Goal: Task Accomplishment & Management: Complete application form

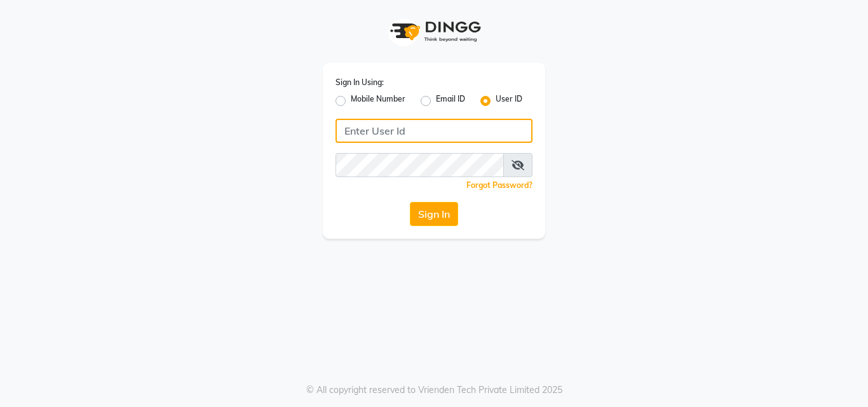
click at [359, 134] on input "Username" at bounding box center [433, 131] width 197 height 24
type input "N"
type input "NUME123"
drag, startPoint x: 422, startPoint y: 134, endPoint x: 199, endPoint y: 170, distance: 225.2
click at [199, 170] on div "Sign In Using: Mobile Number Email ID User ID NUME123 Remember me Forgot Passwo…" at bounding box center [434, 119] width 724 height 239
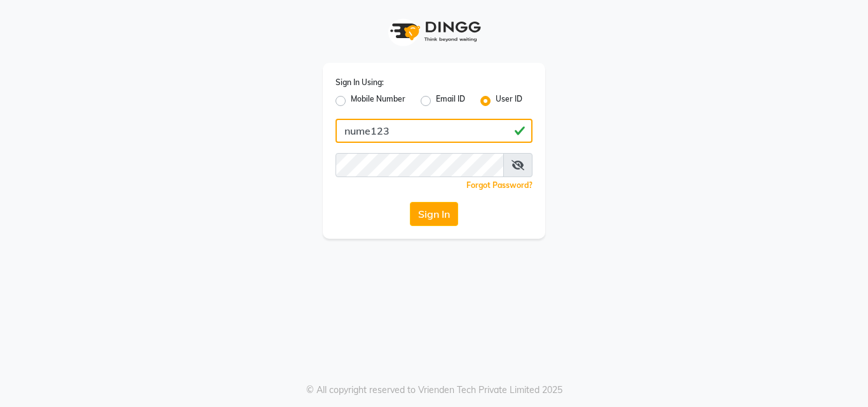
drag, startPoint x: 400, startPoint y: 131, endPoint x: 319, endPoint y: 158, distance: 85.0
click at [305, 165] on div "Sign In Using: Mobile Number Email ID User ID nume123 Remember me Forgot Passwo…" at bounding box center [434, 119] width 724 height 239
type input "nume123"
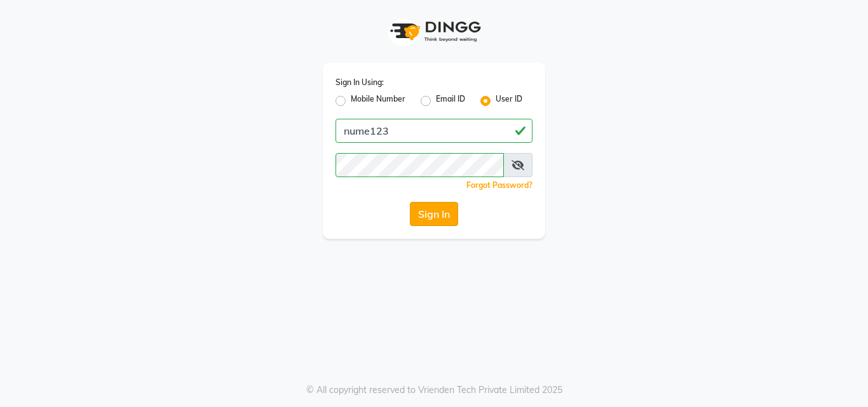
click at [431, 214] on button "Sign In" at bounding box center [434, 214] width 48 height 24
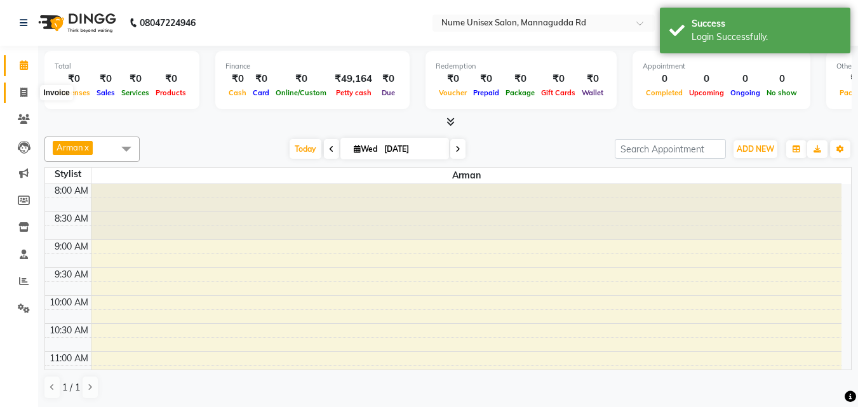
click at [24, 95] on icon at bounding box center [23, 93] width 7 height 10
select select "7047"
select select "service"
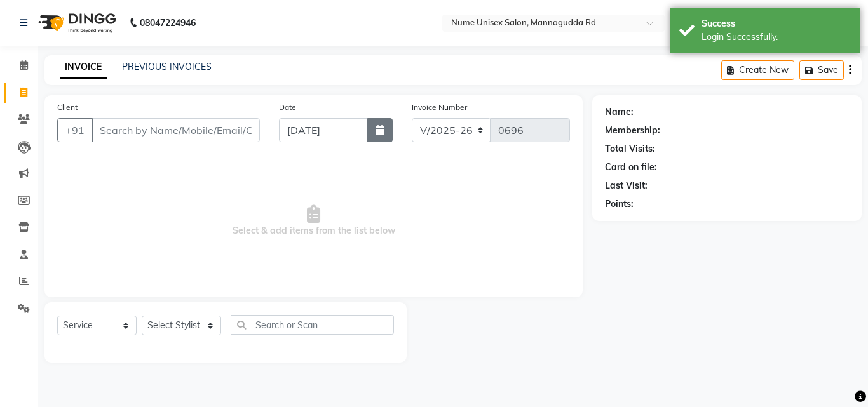
click at [379, 132] on icon "button" at bounding box center [379, 130] width 9 height 10
select select "9"
select select "2025"
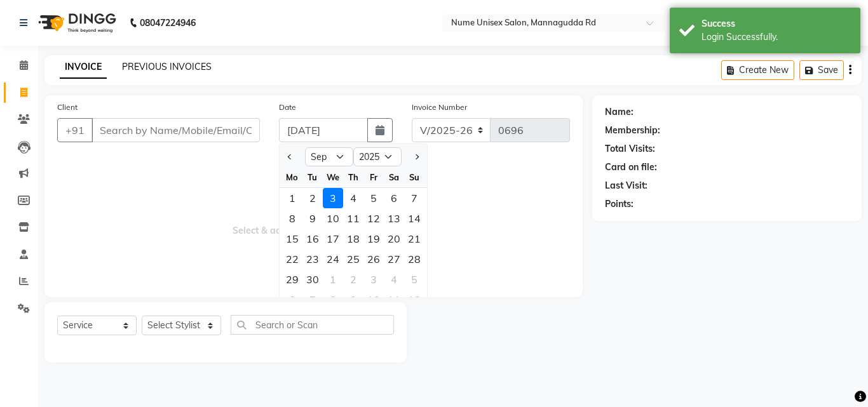
click at [193, 62] on link "PREVIOUS INVOICES" at bounding box center [167, 66] width 90 height 11
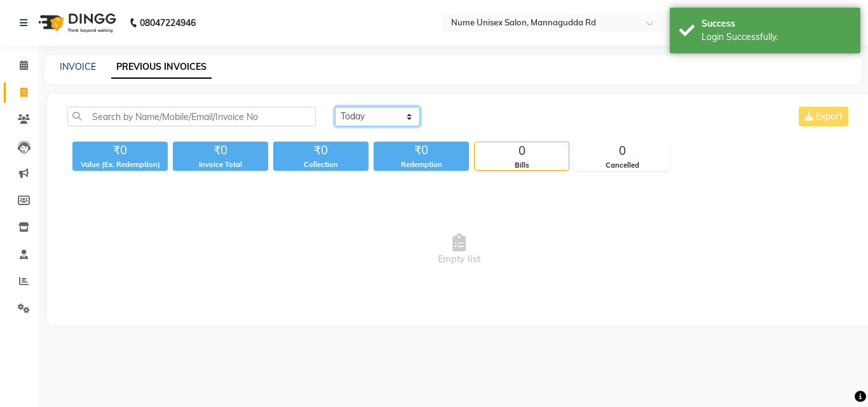
click at [393, 115] on select "[DATE] [DATE] Custom Range" at bounding box center [377, 117] width 85 height 20
select select "range"
click at [335, 107] on select "[DATE] [DATE] Custom Range" at bounding box center [377, 117] width 85 height 20
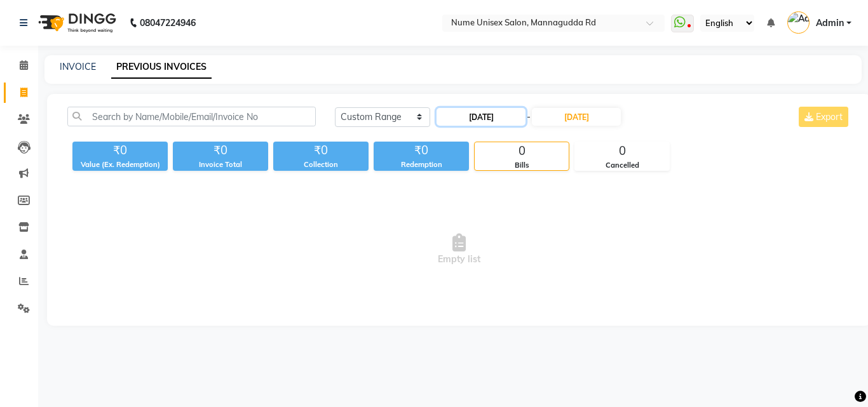
click at [501, 122] on input "[DATE]" at bounding box center [480, 117] width 89 height 18
select select "9"
select select "2025"
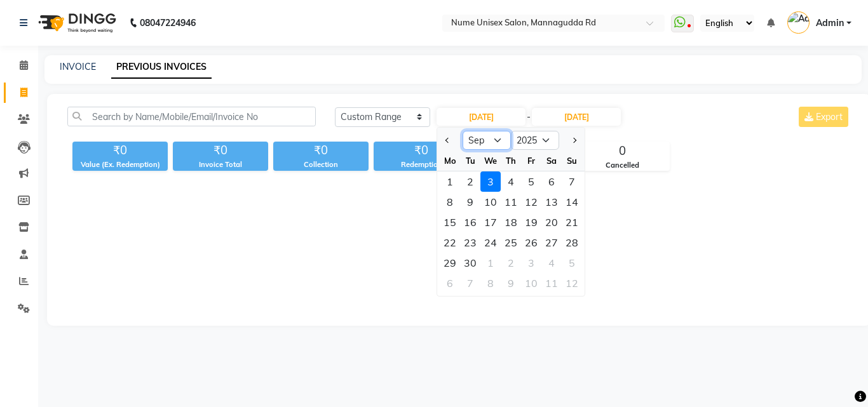
click at [485, 138] on select "Jan Feb Mar Apr May Jun [DATE] Aug Sep Oct Nov Dec" at bounding box center [486, 140] width 48 height 19
select select "8"
click at [462, 131] on select "Jan Feb Mar Apr May Jun [DATE] Aug Sep Oct Nov Dec" at bounding box center [486, 140] width 48 height 19
click at [490, 218] on div "13" at bounding box center [490, 222] width 20 height 20
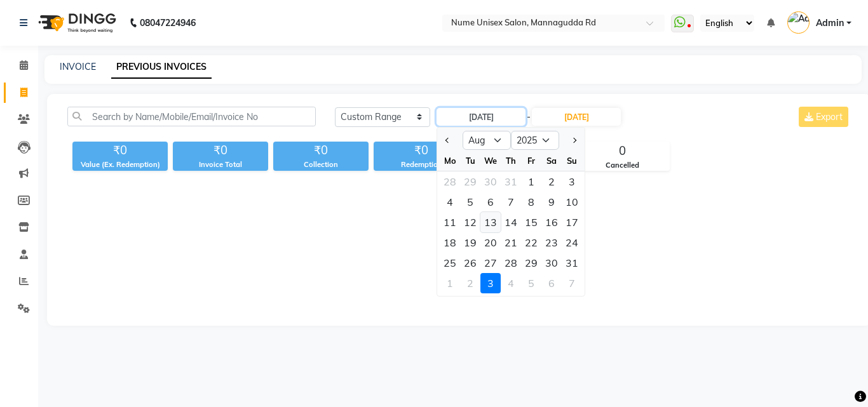
type input "13-08-2025"
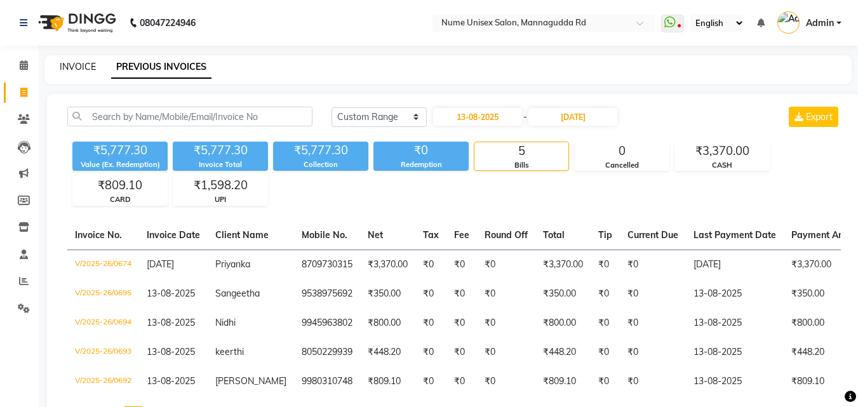
click at [68, 69] on link "INVOICE" at bounding box center [78, 66] width 36 height 11
select select "7047"
select select "service"
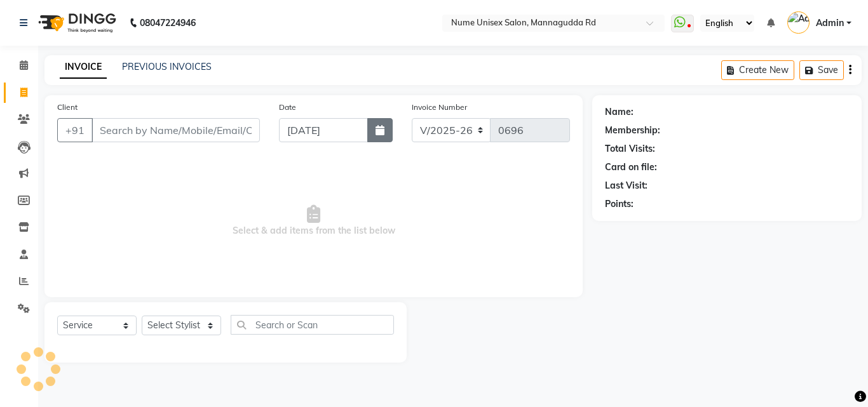
click at [381, 133] on icon "button" at bounding box center [379, 130] width 9 height 10
select select "9"
select select "2025"
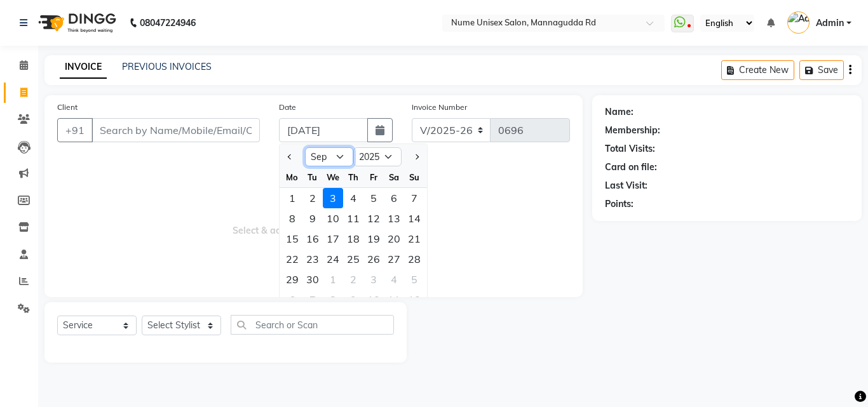
drag, startPoint x: 332, startPoint y: 153, endPoint x: 335, endPoint y: 166, distance: 13.0
click at [332, 153] on select "Jan Feb Mar Apr May Jun [DATE] Aug Sep Oct Nov Dec" at bounding box center [329, 156] width 48 height 19
select select "8"
click at [305, 147] on select "Jan Feb Mar Apr May Jun [DATE] Aug Sep Oct Nov Dec" at bounding box center [329, 156] width 48 height 19
click at [337, 237] on div "13" at bounding box center [333, 239] width 20 height 20
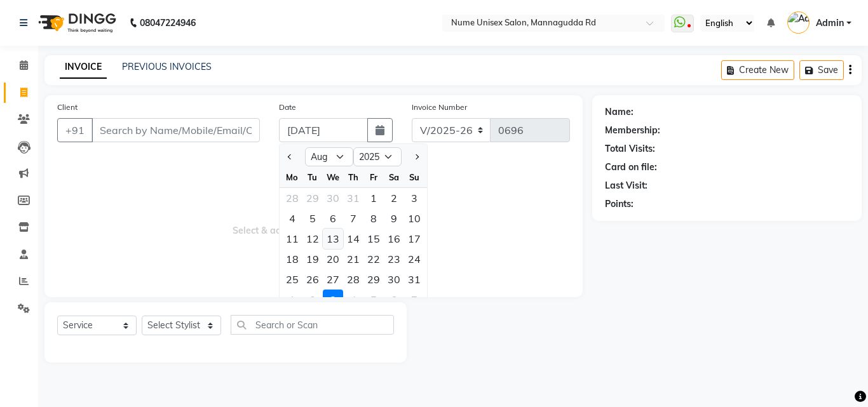
type input "13-08-2025"
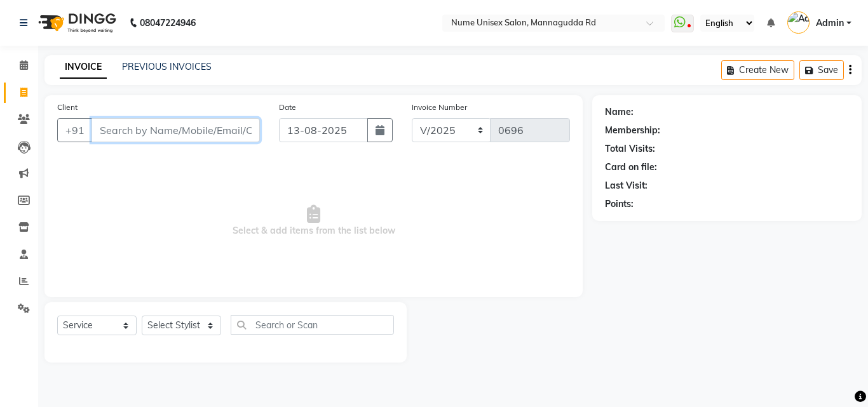
click at [159, 127] on input "Client" at bounding box center [175, 130] width 168 height 24
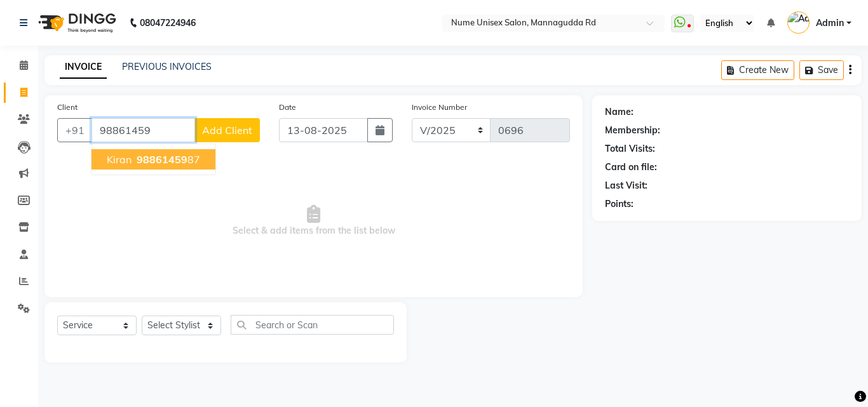
click at [149, 156] on span "98861459" at bounding box center [162, 159] width 51 height 13
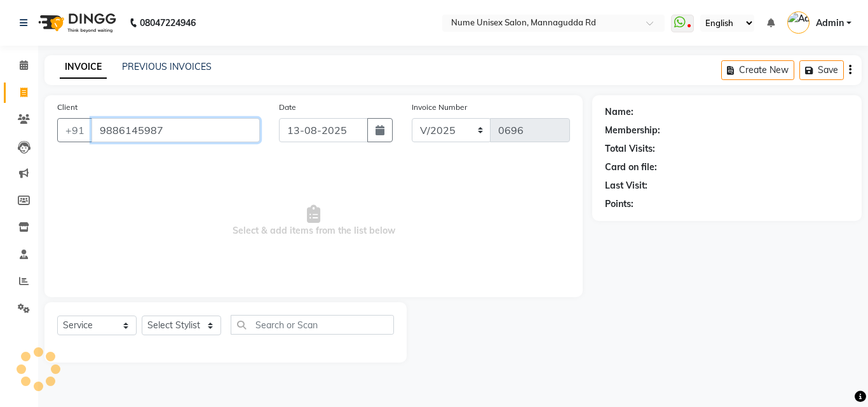
type input "9886145987"
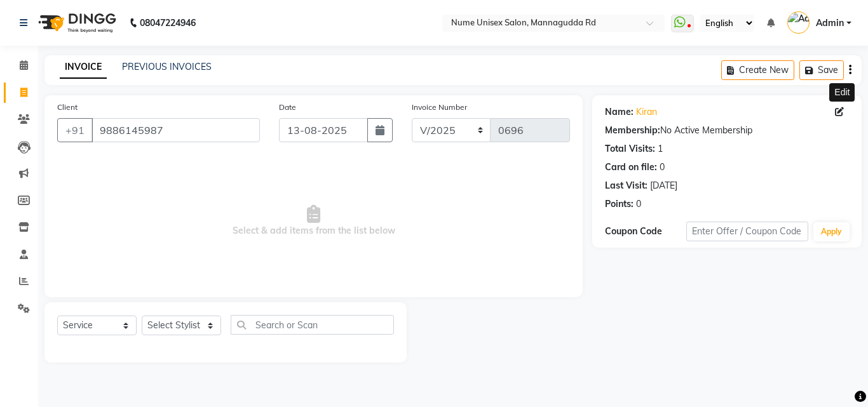
click at [840, 110] on icon at bounding box center [839, 111] width 9 height 9
select select "[DEMOGRAPHIC_DATA]"
select select "48902"
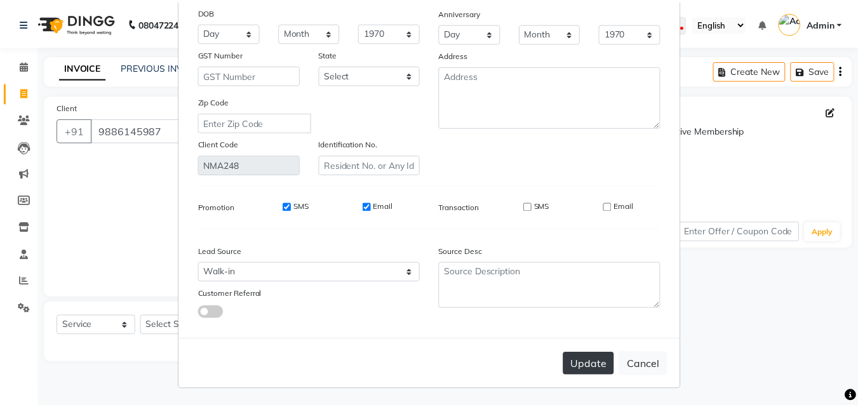
scroll to position [156, 0]
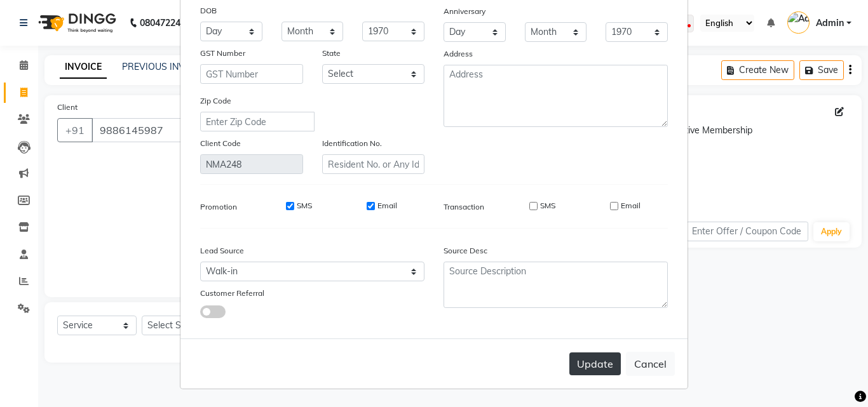
click at [589, 362] on button "Update" at bounding box center [594, 364] width 51 height 23
select select
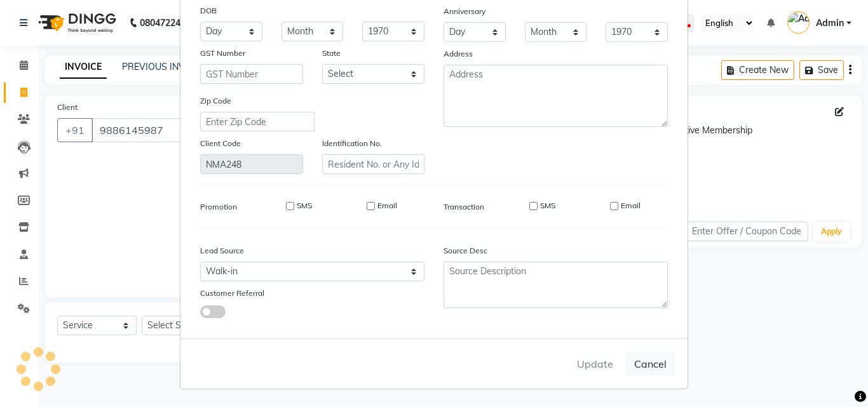
select select
checkbox input "false"
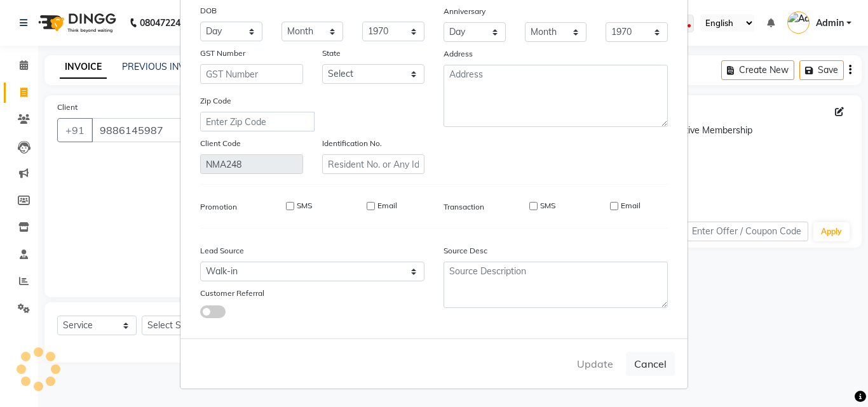
checkbox input "false"
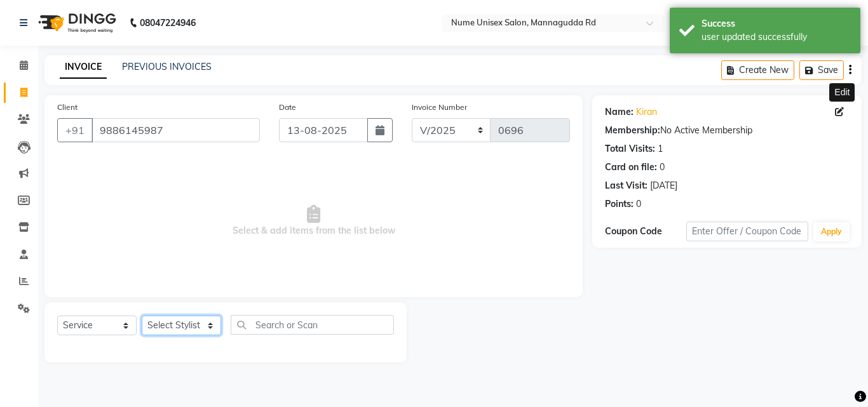
click at [191, 328] on select "Select Stylist Admin [PERSON_NAME] [PERSON_NAME] S [PERSON_NAME] Mohd [PERSON_N…" at bounding box center [181, 326] width 79 height 20
select select "61524"
click at [142, 316] on select "Select Stylist Admin [PERSON_NAME] [PERSON_NAME] S [PERSON_NAME] Mohd [PERSON_N…" at bounding box center [181, 326] width 79 height 20
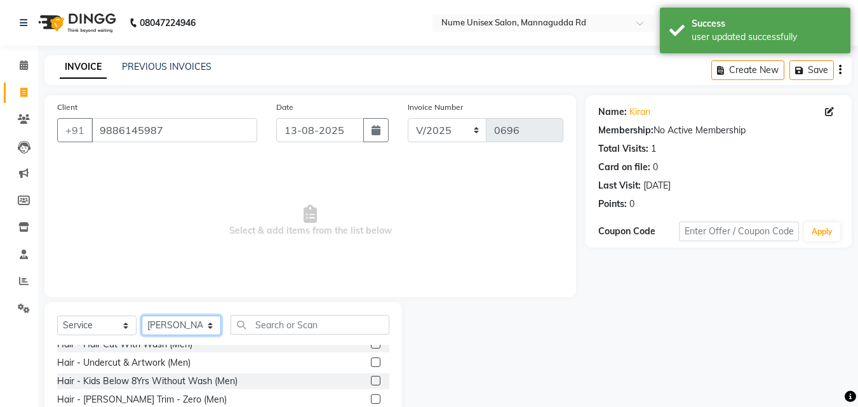
scroll to position [127, 0]
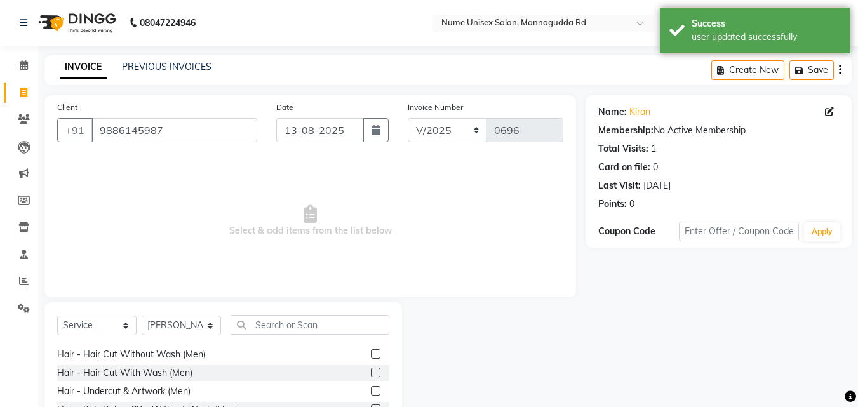
click at [371, 353] on label at bounding box center [376, 354] width 10 height 10
click at [371, 353] on input "checkbox" at bounding box center [375, 355] width 8 height 8
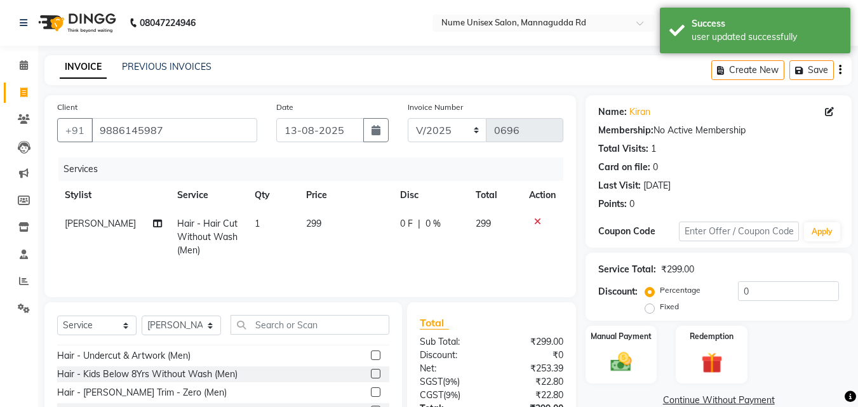
scroll to position [191, 0]
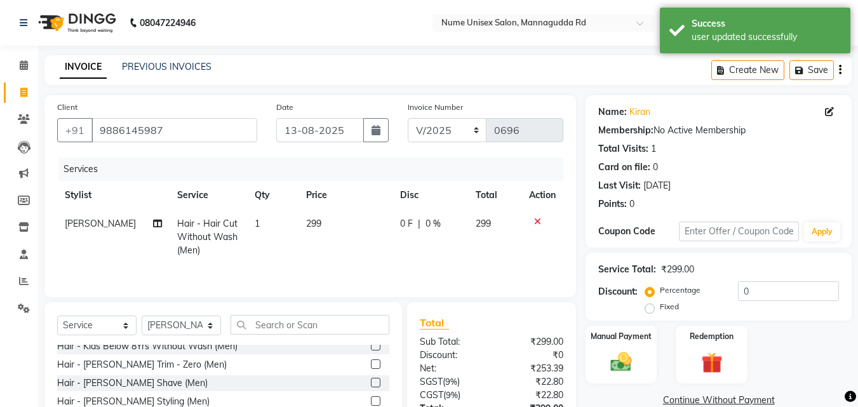
checkbox input "false"
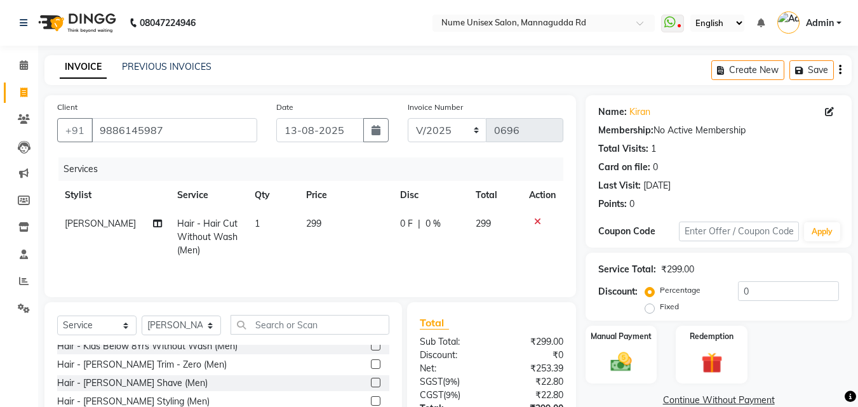
click at [371, 401] on label at bounding box center [376, 401] width 10 height 10
click at [371, 401] on input "checkbox" at bounding box center [375, 402] width 8 height 8
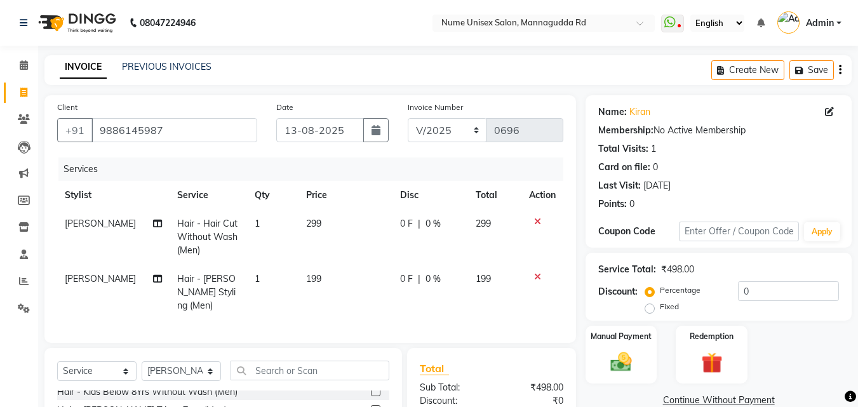
checkbox input "false"
click at [741, 296] on input "0" at bounding box center [788, 291] width 101 height 20
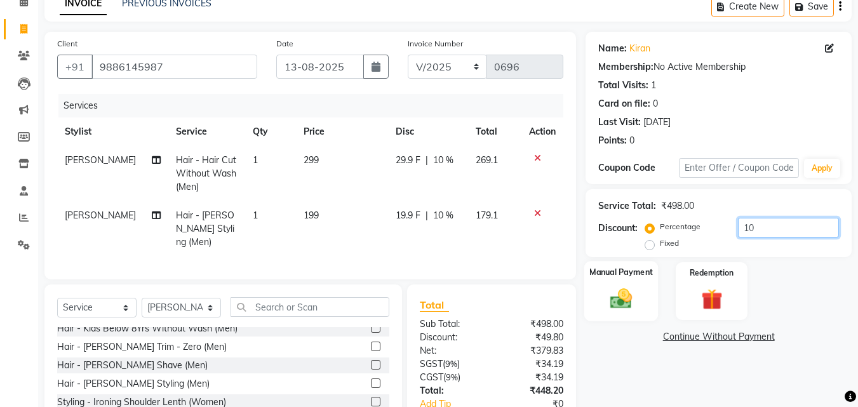
type input "10"
click at [638, 292] on img at bounding box center [622, 298] width 36 height 25
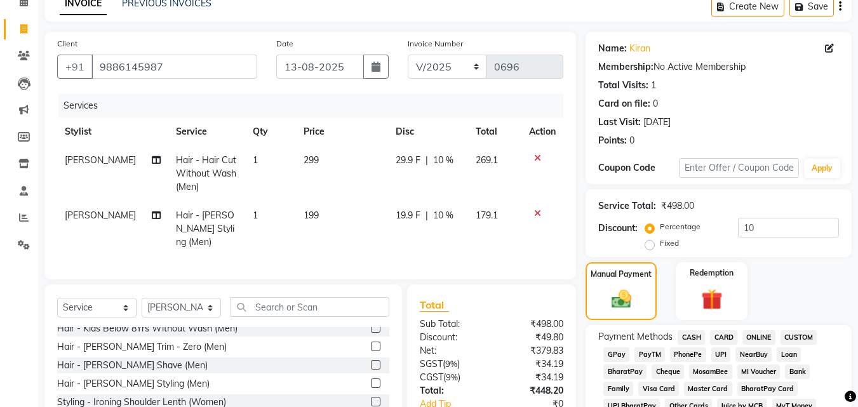
click at [619, 354] on span "GPay" at bounding box center [617, 354] width 26 height 15
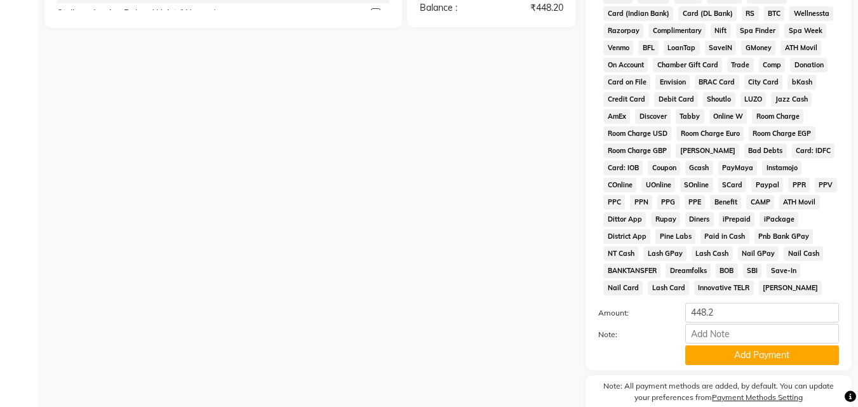
scroll to position [508, 0]
click at [718, 365] on div "Payment Methods CASH CARD ONLINE CUSTOM GPay PayTM PhonePe UPI NearBuy Loan Bha…" at bounding box center [719, 125] width 266 height 489
click at [719, 361] on button "Add Payment" at bounding box center [762, 355] width 154 height 20
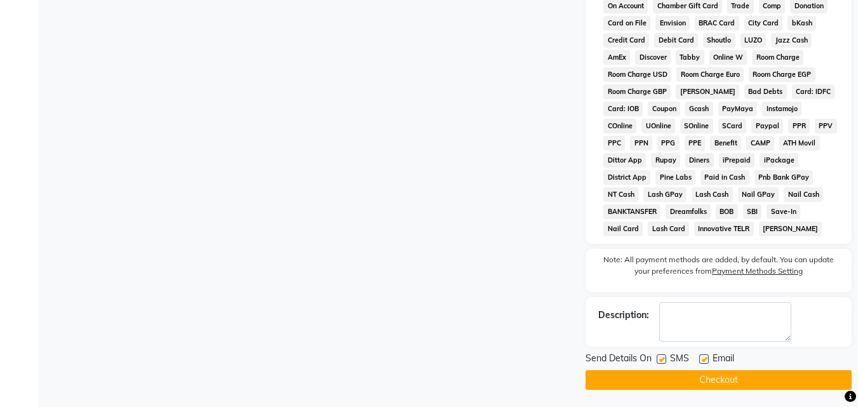
scroll to position [569, 0]
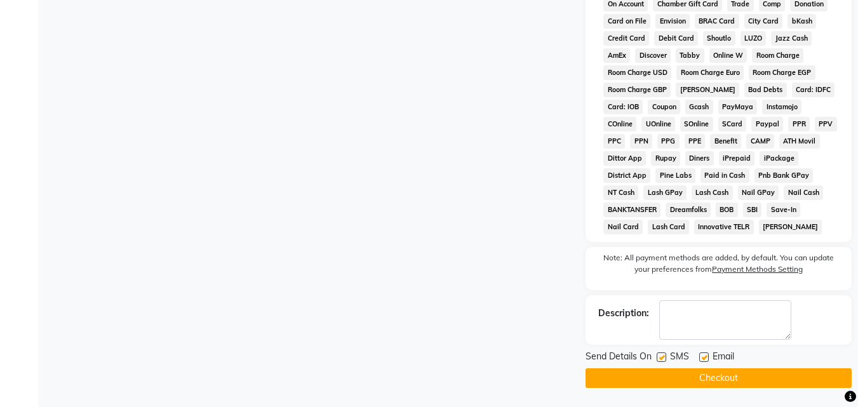
click at [664, 356] on label at bounding box center [662, 358] width 10 height 10
click at [664, 356] on input "checkbox" at bounding box center [661, 358] width 8 height 8
checkbox input "false"
click at [701, 358] on label at bounding box center [704, 358] width 10 height 10
click at [701, 358] on input "checkbox" at bounding box center [703, 358] width 8 height 8
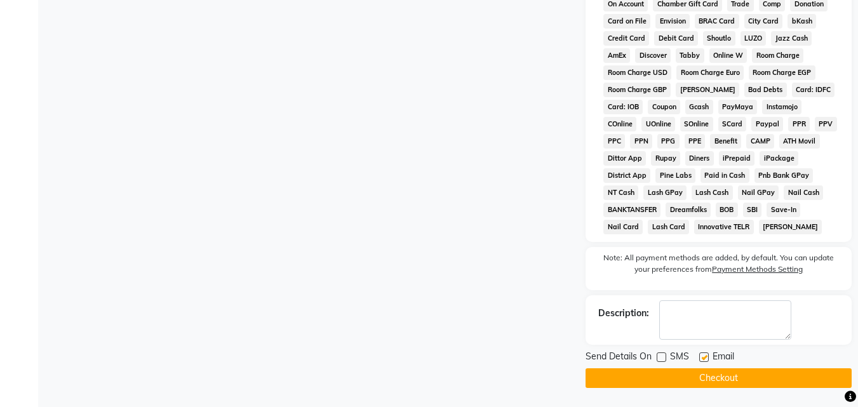
checkbox input "false"
click at [676, 380] on button "Checkout" at bounding box center [719, 378] width 266 height 20
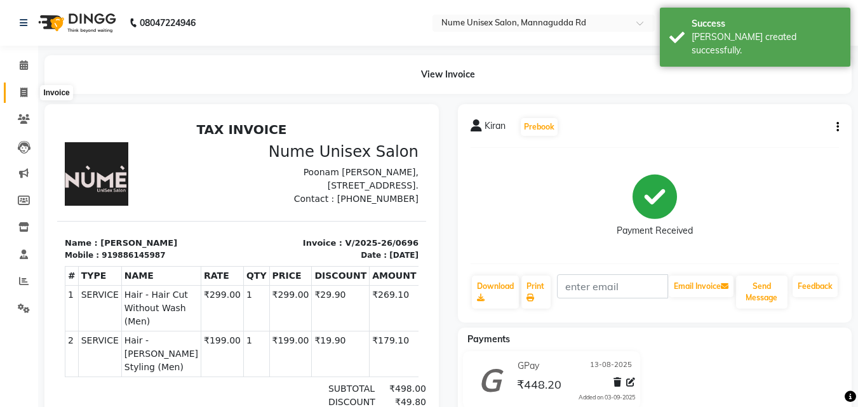
click at [25, 95] on icon at bounding box center [23, 93] width 7 height 10
select select "service"
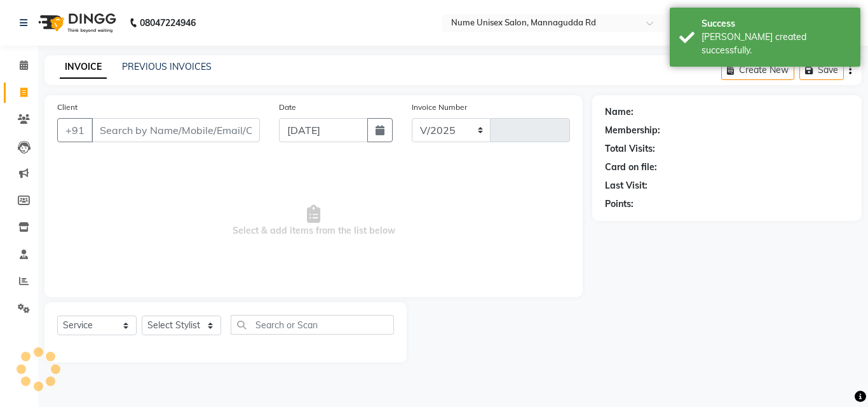
select select "7047"
type input "0697"
click at [377, 133] on icon "button" at bounding box center [379, 130] width 9 height 10
select select "9"
select select "2025"
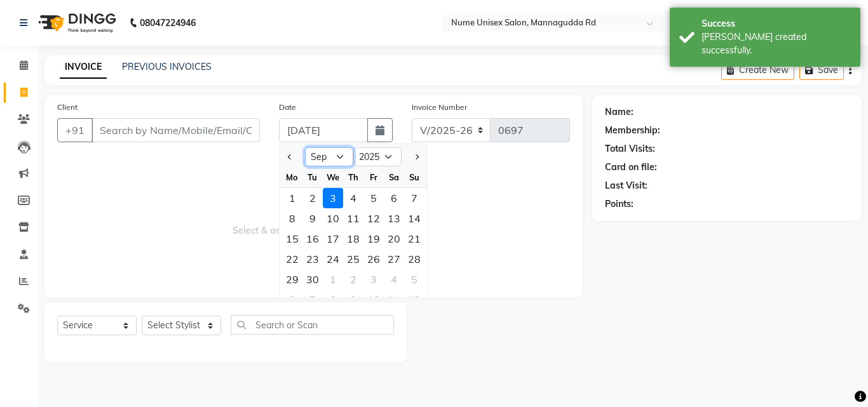
click at [339, 151] on select "Jan Feb Mar Apr May Jun [DATE] Aug Sep Oct Nov Dec" at bounding box center [329, 156] width 48 height 19
select select "8"
click at [305, 147] on select "Jan Feb Mar Apr May Jun [DATE] Aug Sep Oct Nov Dec" at bounding box center [329, 156] width 48 height 19
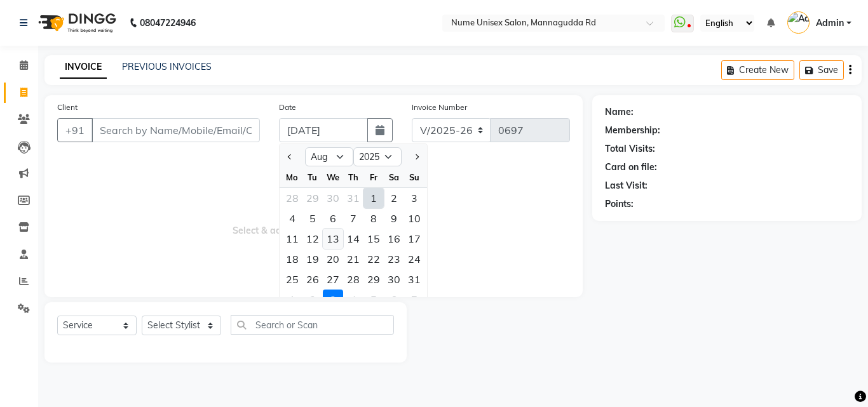
click at [336, 235] on div "13" at bounding box center [333, 239] width 20 height 20
type input "13-08-2025"
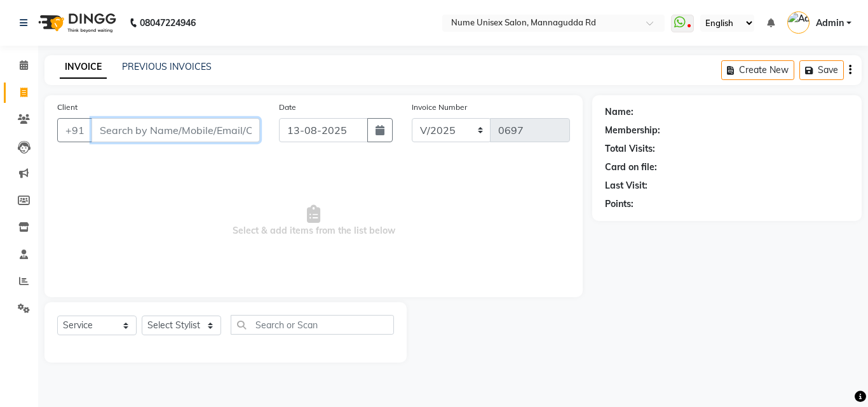
click at [151, 137] on input "Client" at bounding box center [175, 130] width 168 height 24
type input "9845738377"
click at [238, 133] on span "Add Client" at bounding box center [227, 130] width 50 height 13
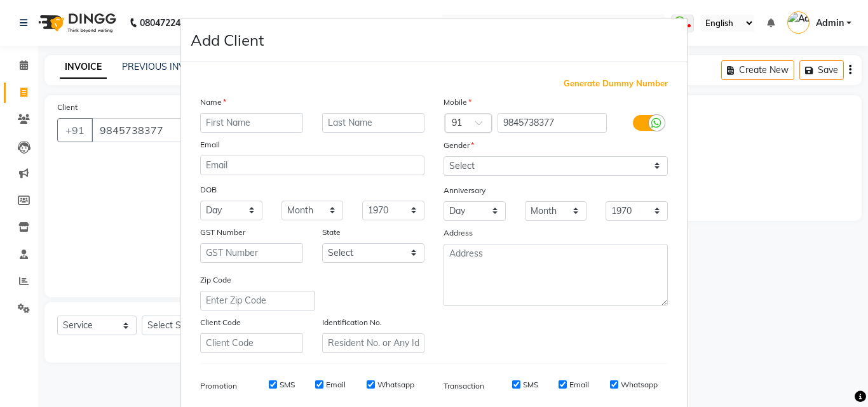
click at [226, 124] on input "text" at bounding box center [251, 123] width 103 height 20
type input "[PERSON_NAME]"
drag, startPoint x: 489, startPoint y: 158, endPoint x: 490, endPoint y: 170, distance: 11.5
click at [489, 158] on select "Select [DEMOGRAPHIC_DATA] [DEMOGRAPHIC_DATA] Other Prefer Not To Say" at bounding box center [555, 166] width 224 height 20
select select "[DEMOGRAPHIC_DATA]"
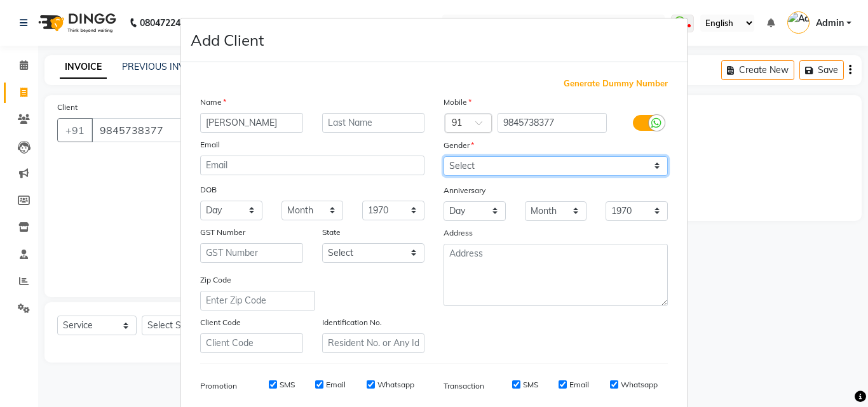
click at [443, 156] on select "Select [DEMOGRAPHIC_DATA] [DEMOGRAPHIC_DATA] Other Prefer Not To Say" at bounding box center [555, 166] width 224 height 20
click at [624, 126] on div at bounding box center [646, 123] width 61 height 20
click at [651, 126] on icon at bounding box center [656, 123] width 10 height 11
click at [0, 0] on input "checkbox" at bounding box center [0, 0] width 0 height 0
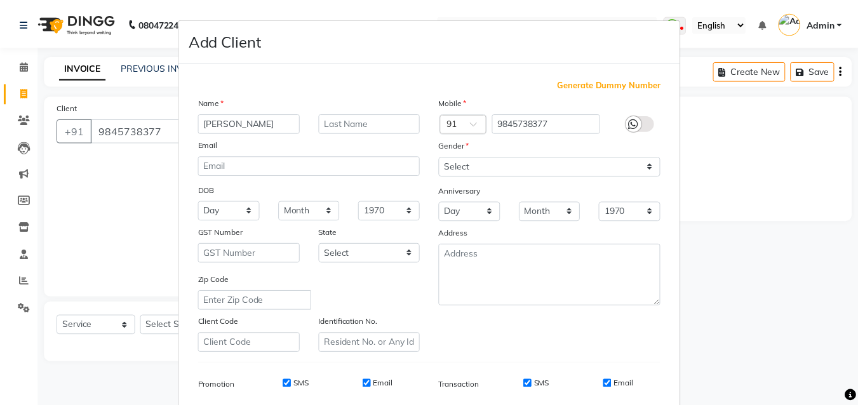
scroll to position [179, 0]
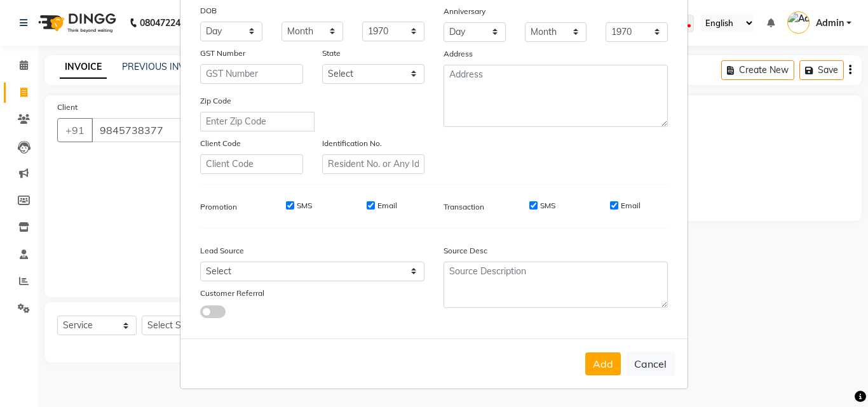
click at [529, 202] on input "SMS" at bounding box center [533, 205] width 8 height 8
checkbox input "false"
click at [610, 206] on input "Email" at bounding box center [614, 205] width 8 height 8
checkbox input "false"
click at [607, 360] on button "Add" at bounding box center [603, 364] width 36 height 23
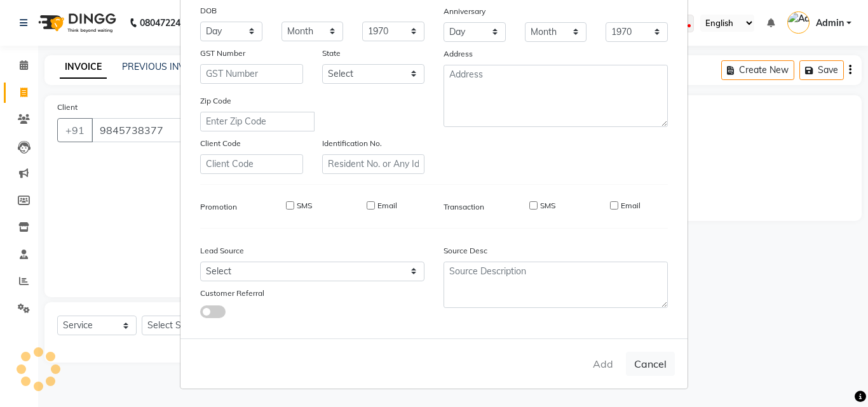
select select
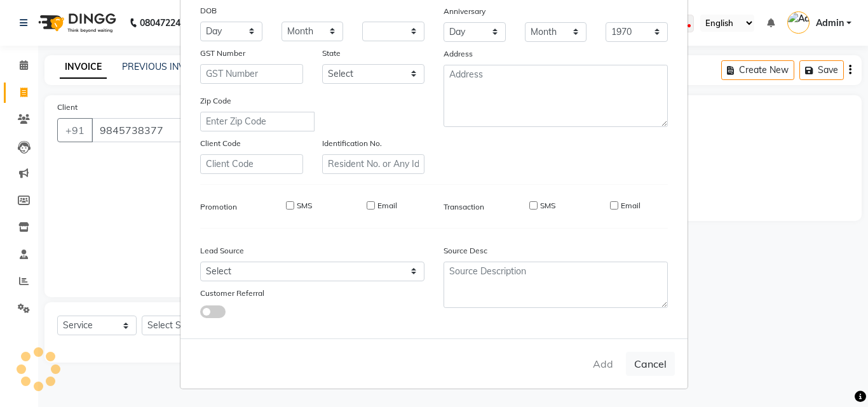
select select
checkbox input "false"
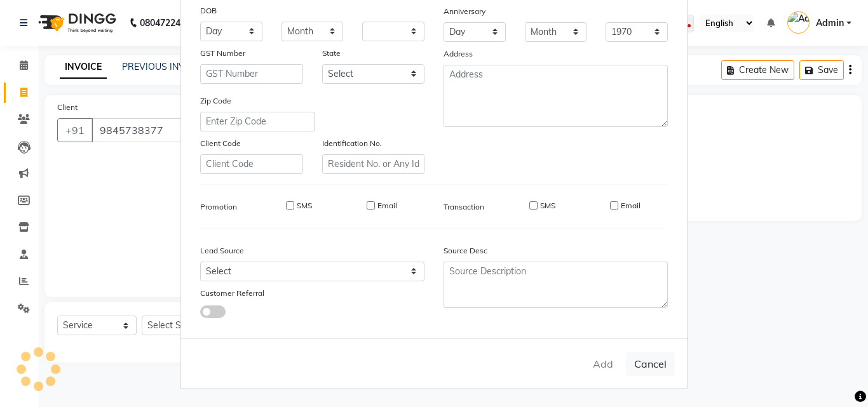
checkbox input "false"
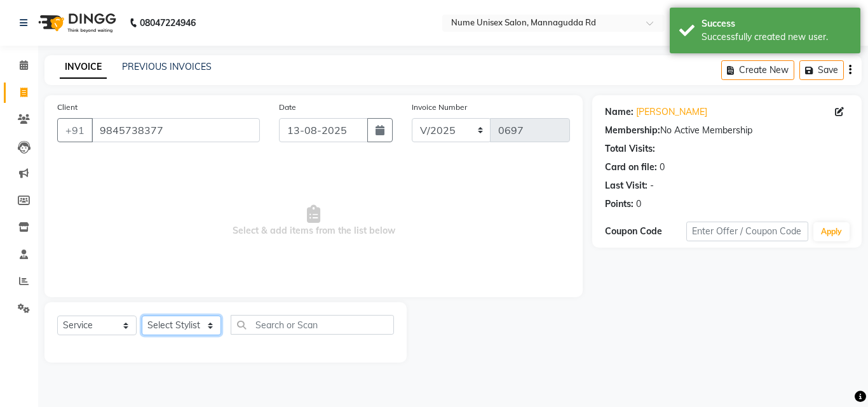
click at [178, 316] on select "Select Stylist Admin [PERSON_NAME] [PERSON_NAME] S [PERSON_NAME] Mohd [PERSON_N…" at bounding box center [181, 326] width 79 height 20
select select "61524"
click at [142, 316] on select "Select Stylist Admin [PERSON_NAME] [PERSON_NAME] S [PERSON_NAME] Mohd [PERSON_N…" at bounding box center [181, 326] width 79 height 20
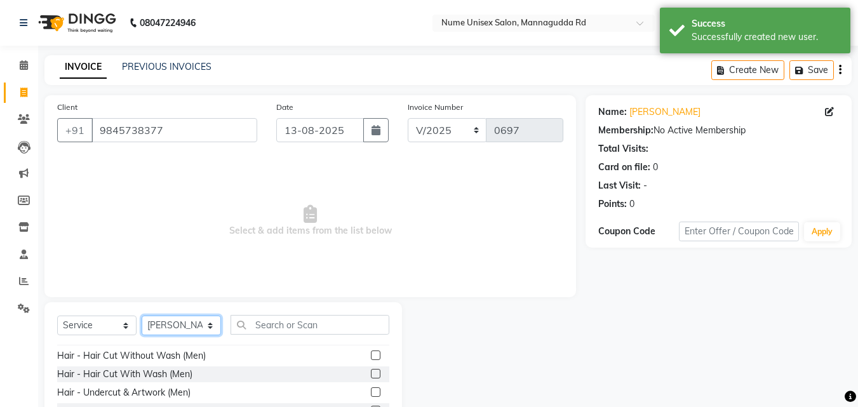
scroll to position [127, 0]
click at [371, 351] on label at bounding box center [376, 354] width 10 height 10
click at [371, 351] on input "checkbox" at bounding box center [375, 355] width 8 height 8
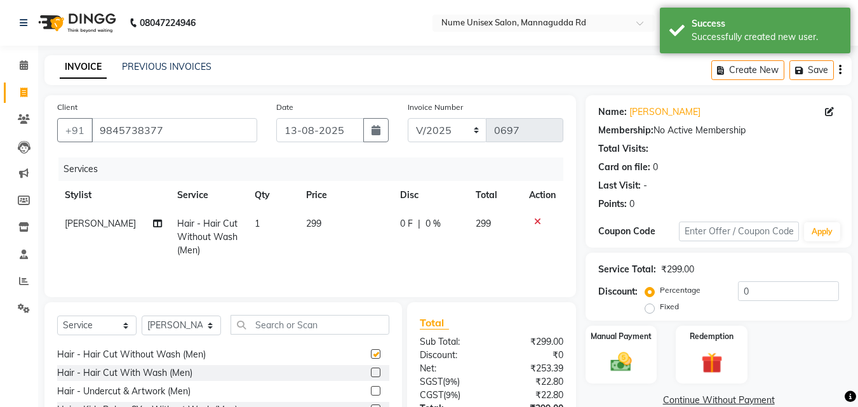
scroll to position [191, 0]
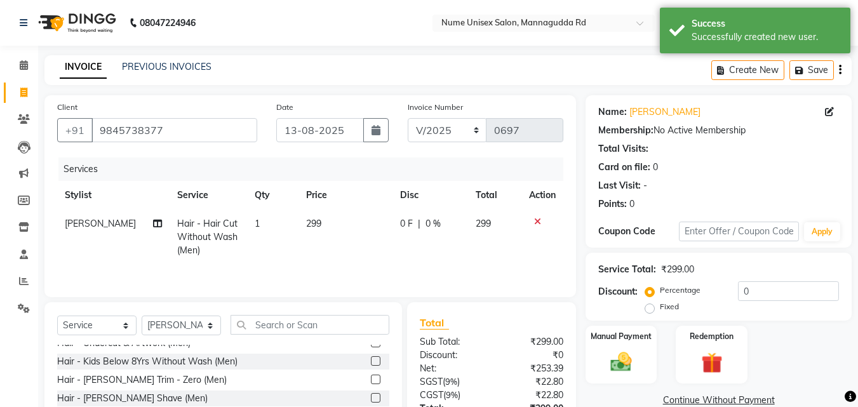
checkbox input "false"
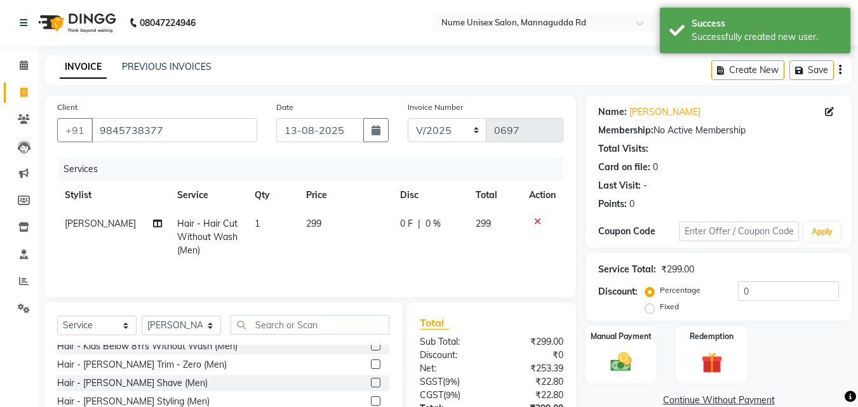
click at [371, 402] on label at bounding box center [376, 401] width 10 height 10
click at [371, 402] on input "checkbox" at bounding box center [375, 402] width 8 height 8
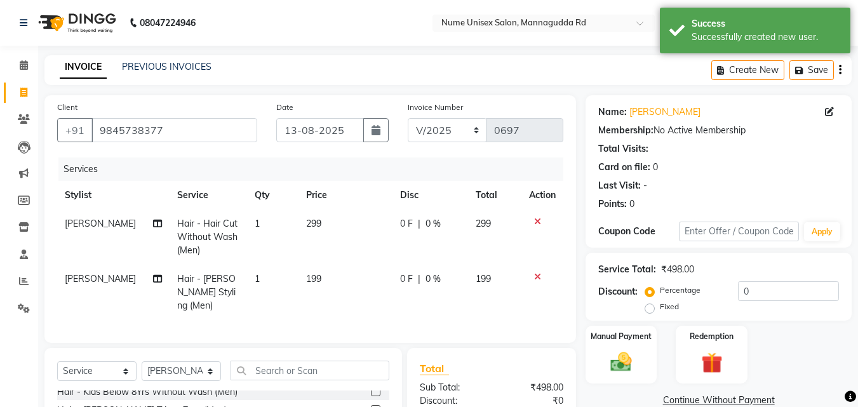
checkbox input "false"
click at [742, 289] on input "0" at bounding box center [788, 291] width 101 height 20
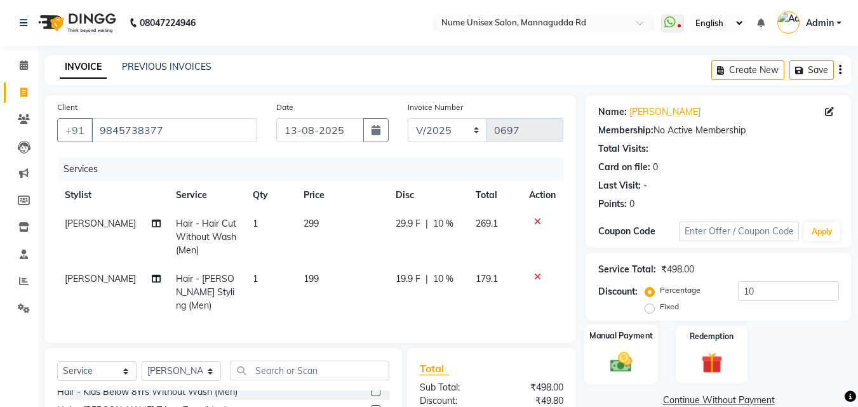
click at [621, 347] on div "Manual Payment" at bounding box center [621, 355] width 74 height 60
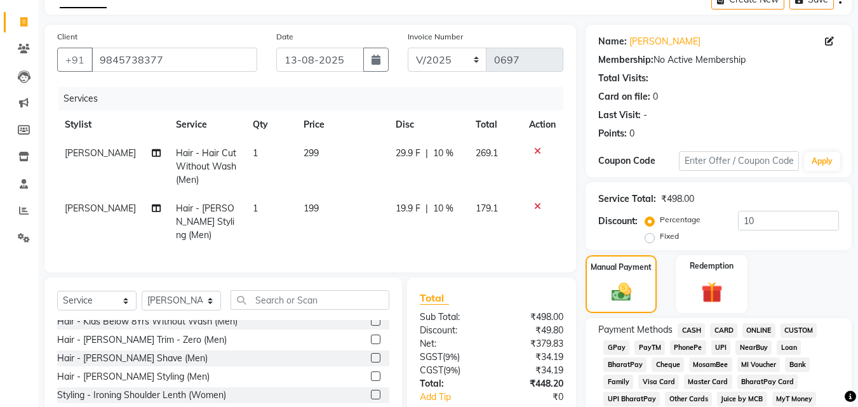
scroll to position [127, 0]
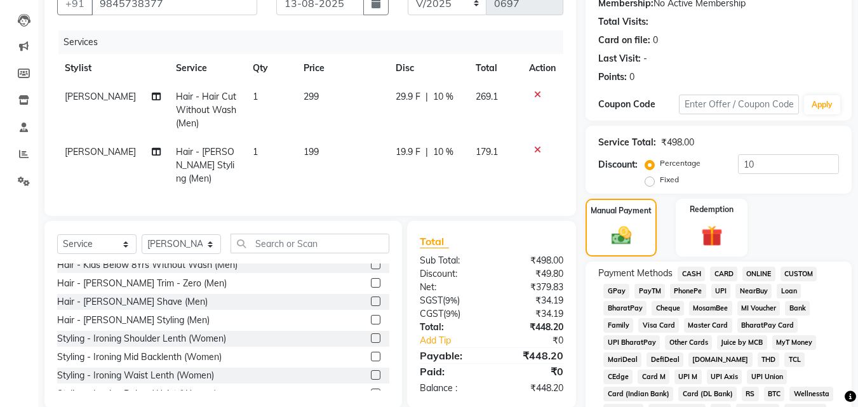
click at [718, 293] on span "UPI" at bounding box center [722, 291] width 20 height 15
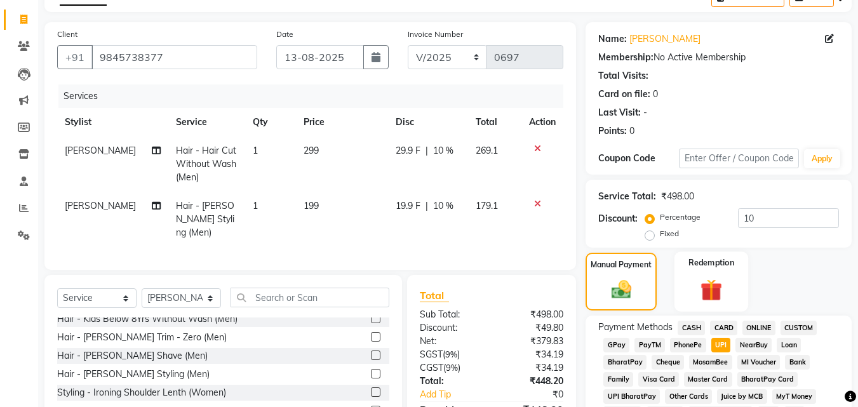
scroll to position [0, 0]
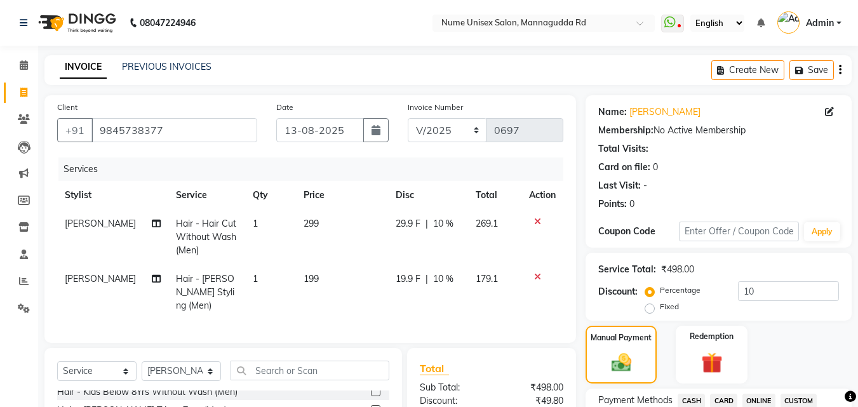
click at [536, 274] on icon at bounding box center [537, 277] width 7 height 9
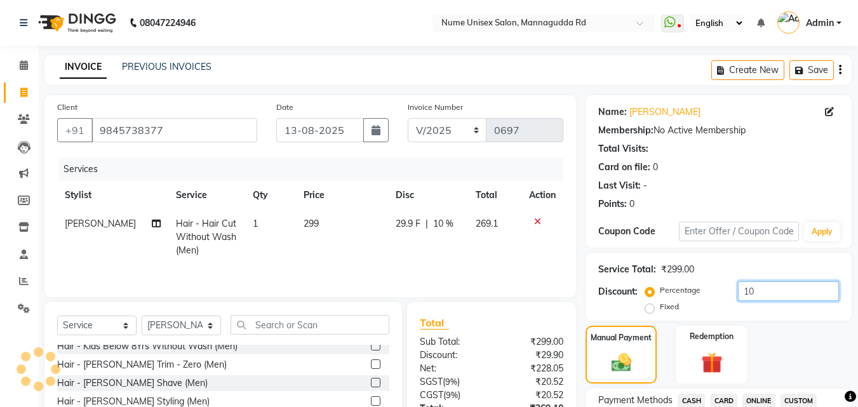
click at [745, 295] on input "10" at bounding box center [788, 291] width 101 height 20
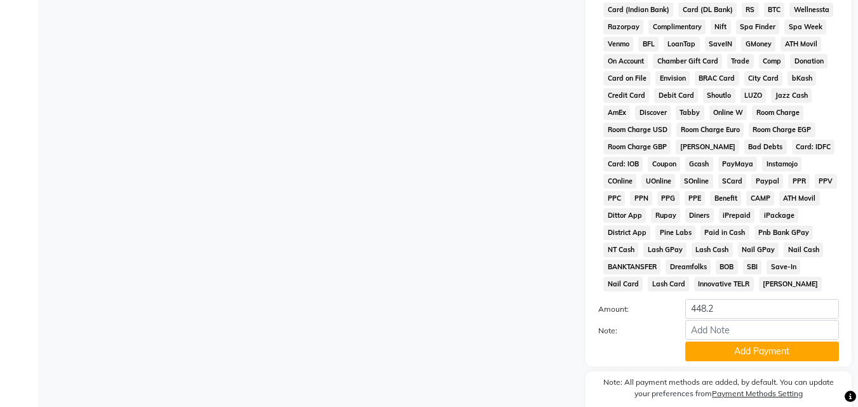
scroll to position [564, 0]
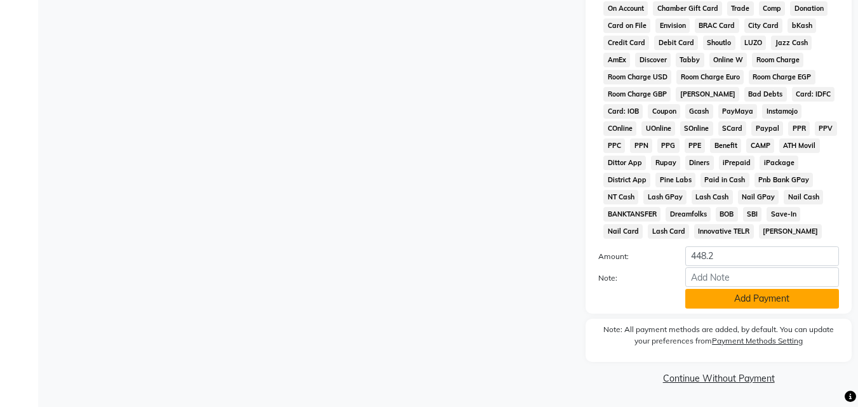
type input "0"
click at [718, 308] on button "Add Payment" at bounding box center [762, 299] width 154 height 20
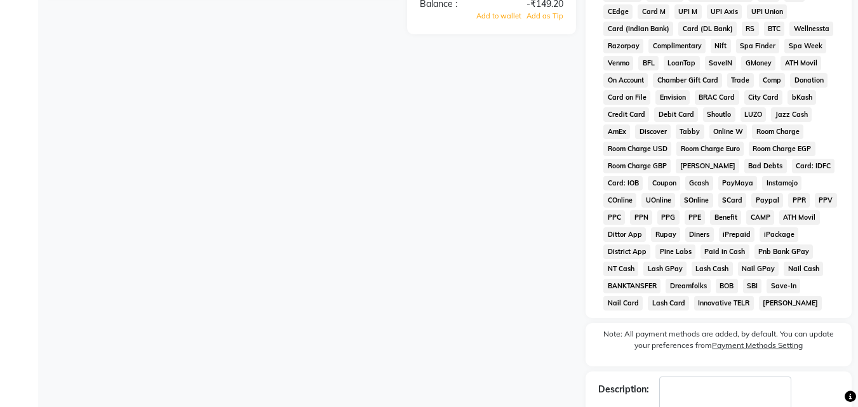
scroll to position [569, 0]
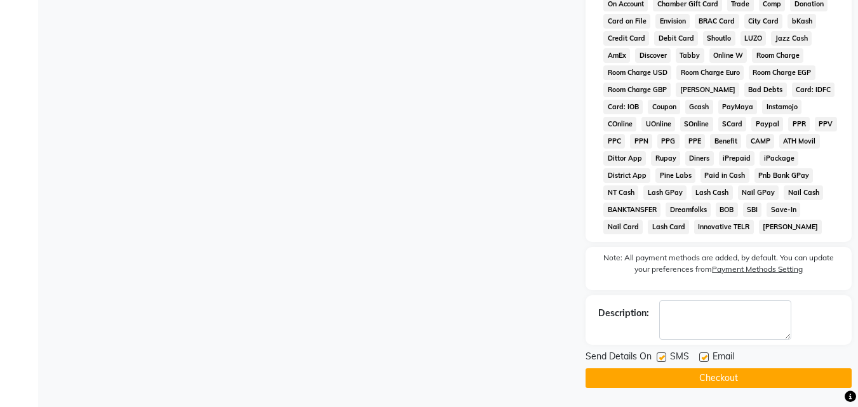
click at [661, 360] on label at bounding box center [662, 358] width 10 height 10
click at [661, 360] on input "checkbox" at bounding box center [661, 358] width 8 height 8
checkbox input "false"
click at [709, 360] on div "Email" at bounding box center [721, 358] width 45 height 16
click at [706, 359] on label at bounding box center [704, 358] width 10 height 10
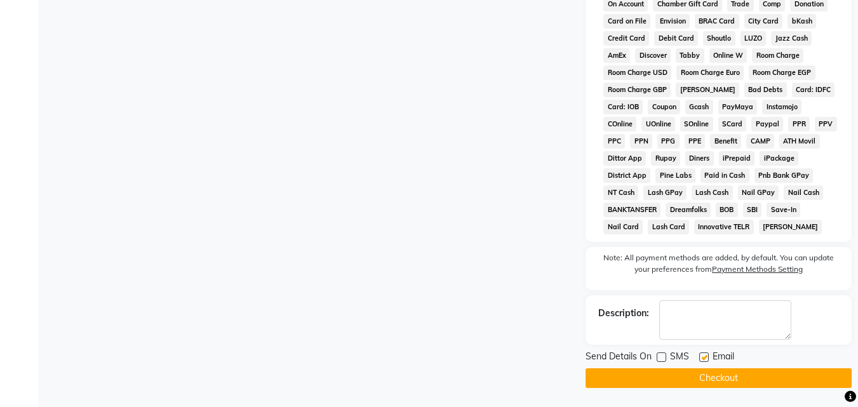
click at [706, 359] on input "checkbox" at bounding box center [703, 358] width 8 height 8
checkbox input "false"
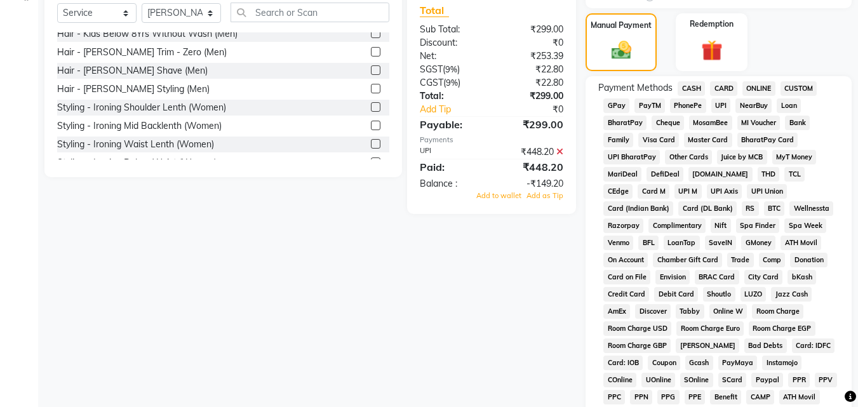
scroll to position [318, 0]
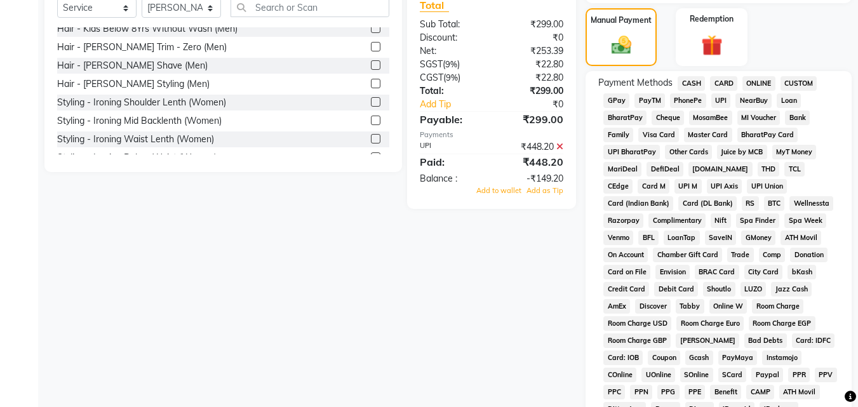
click at [559, 145] on icon at bounding box center [559, 146] width 7 height 9
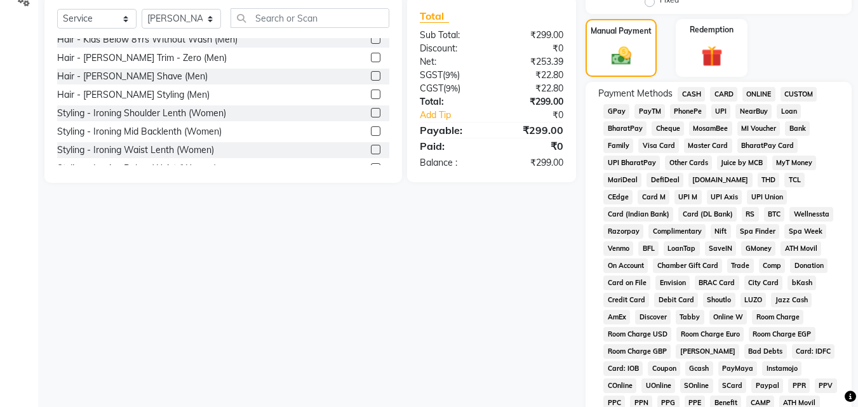
scroll to position [306, 0]
click at [717, 112] on span "UPI" at bounding box center [722, 112] width 20 height 15
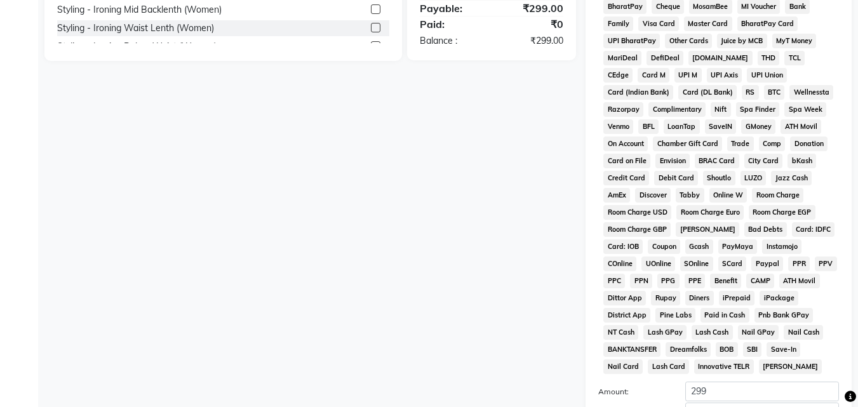
scroll to position [497, 0]
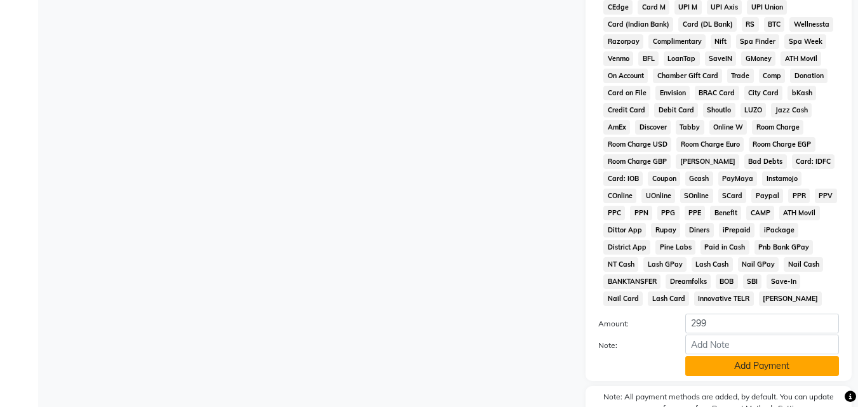
click at [705, 367] on button "Add Payment" at bounding box center [762, 366] width 154 height 20
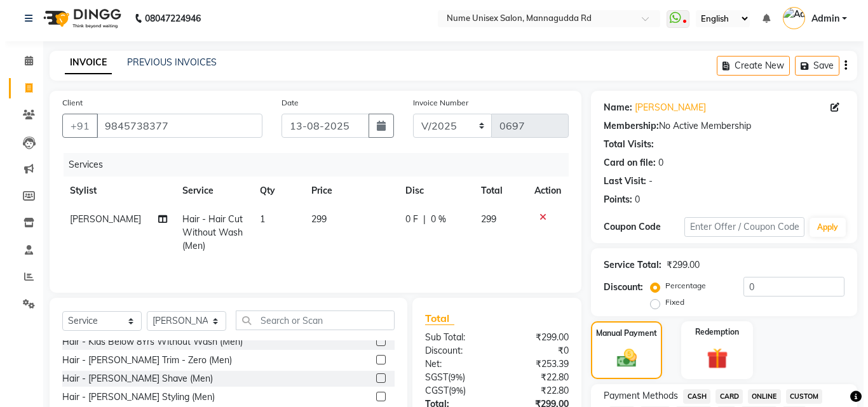
scroll to position [0, 0]
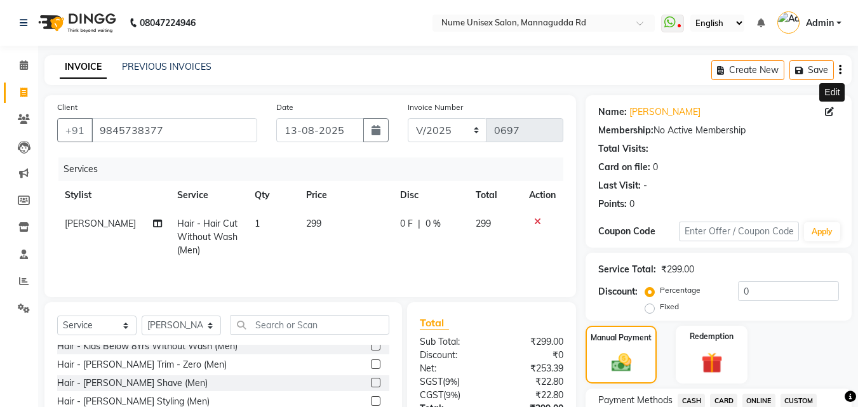
click at [829, 115] on icon at bounding box center [829, 111] width 9 height 9
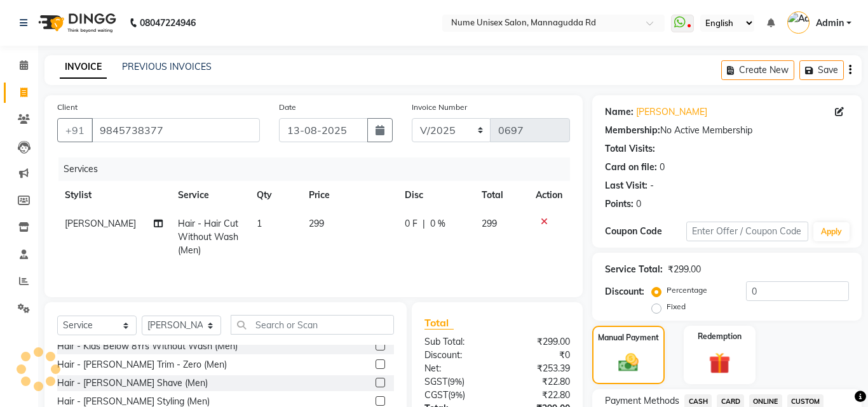
select select "[DEMOGRAPHIC_DATA]"
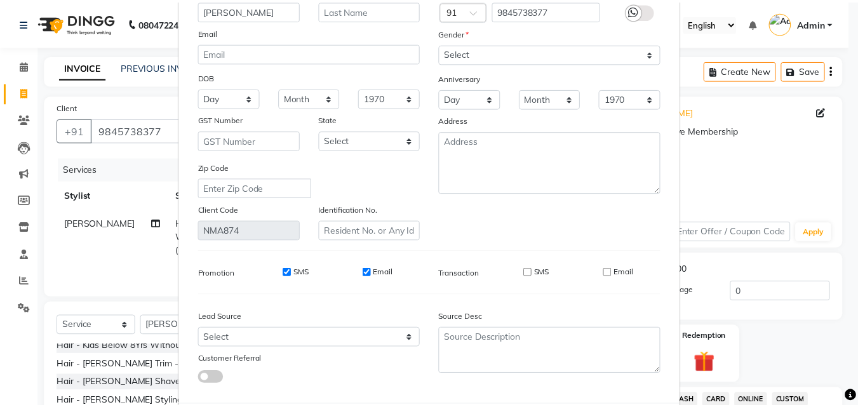
scroll to position [156, 0]
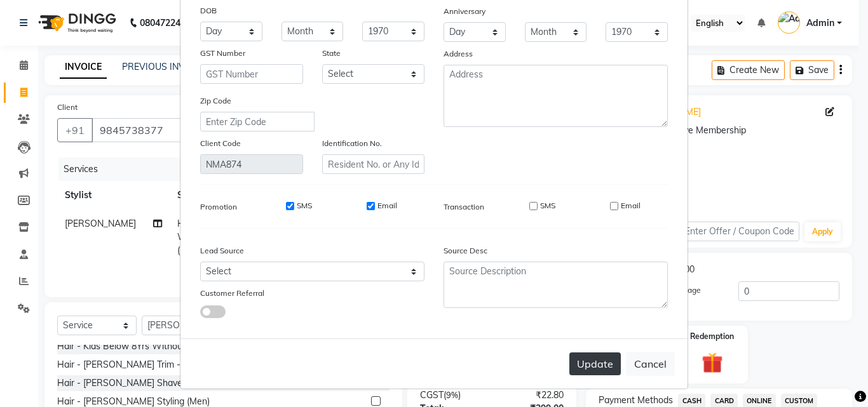
click at [610, 354] on button "Update" at bounding box center [594, 364] width 51 height 23
select select
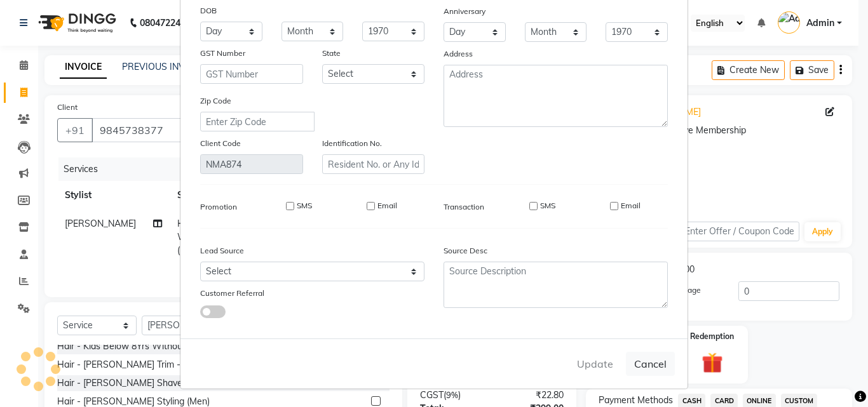
select select
checkbox input "false"
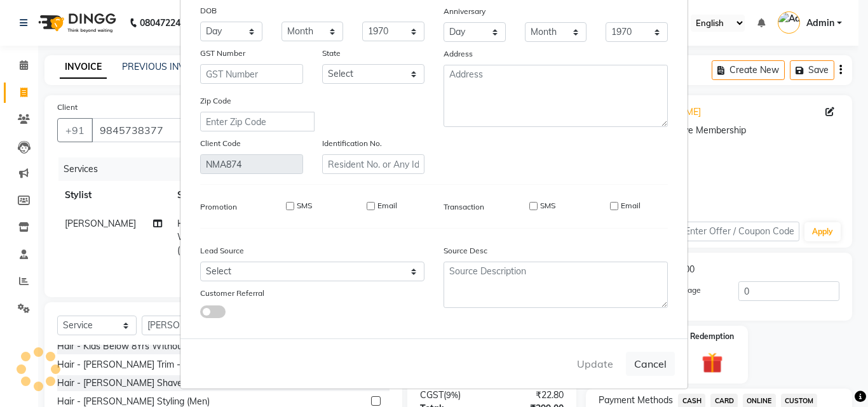
checkbox input "false"
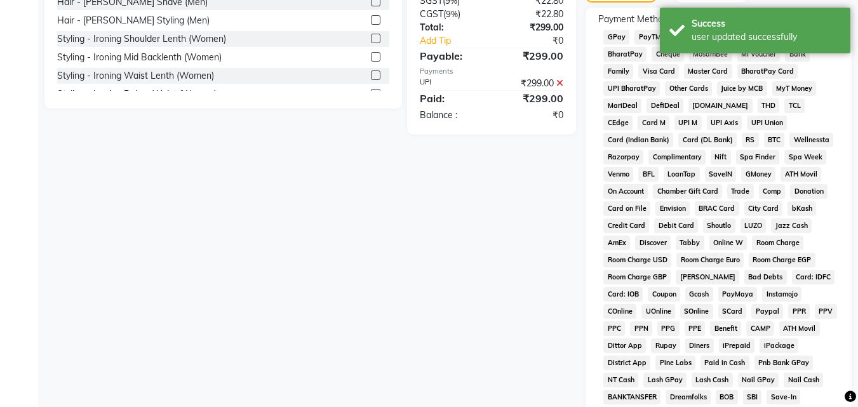
scroll to position [569, 0]
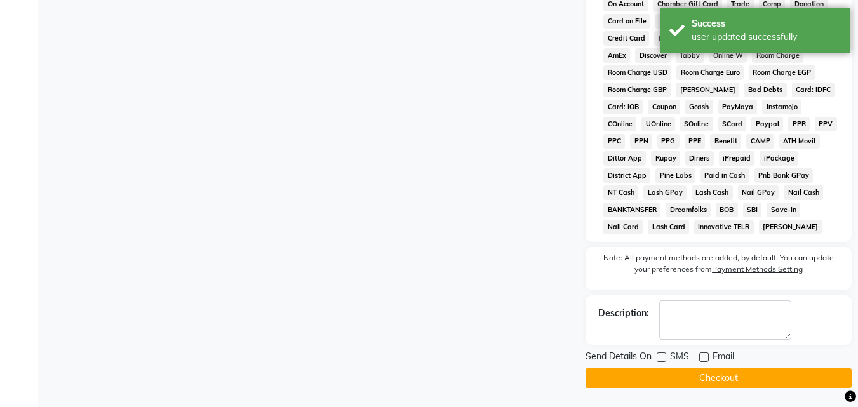
click at [714, 379] on button "Checkout" at bounding box center [719, 378] width 266 height 20
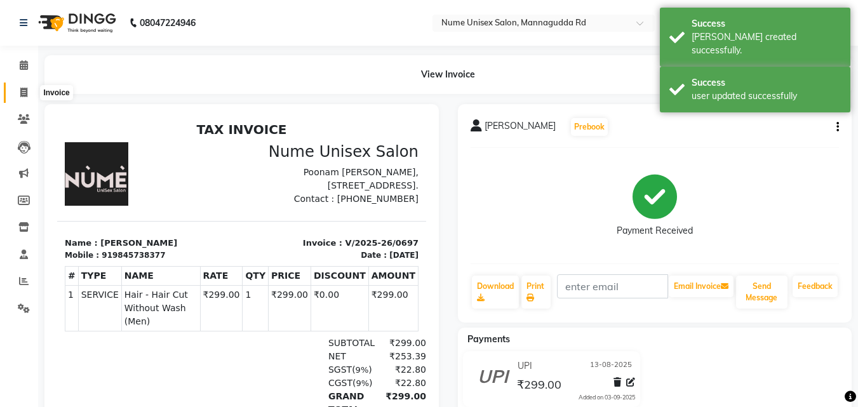
click at [19, 91] on span at bounding box center [24, 93] width 22 height 15
select select "service"
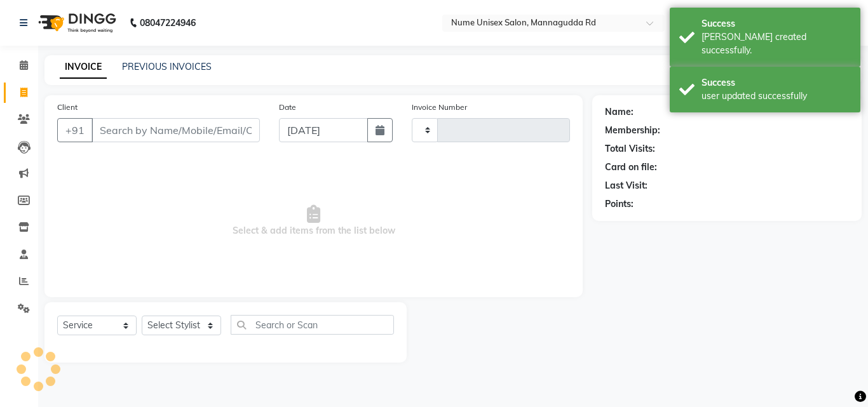
type input "0698"
select select "7047"
click at [382, 132] on icon "button" at bounding box center [379, 130] width 9 height 10
select select "9"
select select "2025"
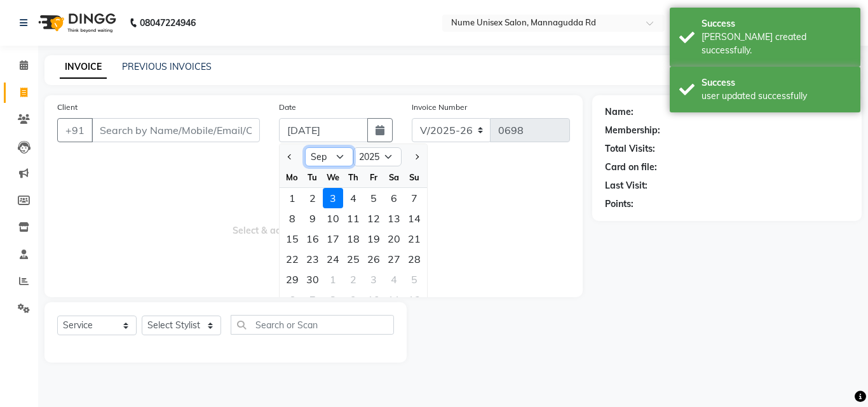
click at [344, 151] on select "Jan Feb Mar Apr May Jun [DATE] Aug Sep Oct Nov Dec" at bounding box center [329, 156] width 48 height 19
select select "8"
click at [305, 147] on select "Jan Feb Mar Apr May Jun [DATE] Aug Sep Oct Nov Dec" at bounding box center [329, 156] width 48 height 19
click at [336, 235] on div "13" at bounding box center [333, 239] width 20 height 20
type input "13-08-2025"
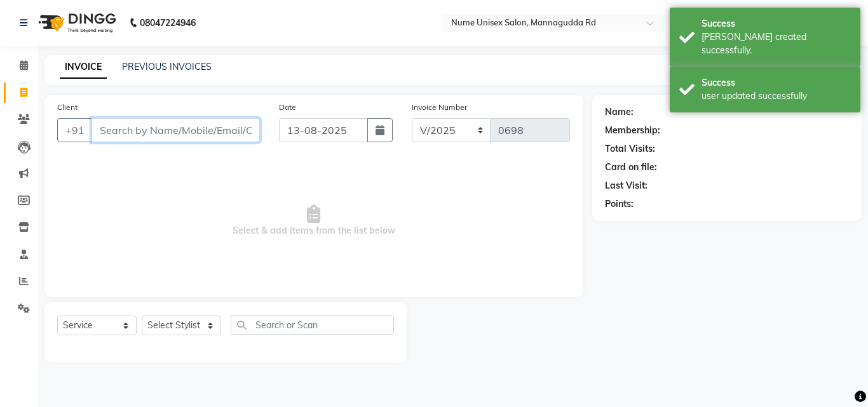
click at [220, 136] on input "Client" at bounding box center [175, 130] width 168 height 24
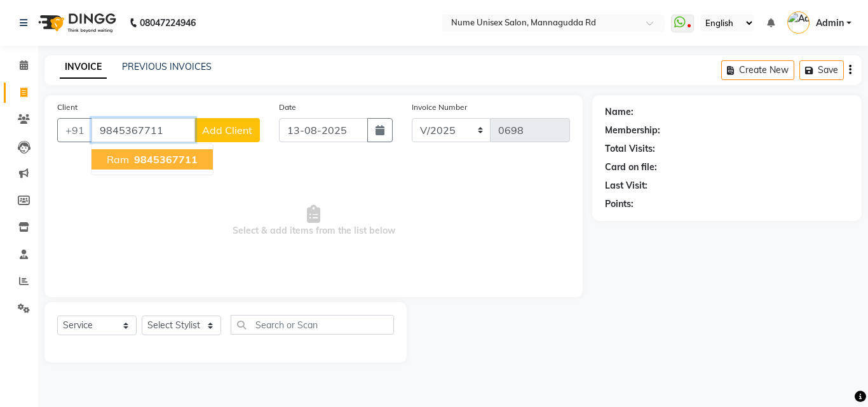
type input "9845367711"
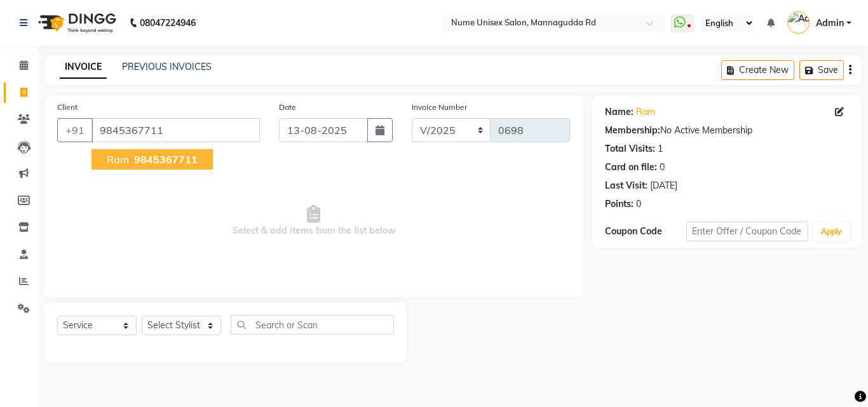
click at [191, 156] on span "9845367711" at bounding box center [166, 159] width 64 height 13
click at [836, 110] on icon at bounding box center [839, 111] width 9 height 9
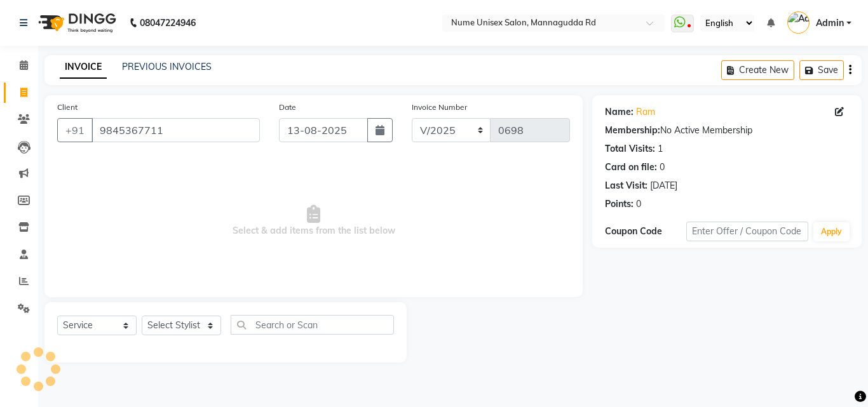
select select "[DEMOGRAPHIC_DATA]"
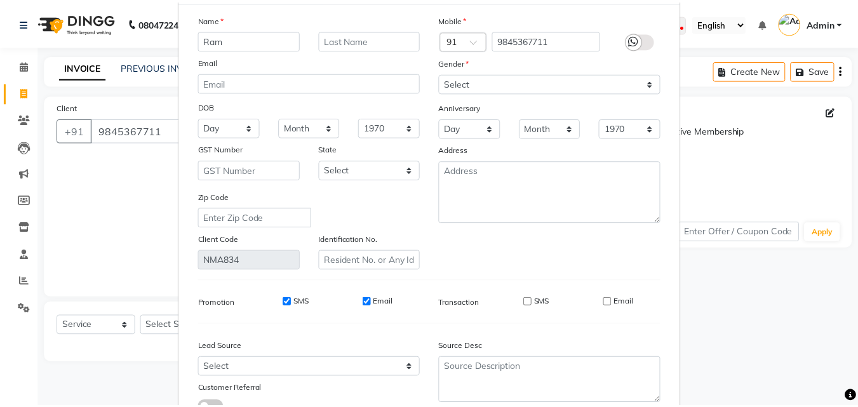
scroll to position [156, 0]
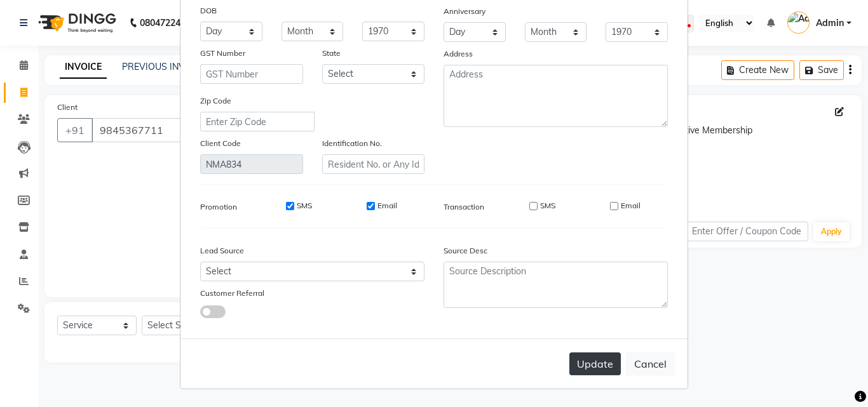
click at [597, 365] on button "Update" at bounding box center [594, 364] width 51 height 23
select select
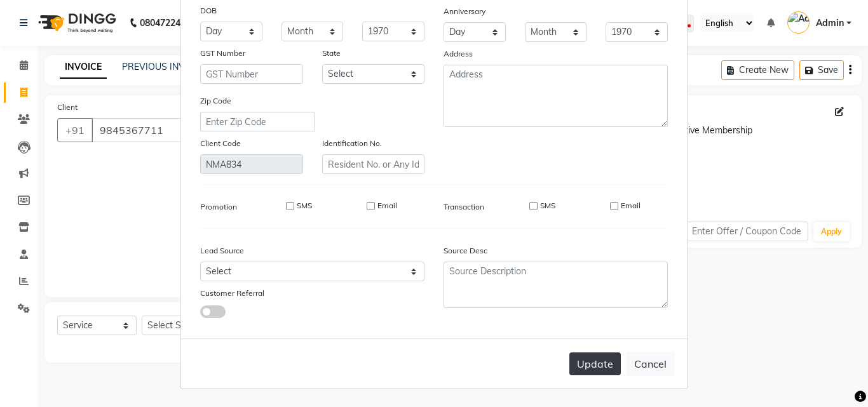
select select
checkbox input "false"
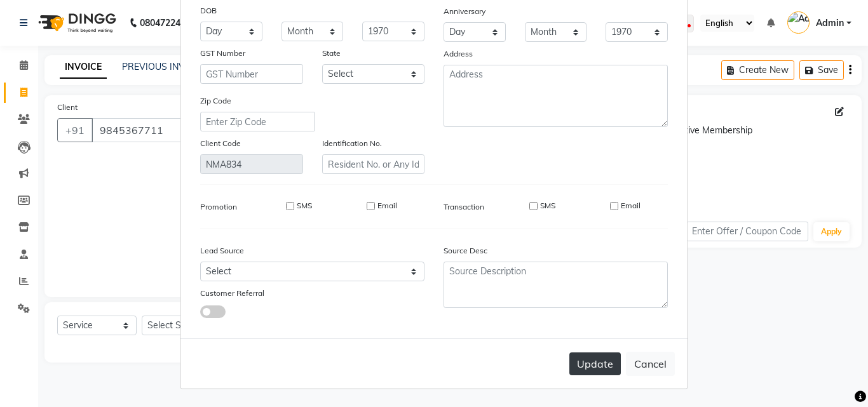
checkbox input "false"
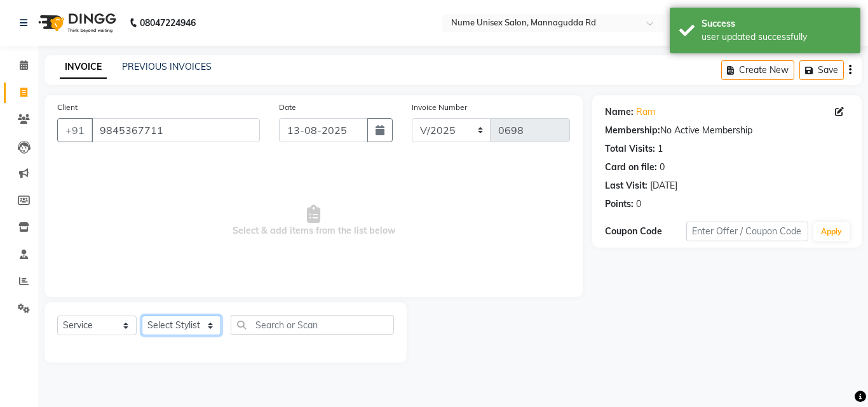
click at [191, 325] on select "Select Stylist Admin [PERSON_NAME] [PERSON_NAME] S [PERSON_NAME] Mohd [PERSON_N…" at bounding box center [181, 326] width 79 height 20
select select "61524"
click at [142, 316] on select "Select Stylist Admin [PERSON_NAME] [PERSON_NAME] S [PERSON_NAME] Mohd [PERSON_N…" at bounding box center [181, 326] width 79 height 20
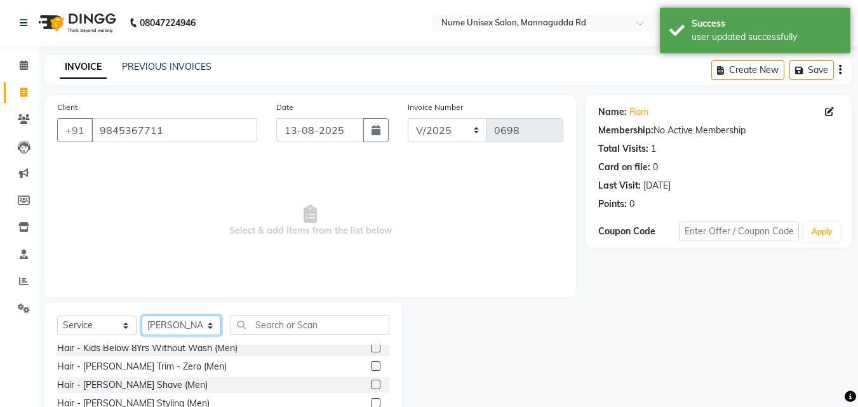
scroll to position [191, 0]
click at [371, 400] on label at bounding box center [376, 401] width 10 height 10
click at [371, 400] on input "checkbox" at bounding box center [375, 402] width 8 height 8
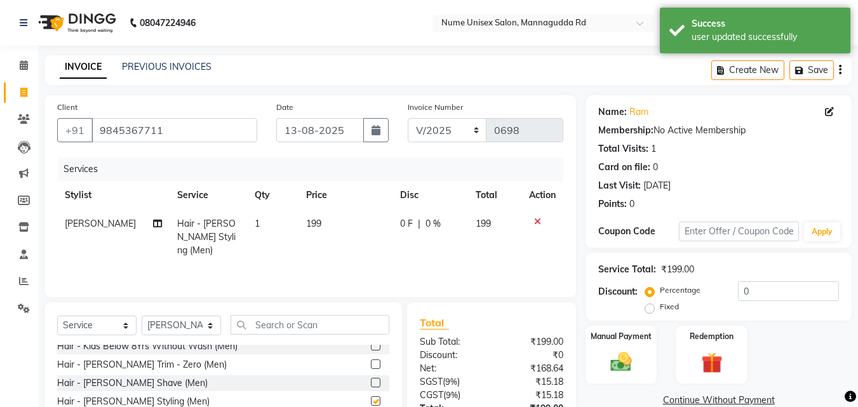
checkbox input "false"
click at [638, 364] on img at bounding box center [622, 361] width 36 height 25
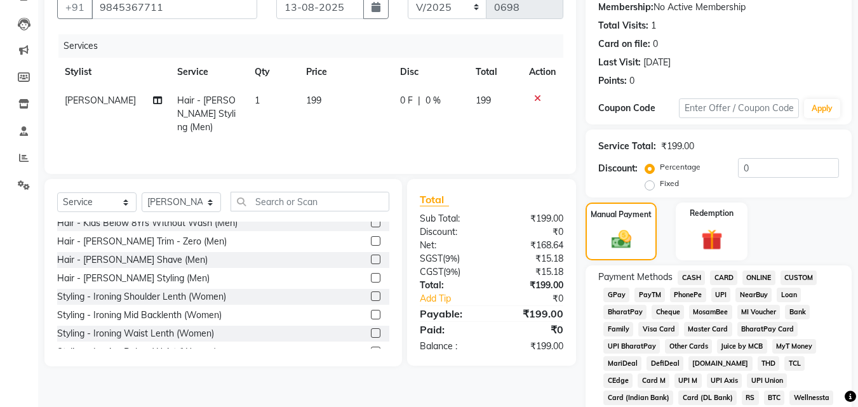
scroll to position [127, 0]
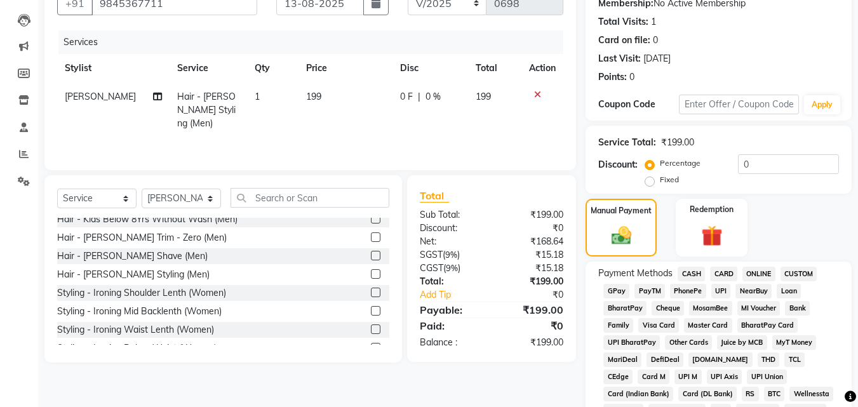
click at [724, 292] on span "UPI" at bounding box center [722, 291] width 20 height 15
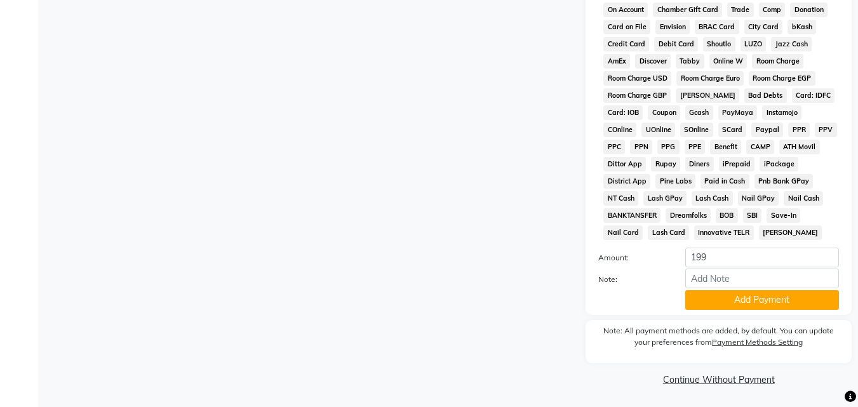
scroll to position [564, 0]
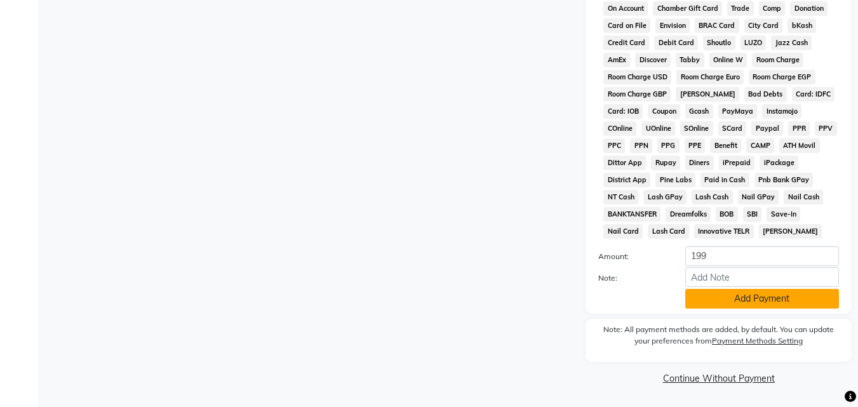
click at [734, 300] on button "Add Payment" at bounding box center [762, 299] width 154 height 20
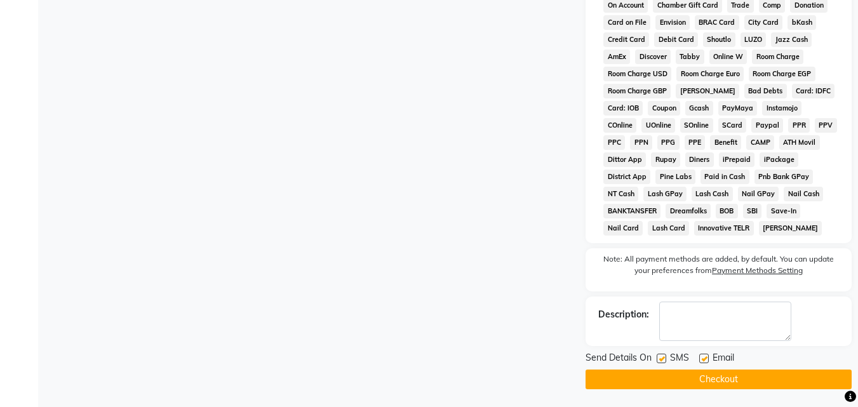
scroll to position [569, 0]
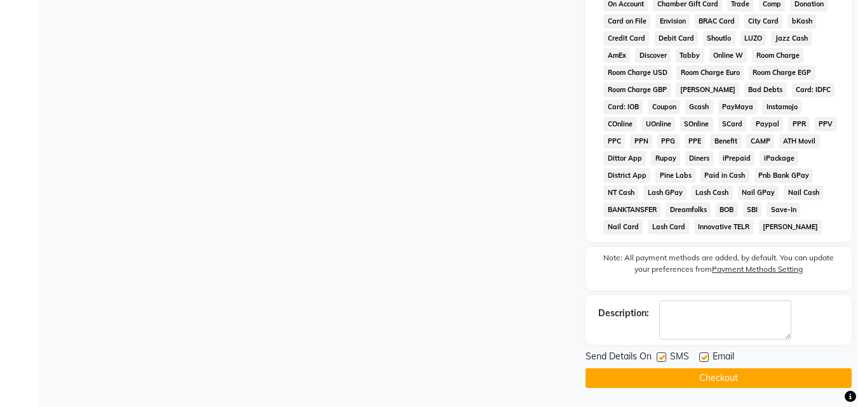
click at [664, 358] on label at bounding box center [662, 358] width 10 height 10
click at [664, 358] on input "checkbox" at bounding box center [661, 358] width 8 height 8
checkbox input "false"
click at [701, 358] on label at bounding box center [704, 358] width 10 height 10
click at [701, 358] on input "checkbox" at bounding box center [703, 358] width 8 height 8
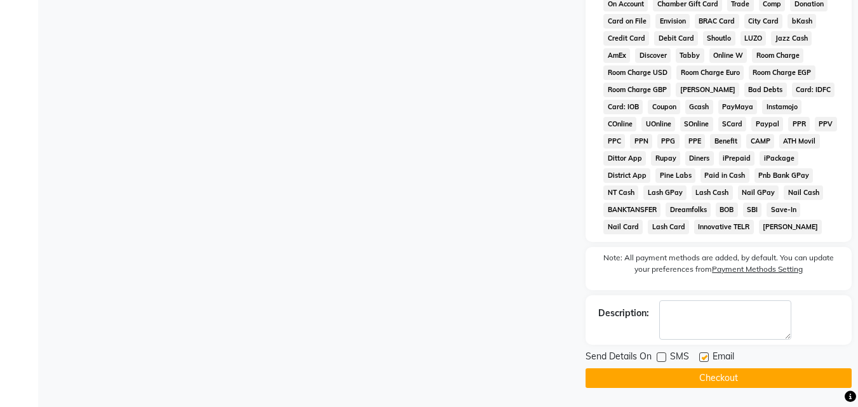
checkbox input "false"
click at [708, 380] on button "Checkout" at bounding box center [719, 378] width 266 height 20
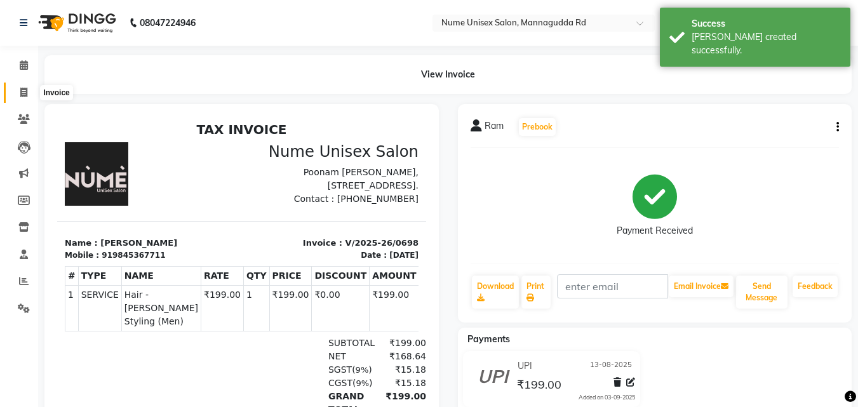
click at [19, 88] on span at bounding box center [24, 93] width 22 height 15
select select "service"
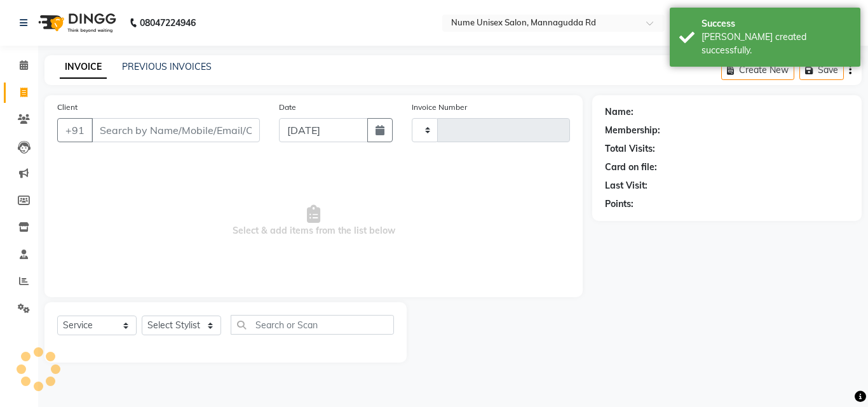
type input "0699"
select select "7047"
click at [135, 130] on input "Client" at bounding box center [175, 130] width 168 height 24
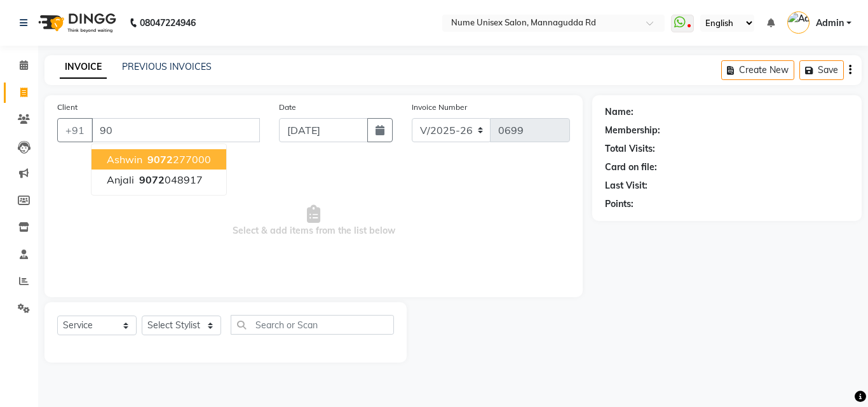
type input "9"
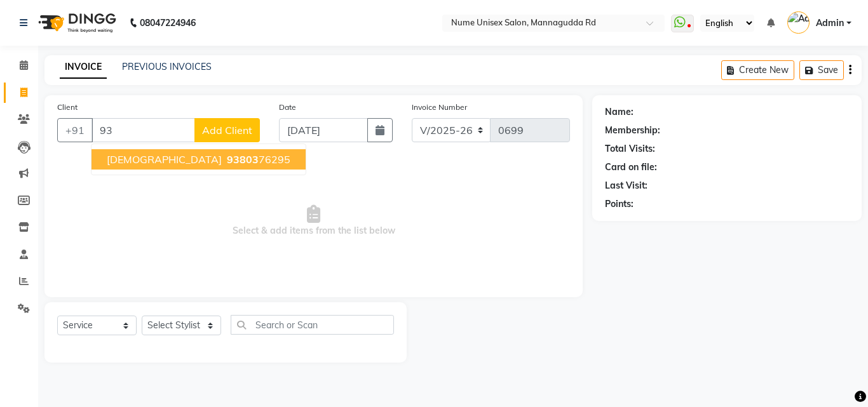
type input "9"
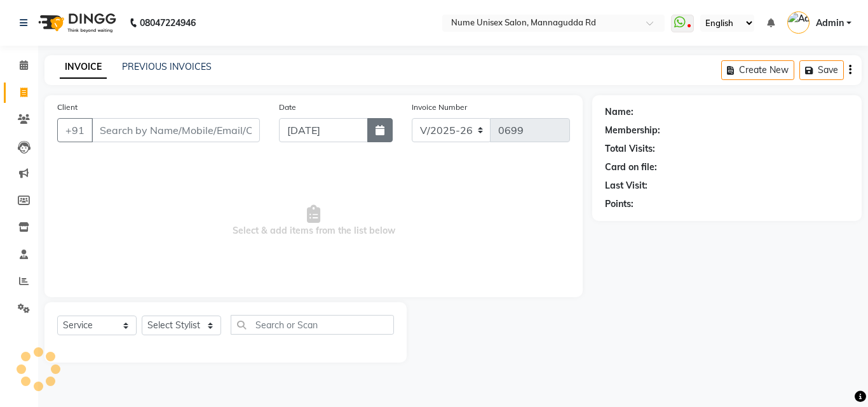
drag, startPoint x: 377, startPoint y: 132, endPoint x: 368, endPoint y: 140, distance: 11.7
click at [377, 132] on icon "button" at bounding box center [379, 130] width 9 height 10
select select "9"
select select "2025"
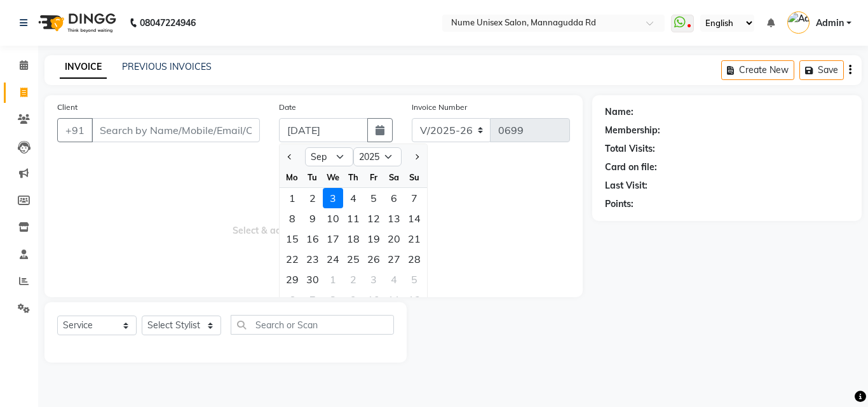
drag, startPoint x: 335, startPoint y: 145, endPoint x: 335, endPoint y: 159, distance: 14.0
click at [335, 148] on div "Jan Feb Mar Apr May Jun [DATE] Aug Sep Oct Nov [DATE] 2016 2017 2018 2019 2020 …" at bounding box center [353, 155] width 147 height 23
click at [335, 161] on select "Jan Feb Mar Apr May Jun [DATE] Aug Sep Oct Nov Dec" at bounding box center [329, 156] width 48 height 19
select select "8"
click at [305, 147] on select "Jan Feb Mar Apr May Jun [DATE] Aug Sep Oct Nov Dec" at bounding box center [329, 156] width 48 height 19
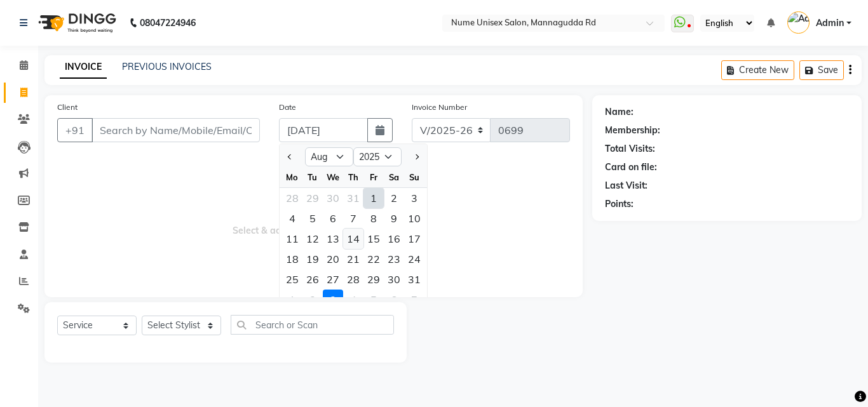
click at [354, 241] on div "14" at bounding box center [353, 239] width 20 height 20
type input "[DATE]"
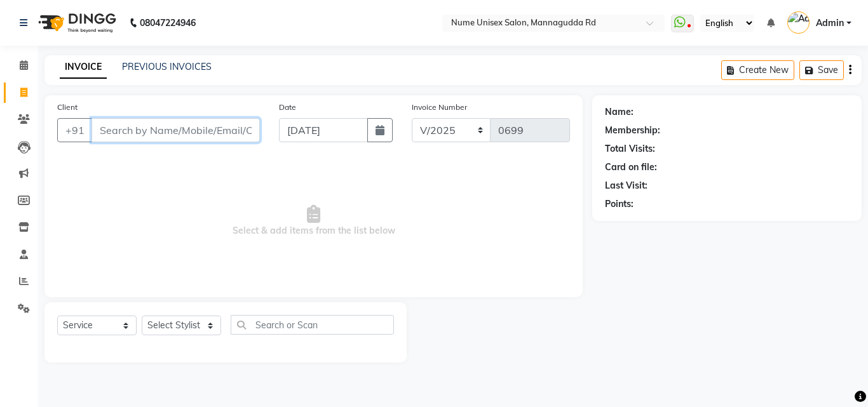
click at [157, 138] on input "Client" at bounding box center [175, 130] width 168 height 24
type input "9"
type input "9313949237"
click at [242, 120] on button "Add Client" at bounding box center [226, 130] width 65 height 24
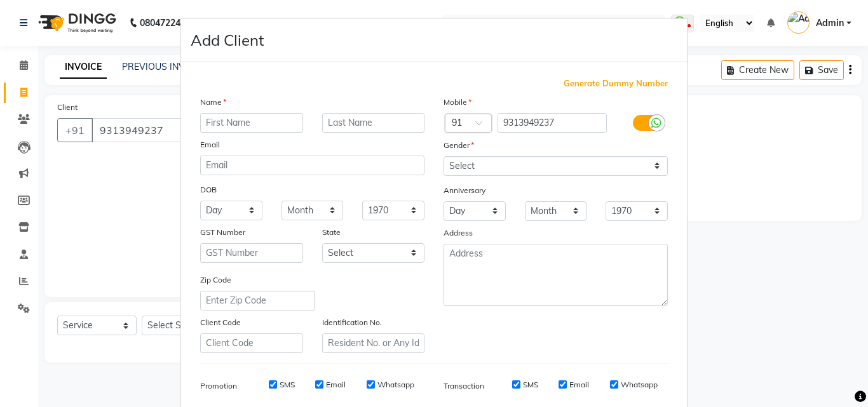
click at [230, 114] on input "text" at bounding box center [251, 123] width 103 height 20
type input "[PERSON_NAME]"
click at [633, 121] on label at bounding box center [647, 123] width 29 height 16
click at [0, 0] on input "checkbox" at bounding box center [0, 0] width 0 height 0
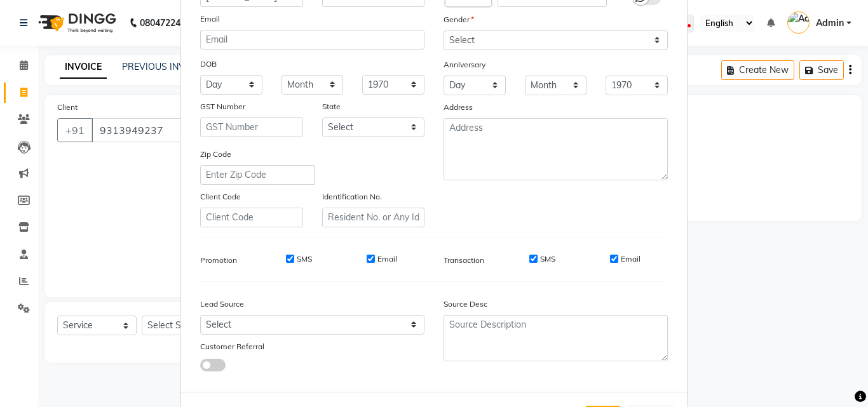
scroll to position [127, 0]
click at [530, 257] on input "SMS" at bounding box center [533, 257] width 8 height 8
checkbox input "false"
click at [612, 260] on input "Email" at bounding box center [614, 257] width 8 height 8
checkbox input "false"
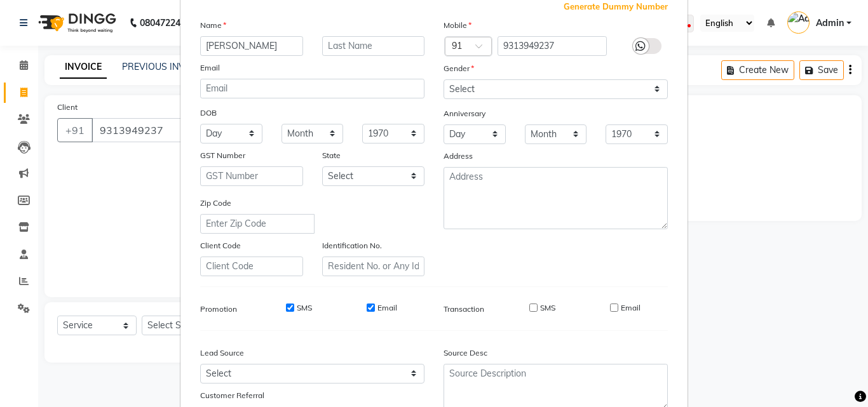
scroll to position [0, 0]
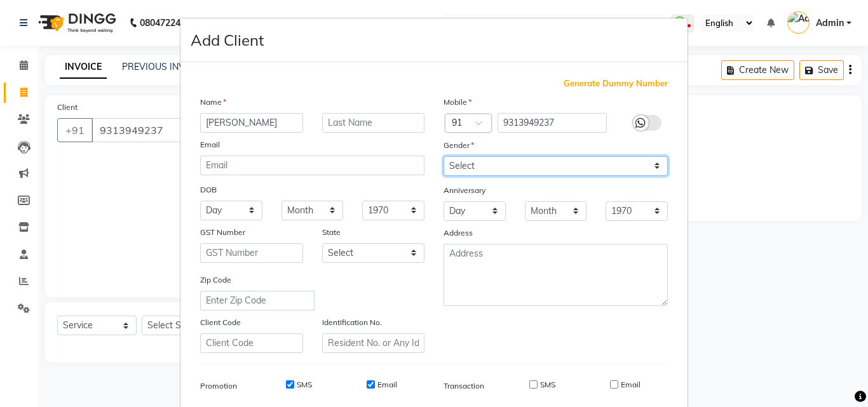
drag, startPoint x: 521, startPoint y: 164, endPoint x: 519, endPoint y: 174, distance: 10.3
click at [521, 164] on select "Select [DEMOGRAPHIC_DATA] [DEMOGRAPHIC_DATA] Other Prefer Not To Say" at bounding box center [555, 166] width 224 height 20
select select "[DEMOGRAPHIC_DATA]"
click at [443, 156] on select "Select [DEMOGRAPHIC_DATA] [DEMOGRAPHIC_DATA] Other Prefer Not To Say" at bounding box center [555, 166] width 224 height 20
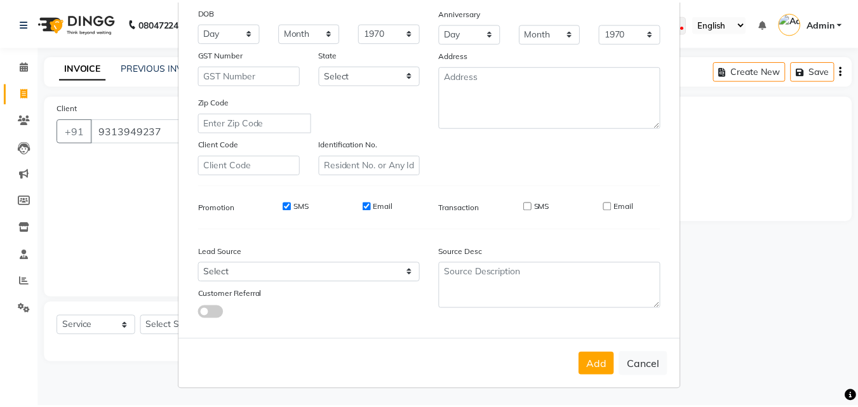
scroll to position [179, 0]
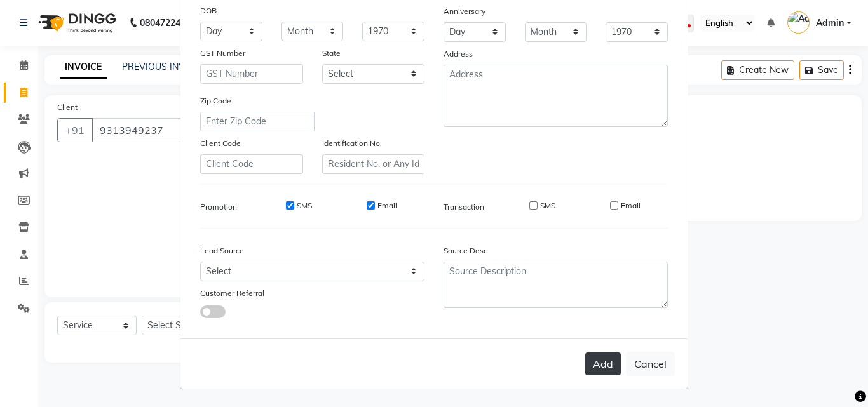
click at [598, 368] on button "Add" at bounding box center [603, 364] width 36 height 23
select select
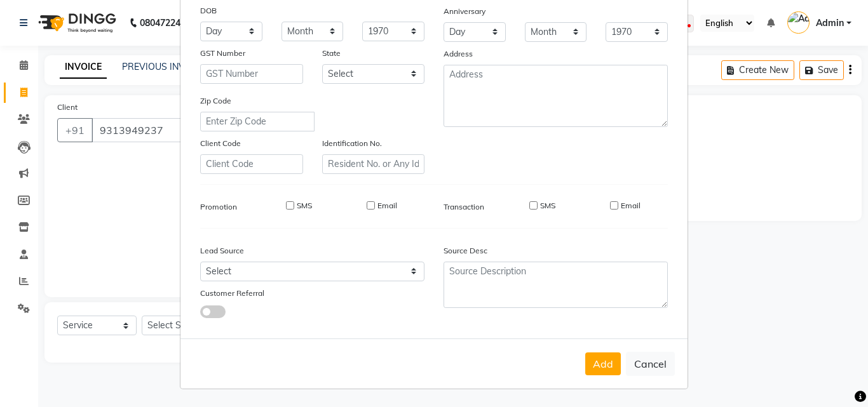
select select
checkbox input "false"
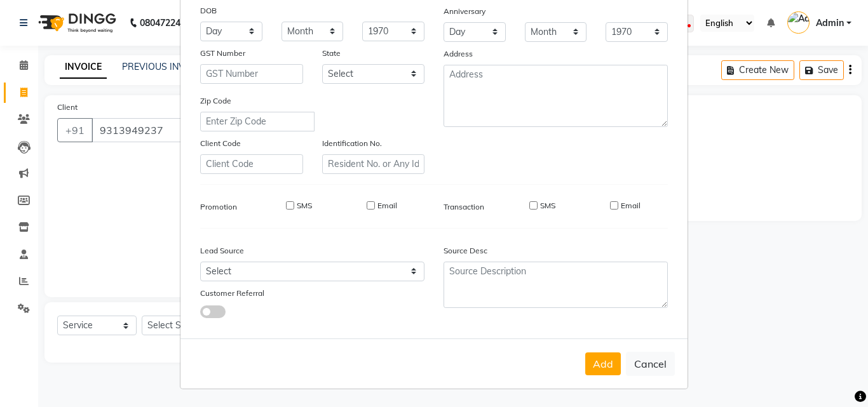
checkbox input "false"
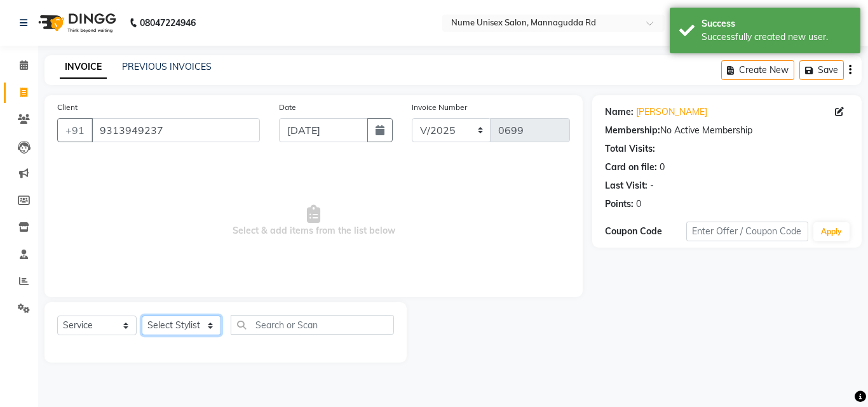
click at [197, 328] on select "Select Stylist Admin [PERSON_NAME] [PERSON_NAME] S [PERSON_NAME] Mohd [PERSON_N…" at bounding box center [181, 326] width 79 height 20
select select "60533"
click at [142, 316] on select "Select Stylist Admin [PERSON_NAME] [PERSON_NAME] S [PERSON_NAME] Mohd [PERSON_N…" at bounding box center [181, 326] width 79 height 20
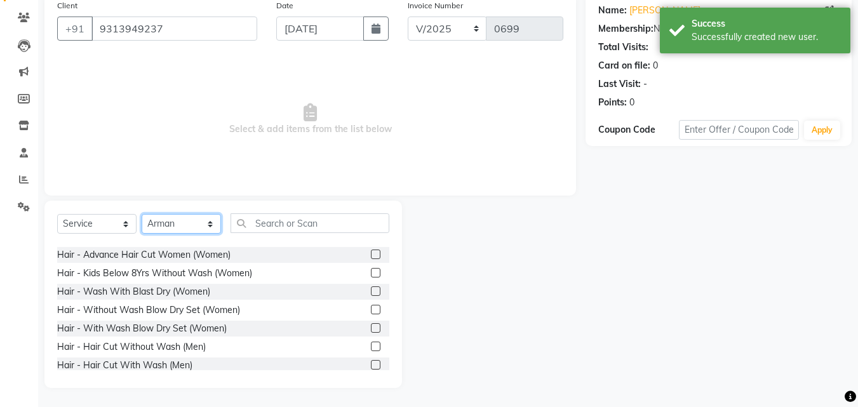
scroll to position [64, 0]
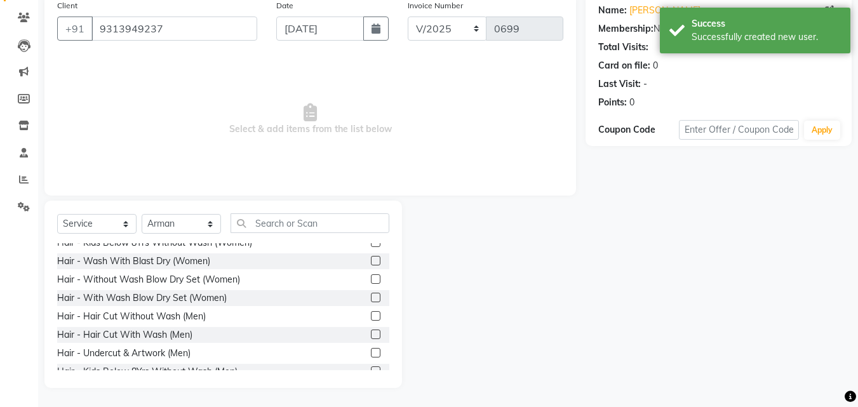
click at [371, 314] on label at bounding box center [376, 316] width 10 height 10
click at [371, 314] on input "checkbox" at bounding box center [375, 317] width 8 height 8
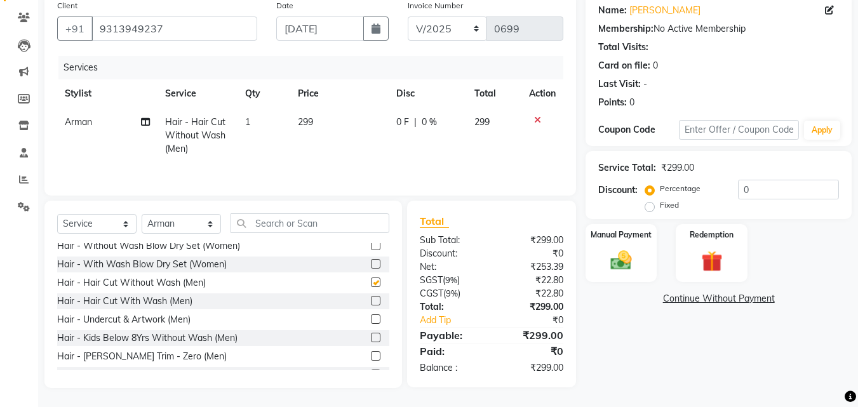
checkbox input "false"
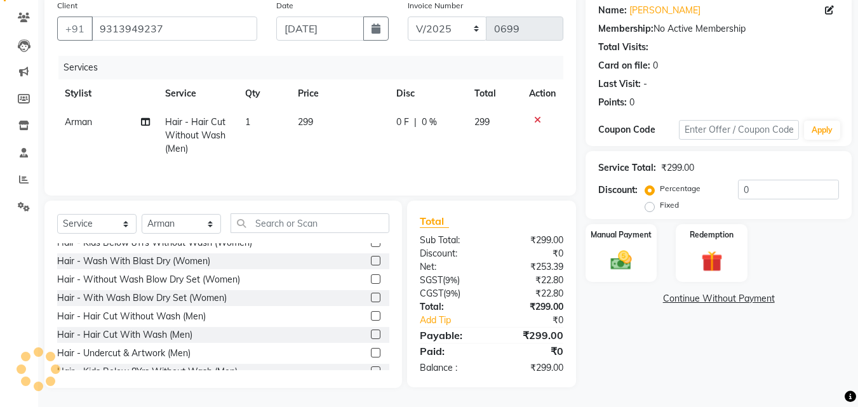
click at [371, 335] on label at bounding box center [376, 335] width 10 height 10
click at [371, 335] on input "checkbox" at bounding box center [375, 335] width 8 height 8
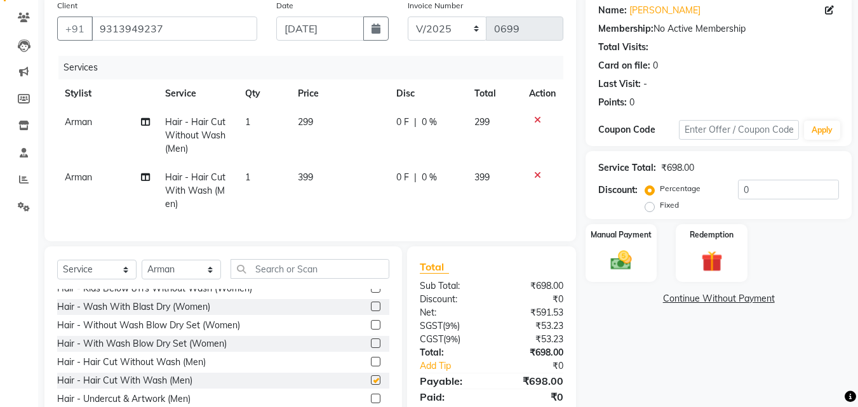
checkbox input "false"
click at [537, 119] on icon at bounding box center [537, 120] width 7 height 9
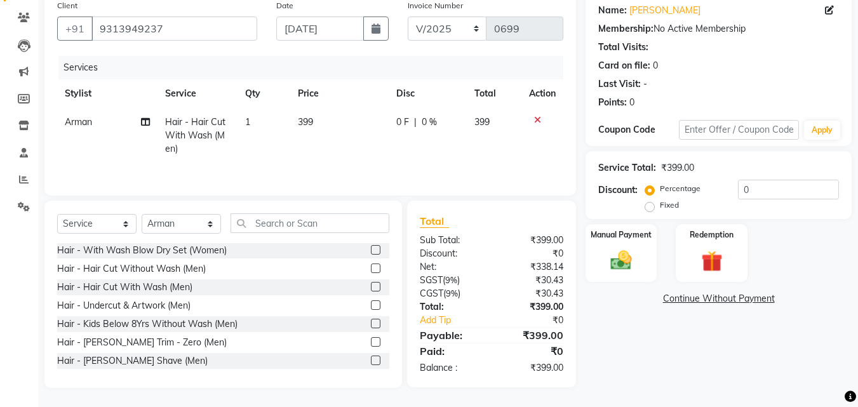
scroll to position [191, 0]
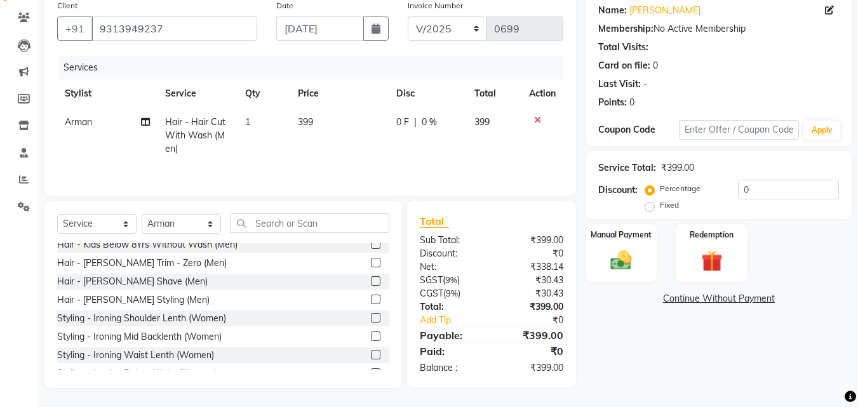
click at [371, 299] on label at bounding box center [376, 300] width 10 height 10
click at [371, 299] on input "checkbox" at bounding box center [375, 300] width 8 height 8
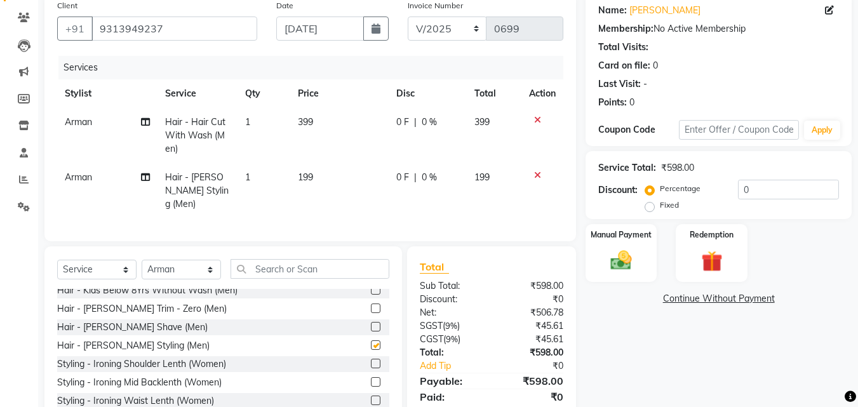
checkbox input "false"
click at [743, 189] on input "0" at bounding box center [788, 190] width 101 height 20
type input "10"
click at [633, 258] on img at bounding box center [622, 260] width 36 height 25
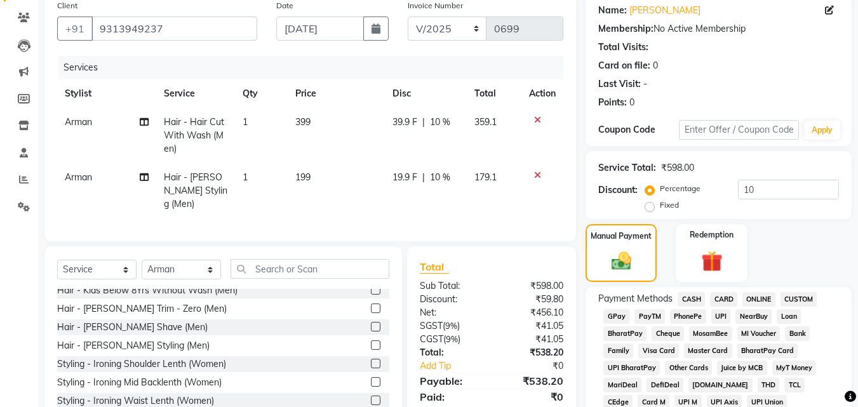
click at [719, 318] on span "UPI" at bounding box center [722, 316] width 20 height 15
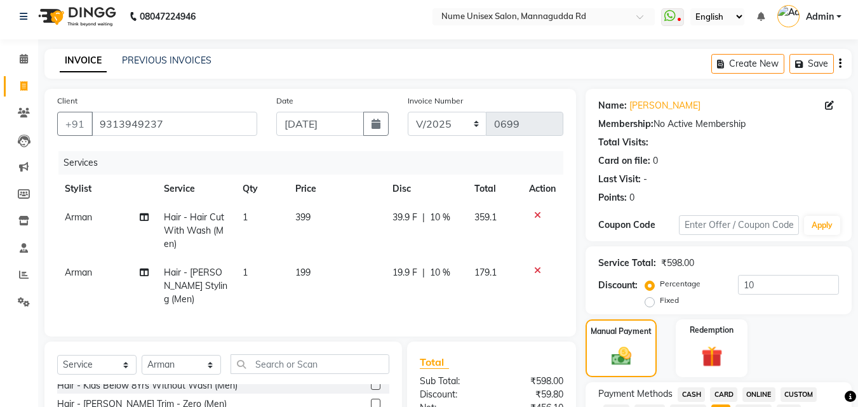
scroll to position [0, 0]
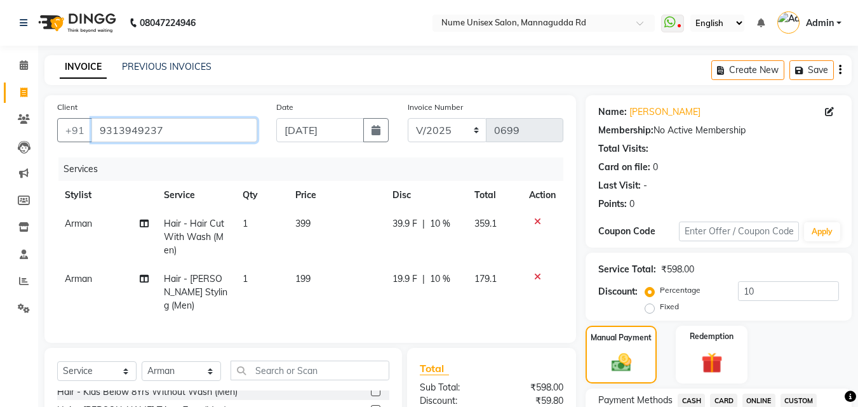
drag, startPoint x: 233, startPoint y: 130, endPoint x: 214, endPoint y: 132, distance: 19.2
click at [214, 132] on input "9313949237" at bounding box center [174, 130] width 166 height 24
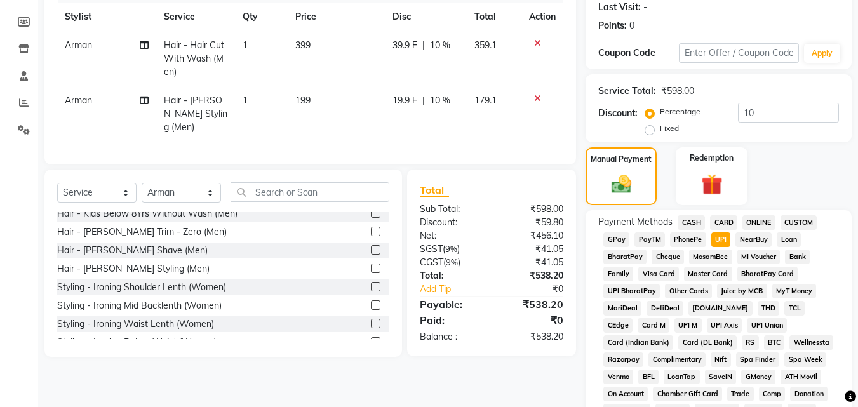
scroll to position [191, 0]
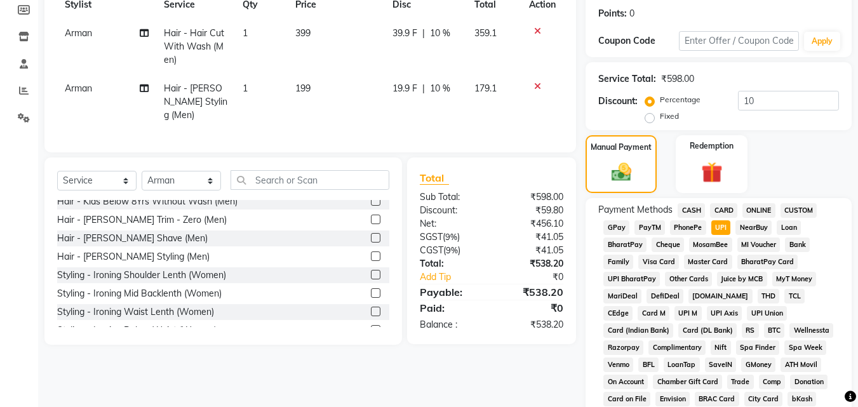
click at [691, 210] on span "CASH" at bounding box center [691, 210] width 27 height 15
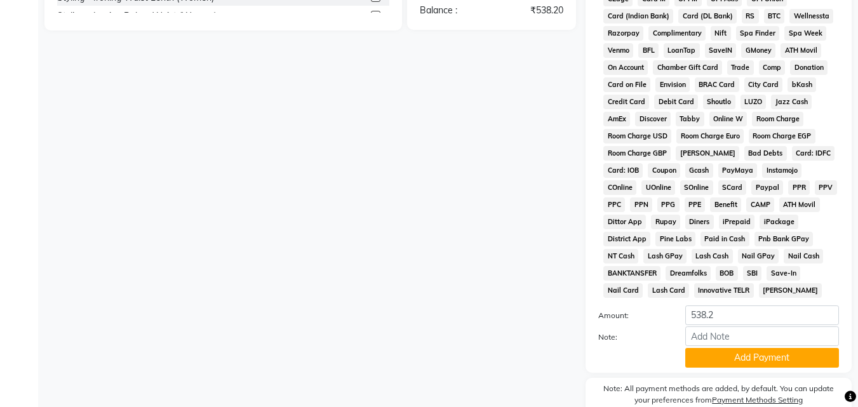
scroll to position [564, 0]
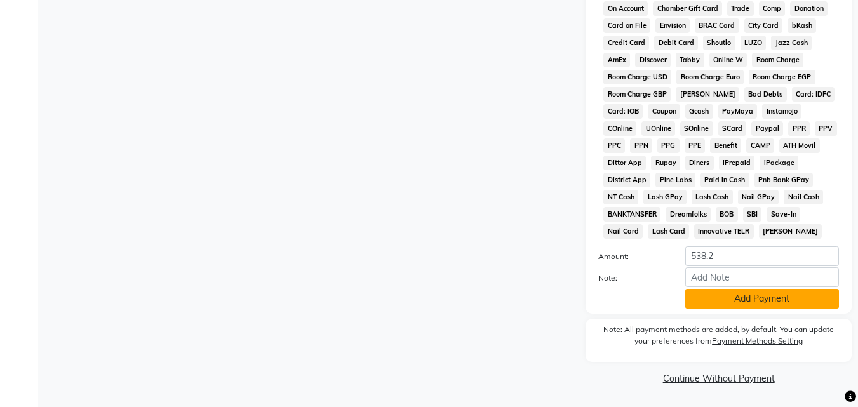
click at [727, 295] on button "Add Payment" at bounding box center [762, 299] width 154 height 20
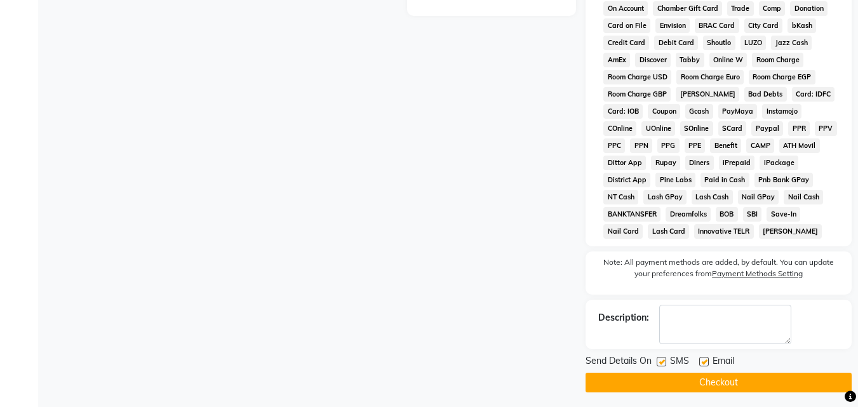
click at [664, 360] on label at bounding box center [662, 362] width 10 height 10
click at [664, 360] on input "checkbox" at bounding box center [661, 362] width 8 height 8
checkbox input "false"
click at [708, 363] on label at bounding box center [704, 362] width 10 height 10
click at [708, 363] on input "checkbox" at bounding box center [703, 362] width 8 height 8
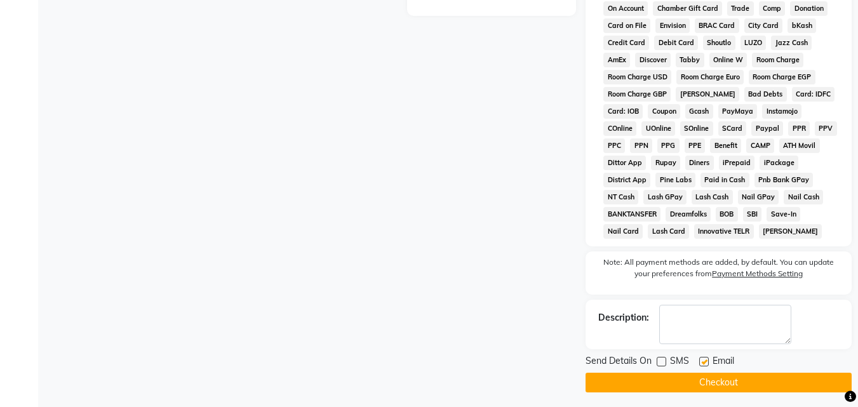
checkbox input "false"
click at [705, 388] on button "Checkout" at bounding box center [719, 383] width 266 height 20
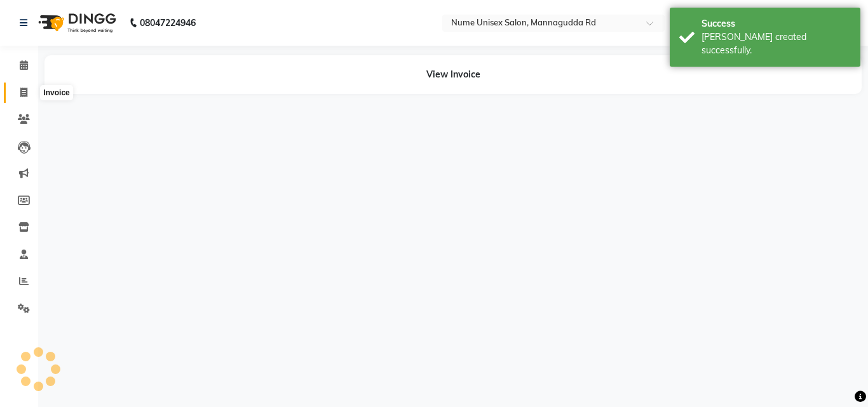
click at [22, 94] on icon at bounding box center [23, 93] width 7 height 10
select select "service"
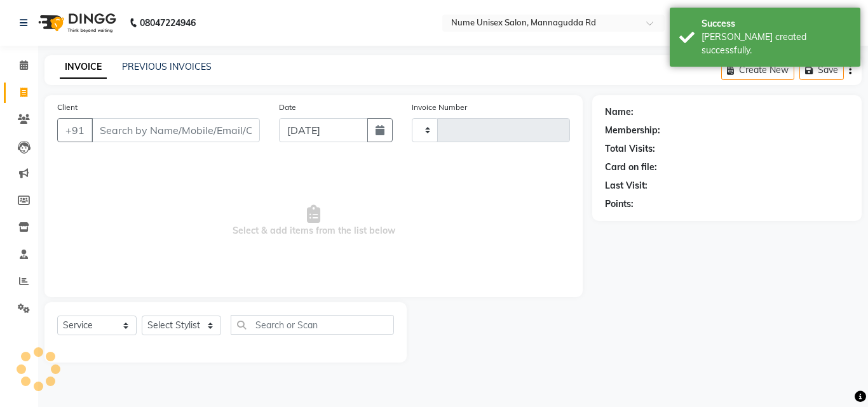
type input "0700"
select select "7047"
click at [374, 138] on button "button" at bounding box center [379, 130] width 25 height 24
select select "9"
select select "2025"
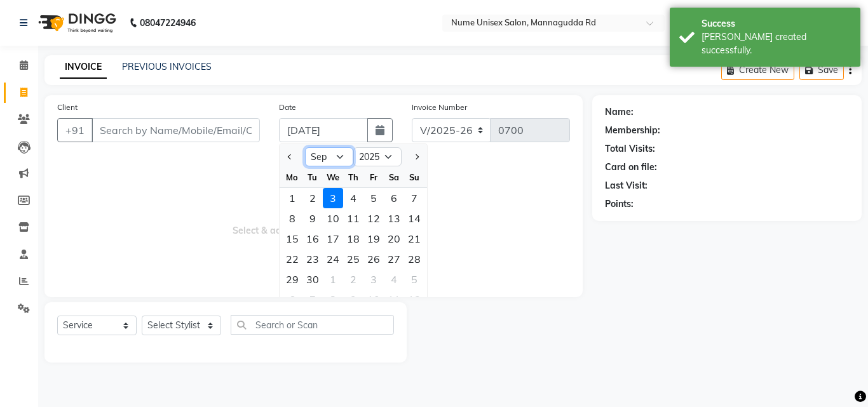
click at [342, 156] on select "Jan Feb Mar Apr May Jun [DATE] Aug Sep Oct Nov Dec" at bounding box center [329, 156] width 48 height 19
select select "8"
click at [305, 147] on select "Jan Feb Mar Apr May Jun [DATE] Aug Sep Oct Nov Dec" at bounding box center [329, 156] width 48 height 19
click at [356, 235] on div "14" at bounding box center [353, 239] width 20 height 20
type input "[DATE]"
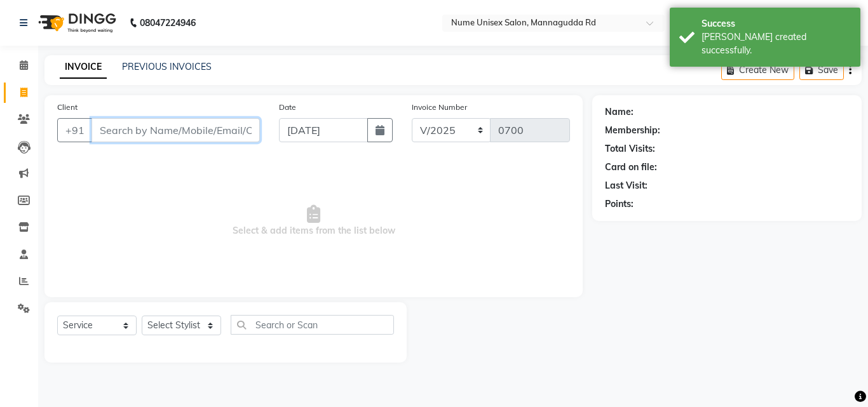
click at [186, 131] on input "Client" at bounding box center [175, 130] width 168 height 24
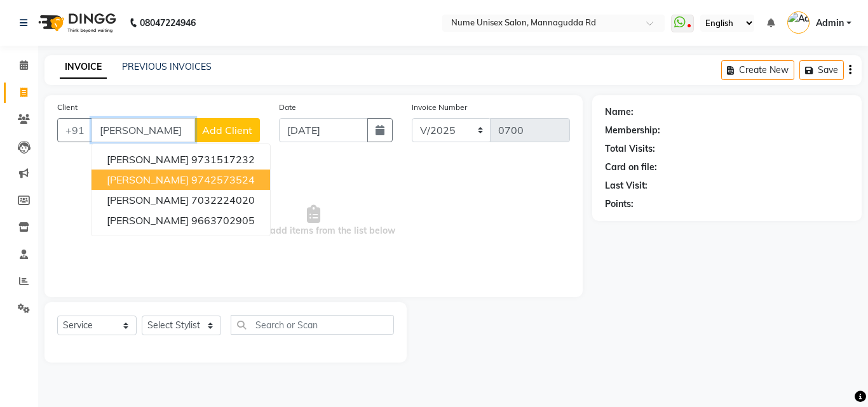
click at [210, 173] on button "[PERSON_NAME] 9742573524" at bounding box center [180, 180] width 179 height 20
type input "9742573524"
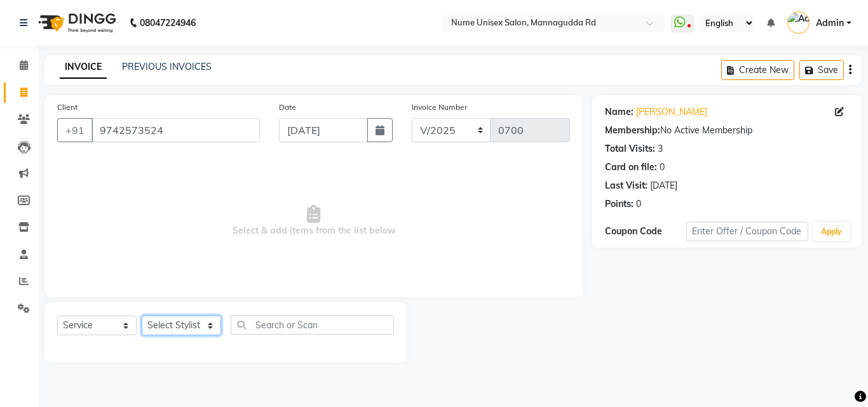
click at [177, 318] on select "Select Stylist Admin [PERSON_NAME] [PERSON_NAME] S [PERSON_NAME] Mohd [PERSON_N…" at bounding box center [181, 326] width 79 height 20
select select "70403"
click at [142, 316] on select "Select Stylist Admin [PERSON_NAME] [PERSON_NAME] S [PERSON_NAME] Mohd [PERSON_N…" at bounding box center [181, 326] width 79 height 20
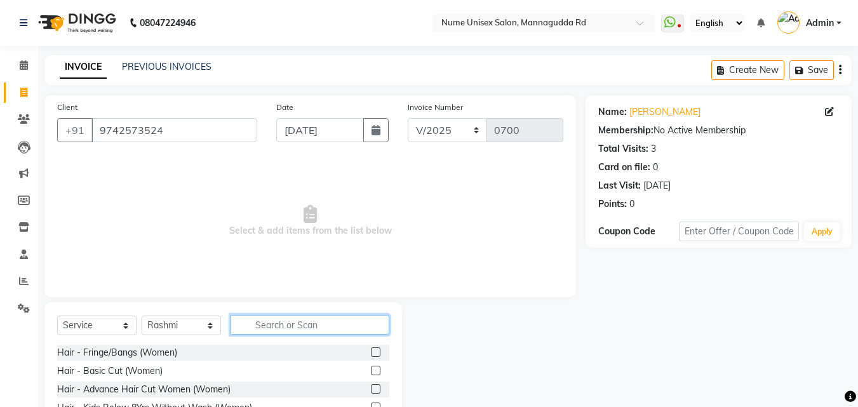
click at [321, 332] on input "text" at bounding box center [310, 325] width 159 height 20
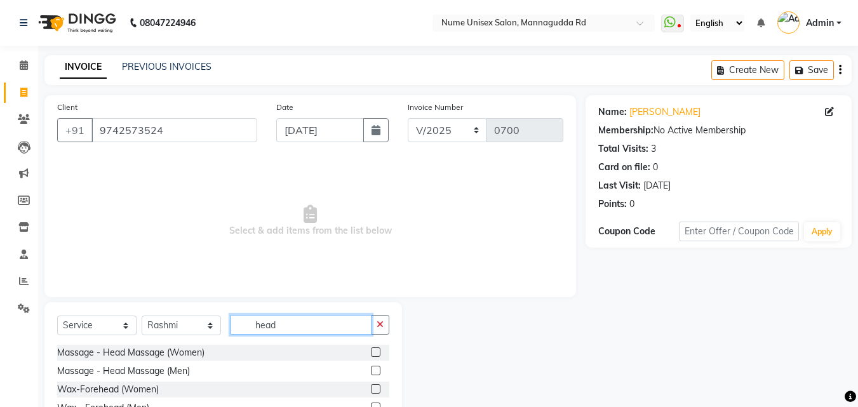
type input "head"
click at [375, 354] on label at bounding box center [376, 352] width 10 height 10
click at [375, 354] on input "checkbox" at bounding box center [375, 353] width 8 height 8
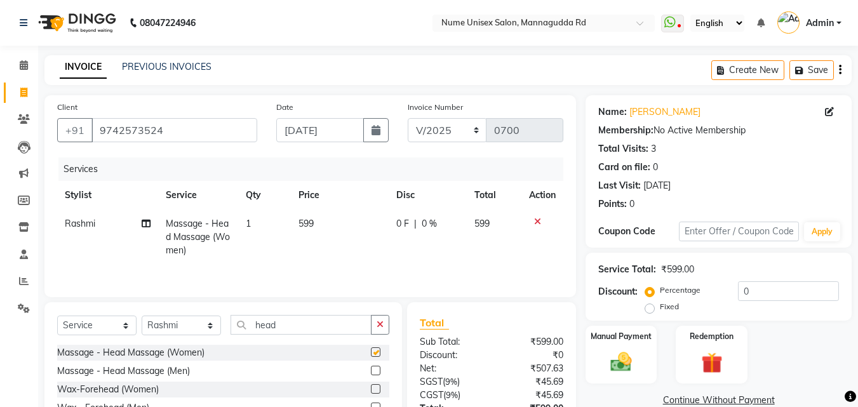
checkbox input "false"
drag, startPoint x: 304, startPoint y: 325, endPoint x: 184, endPoint y: 362, distance: 125.6
click at [184, 362] on div "Select Service Product Membership Package Voucher Prepaid Gift Card Select Styl…" at bounding box center [223, 378] width 358 height 152
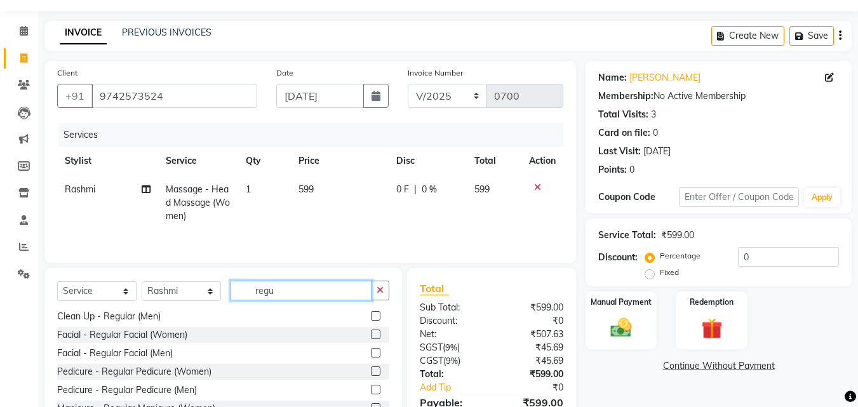
scroll to position [64, 0]
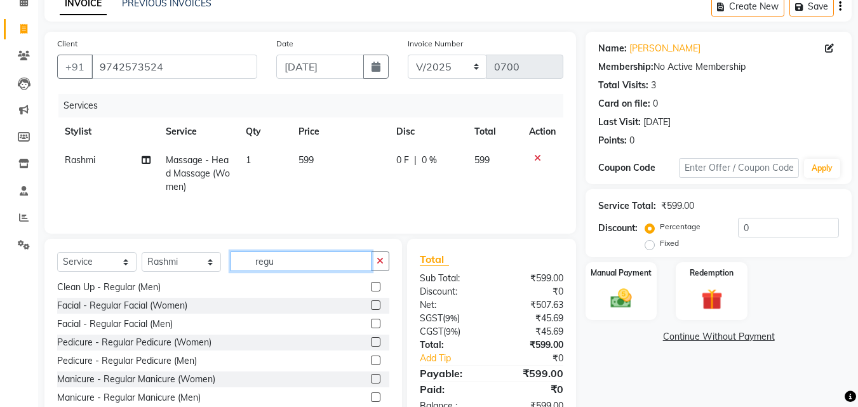
type input "regu"
click at [371, 342] on label at bounding box center [376, 342] width 10 height 10
click at [371, 342] on input "checkbox" at bounding box center [375, 343] width 8 height 8
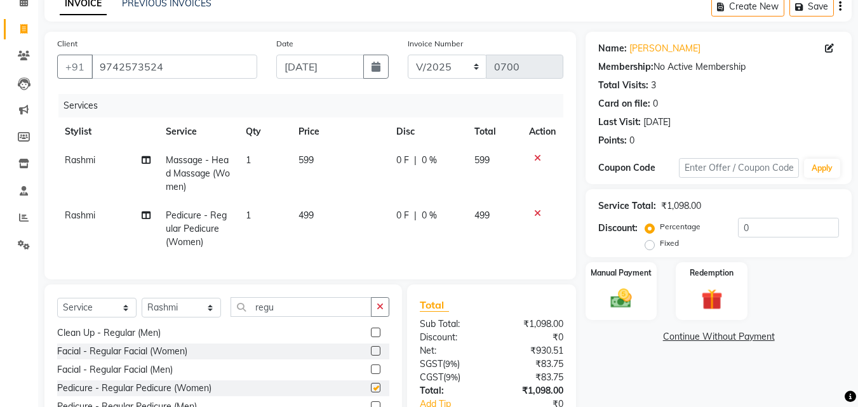
checkbox input "false"
click at [332, 212] on td "499" at bounding box center [340, 228] width 98 height 55
select select "70403"
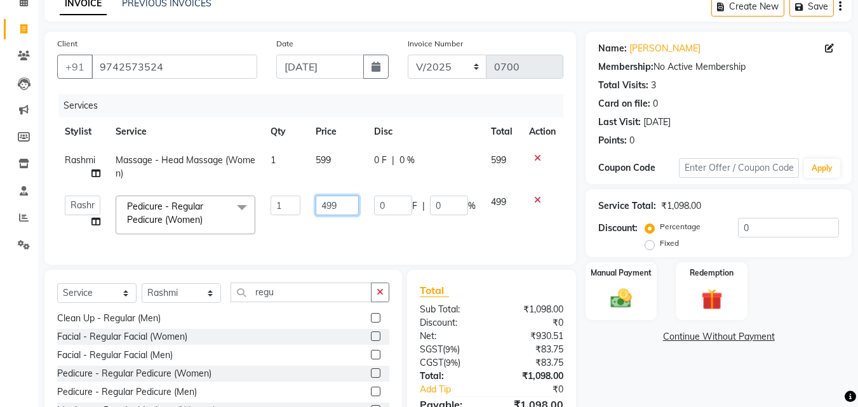
drag, startPoint x: 347, startPoint y: 212, endPoint x: 305, endPoint y: 210, distance: 41.9
click at [305, 211] on tr "Admin [PERSON_NAME] [PERSON_NAME] S [PERSON_NAME] [PERSON_NAME] [PERSON_NAME] S…" at bounding box center [310, 215] width 506 height 54
type input "650"
click at [339, 161] on td "599" at bounding box center [337, 167] width 58 height 42
select select "70403"
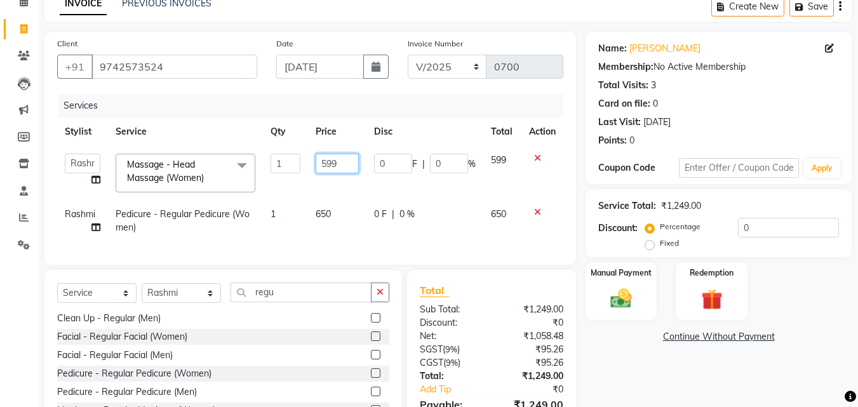
drag, startPoint x: 354, startPoint y: 159, endPoint x: 299, endPoint y: 172, distance: 56.7
click at [298, 176] on tr "Admin [PERSON_NAME] [PERSON_NAME] S [PERSON_NAME] [PERSON_NAME] [PERSON_NAME] S…" at bounding box center [310, 173] width 506 height 54
type input "800"
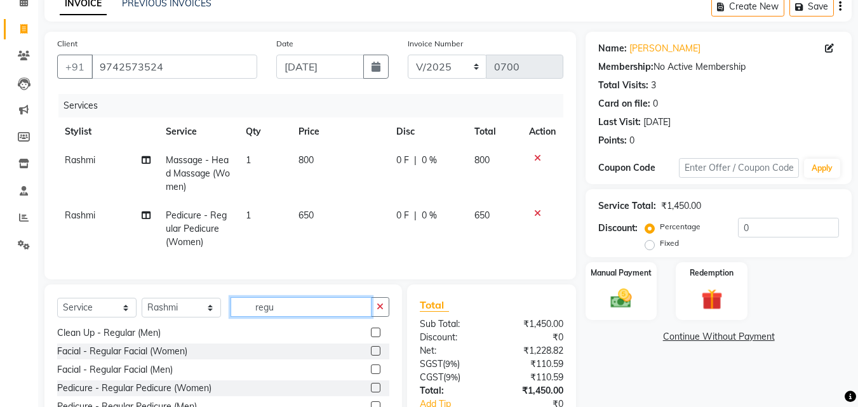
drag, startPoint x: 298, startPoint y: 307, endPoint x: 241, endPoint y: 323, distance: 58.9
click at [241, 317] on input "regu" at bounding box center [301, 307] width 141 height 20
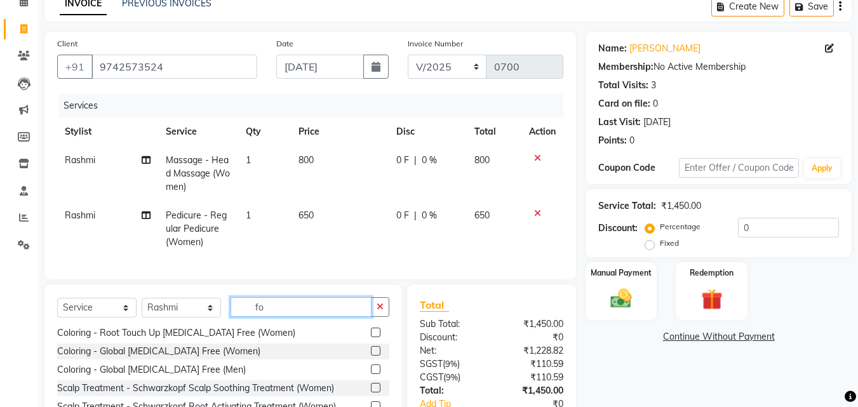
scroll to position [0, 0]
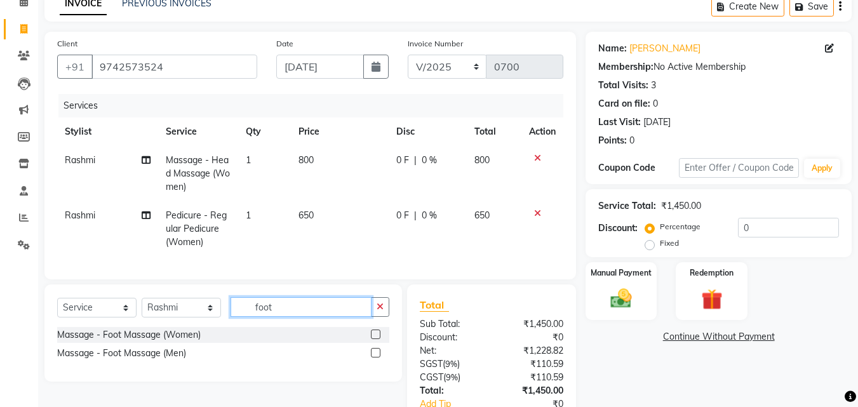
type input "foot"
click at [372, 339] on label at bounding box center [376, 335] width 10 height 10
click at [372, 339] on input "checkbox" at bounding box center [375, 335] width 8 height 8
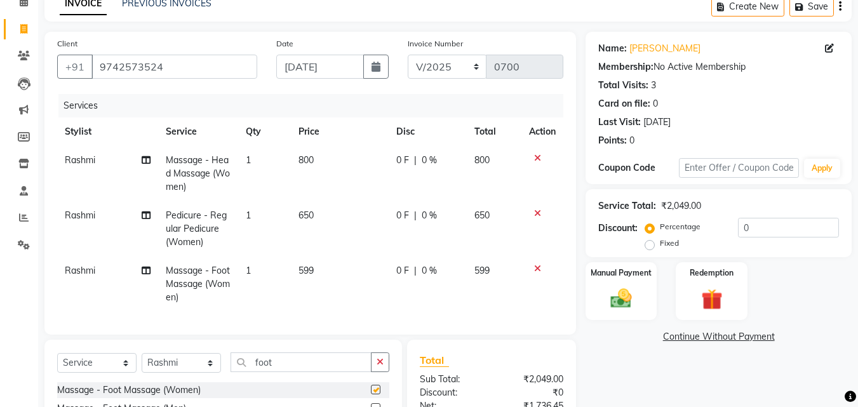
checkbox input "false"
click at [746, 226] on input "0" at bounding box center [788, 228] width 101 height 20
click at [742, 227] on input "0" at bounding box center [788, 228] width 101 height 20
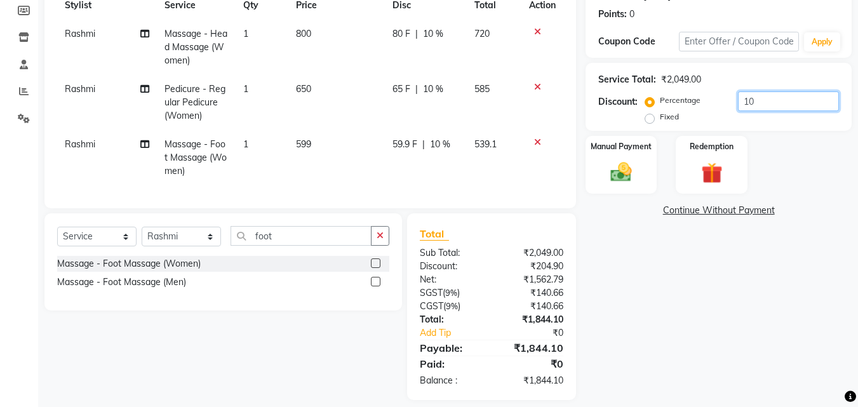
scroll to position [191, 0]
type input "10"
click at [627, 171] on img at bounding box center [622, 171] width 36 height 25
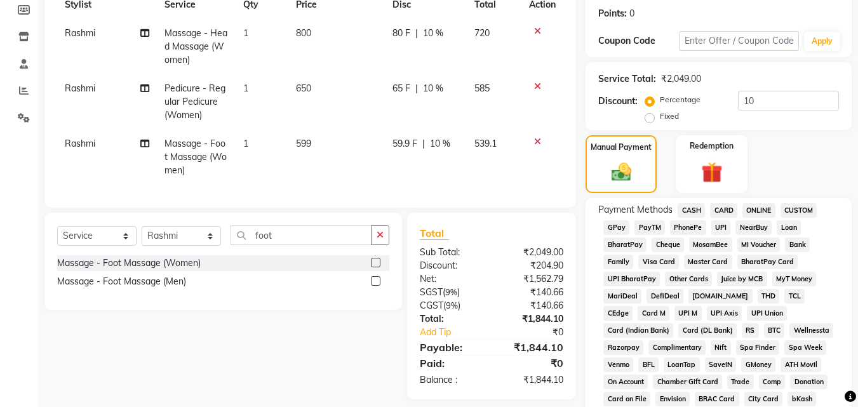
click at [724, 207] on span "CARD" at bounding box center [723, 210] width 27 height 15
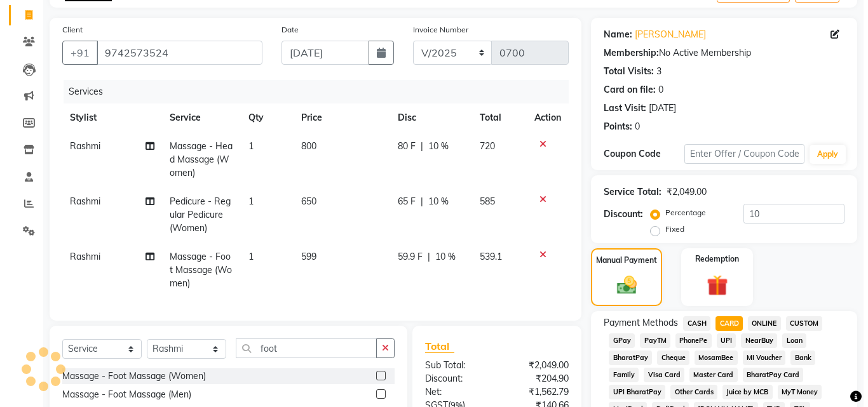
scroll to position [0, 0]
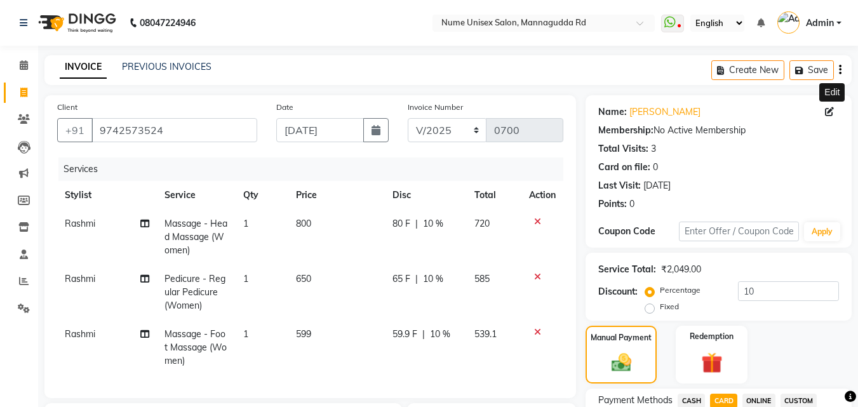
click at [829, 111] on icon at bounding box center [829, 111] width 9 height 9
select select "[DEMOGRAPHIC_DATA]"
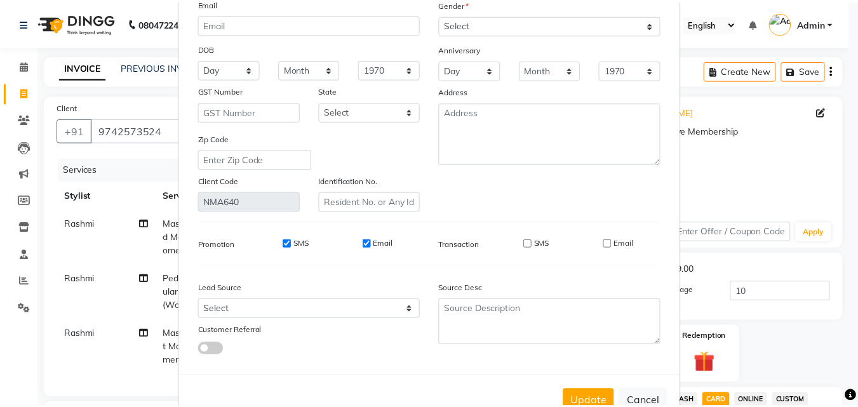
scroll to position [156, 0]
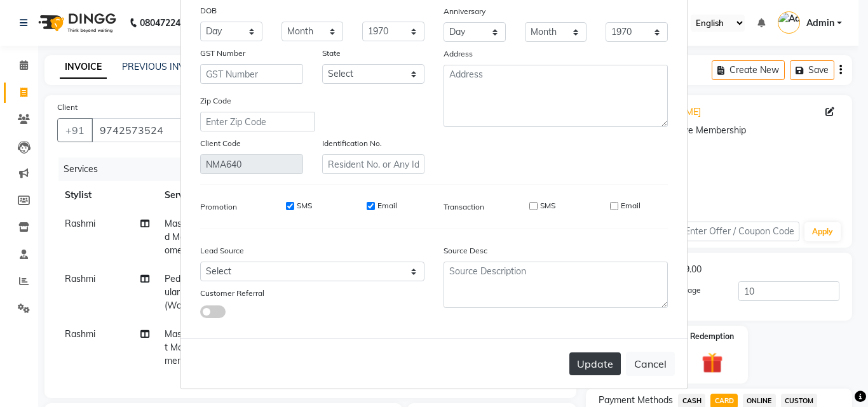
click at [604, 359] on button "Update" at bounding box center [594, 364] width 51 height 23
select select
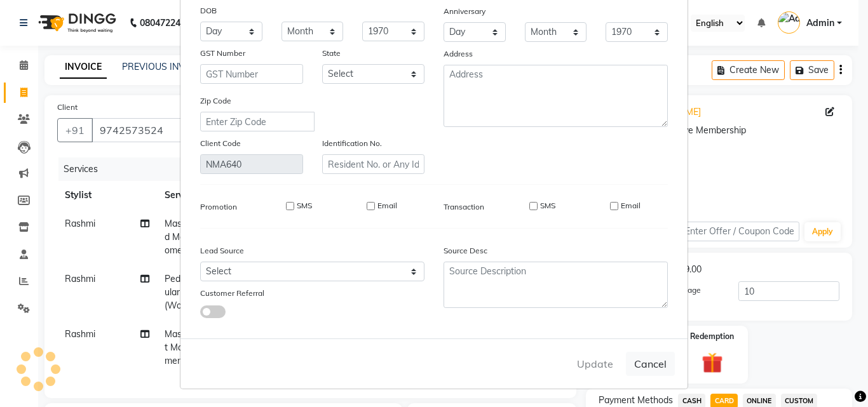
select select
checkbox input "false"
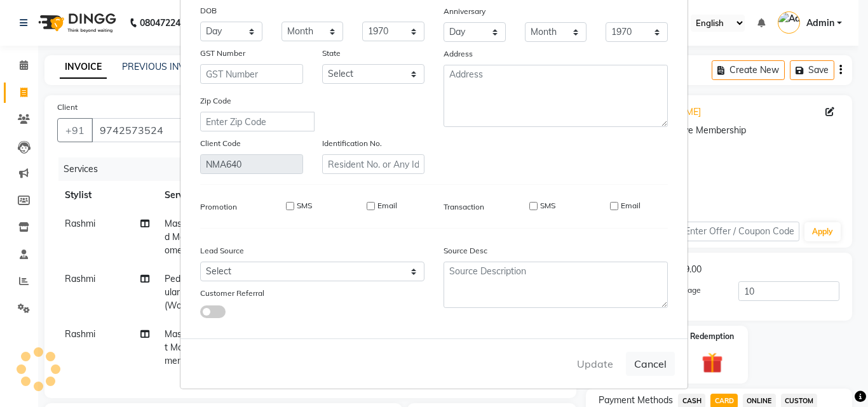
checkbox input "false"
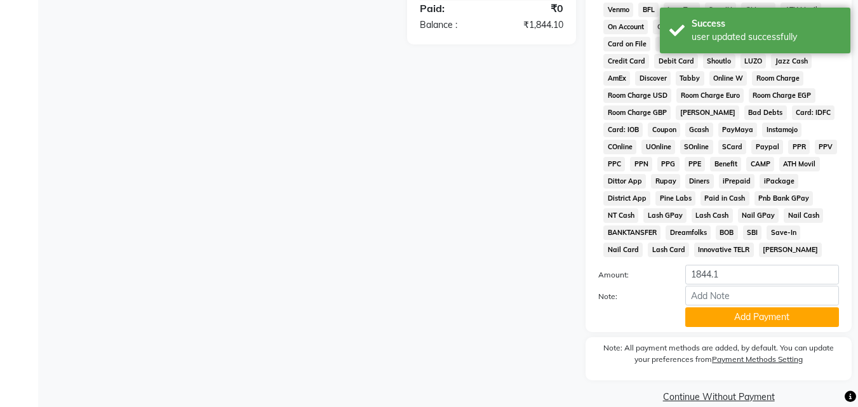
scroll to position [564, 0]
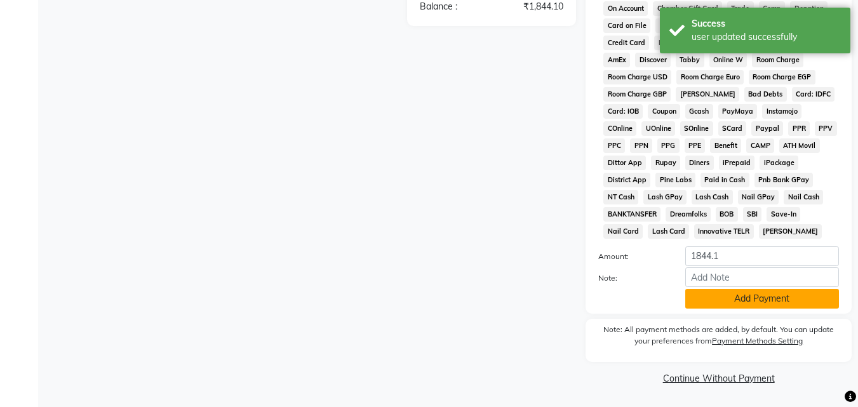
click at [742, 297] on button "Add Payment" at bounding box center [762, 299] width 154 height 20
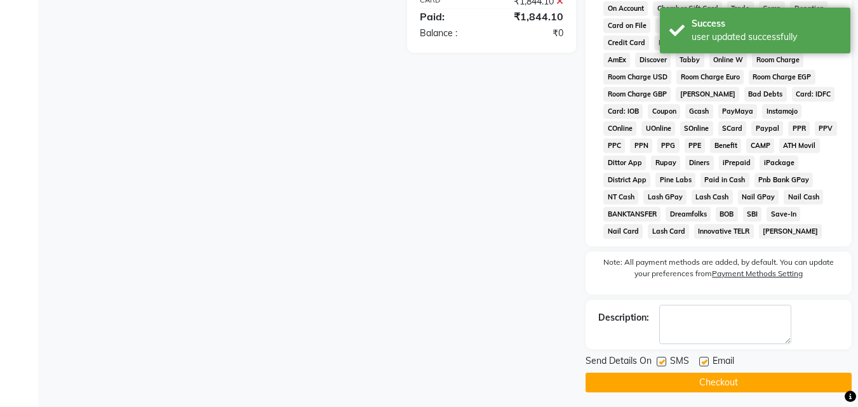
click at [667, 363] on div "SMS" at bounding box center [678, 362] width 43 height 16
click at [663, 363] on label at bounding box center [662, 362] width 10 height 10
click at [663, 363] on input "checkbox" at bounding box center [661, 362] width 8 height 8
checkbox input "false"
click at [705, 362] on label at bounding box center [704, 362] width 10 height 10
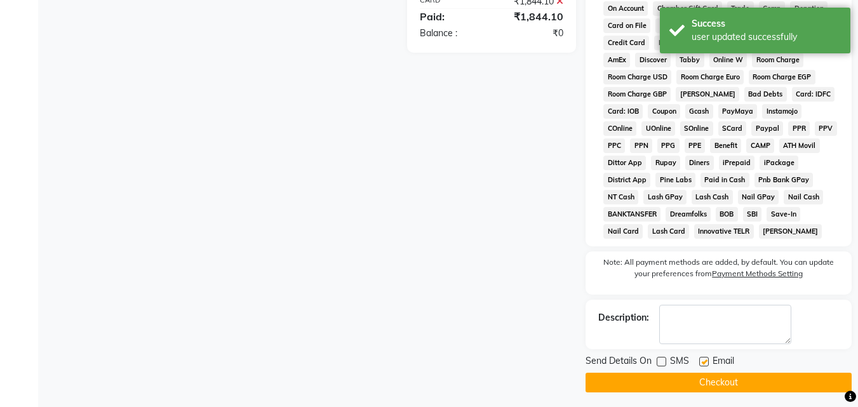
click at [705, 362] on input "checkbox" at bounding box center [703, 362] width 8 height 8
checkbox input "false"
click at [701, 381] on button "Checkout" at bounding box center [719, 383] width 266 height 20
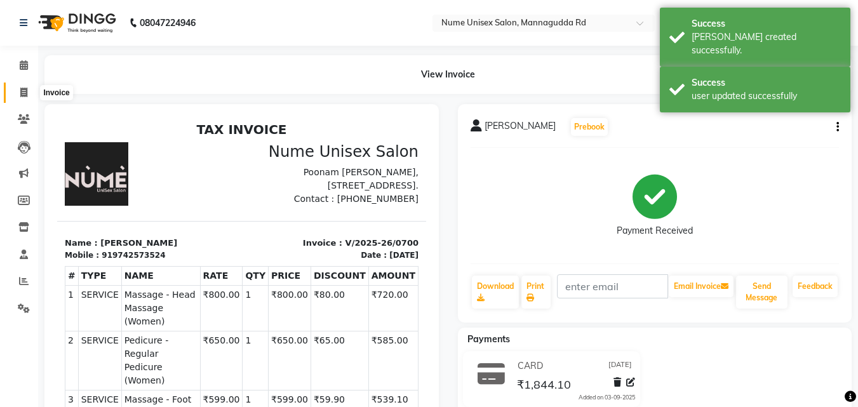
click at [27, 88] on icon at bounding box center [23, 93] width 7 height 10
select select "7047"
select select "service"
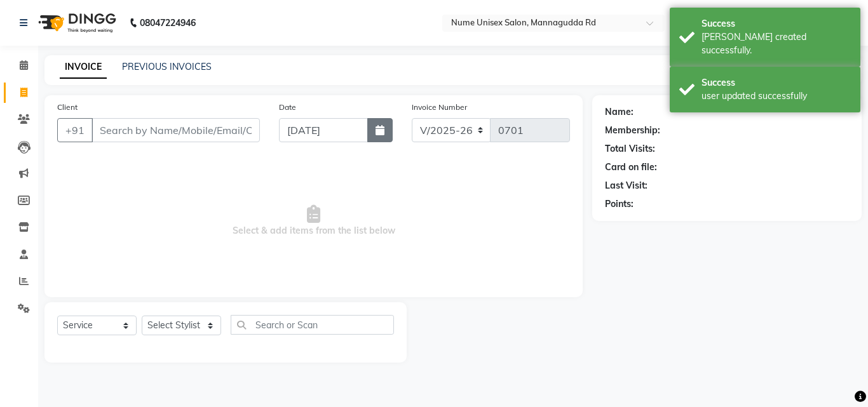
click at [374, 133] on button "button" at bounding box center [379, 130] width 25 height 24
select select "9"
select select "2025"
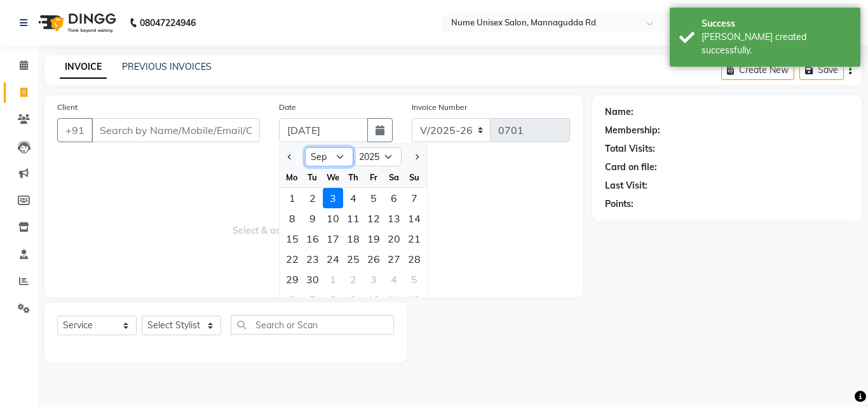
click at [342, 161] on select "Jan Feb Mar Apr May Jun [DATE] Aug Sep Oct Nov Dec" at bounding box center [329, 156] width 48 height 19
select select "8"
click at [305, 147] on select "Jan Feb Mar Apr May Jun [DATE] Aug Sep Oct Nov Dec" at bounding box center [329, 156] width 48 height 19
click at [361, 241] on div "14" at bounding box center [353, 239] width 20 height 20
type input "[DATE]"
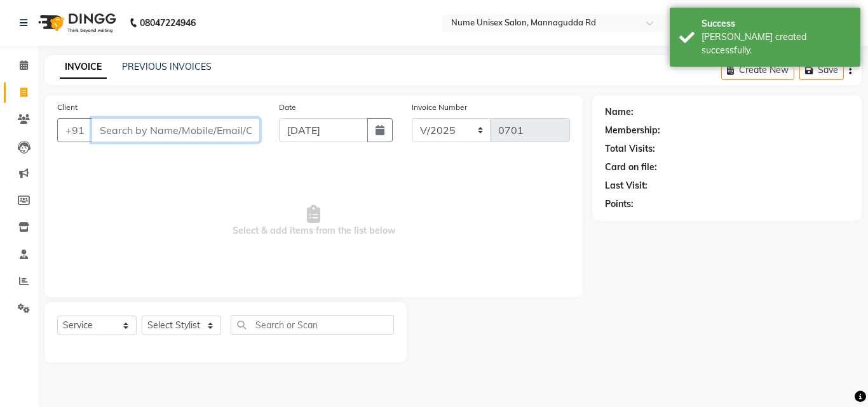
click at [204, 137] on input "Client" at bounding box center [175, 130] width 168 height 24
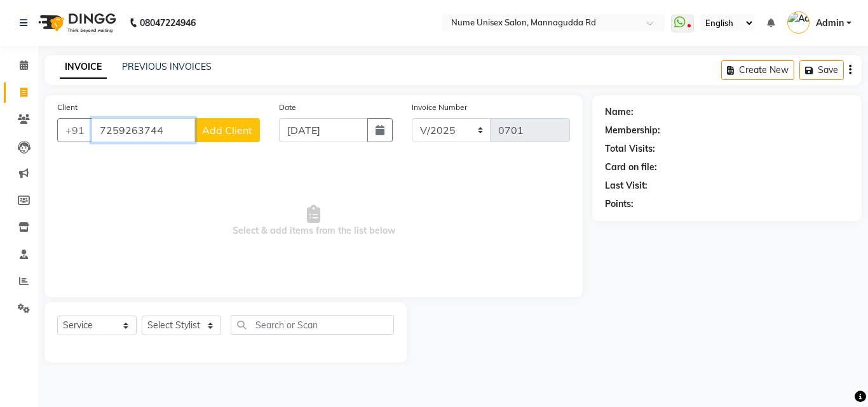
type input "7259263744"
click at [206, 135] on span "Add Client" at bounding box center [227, 130] width 50 height 13
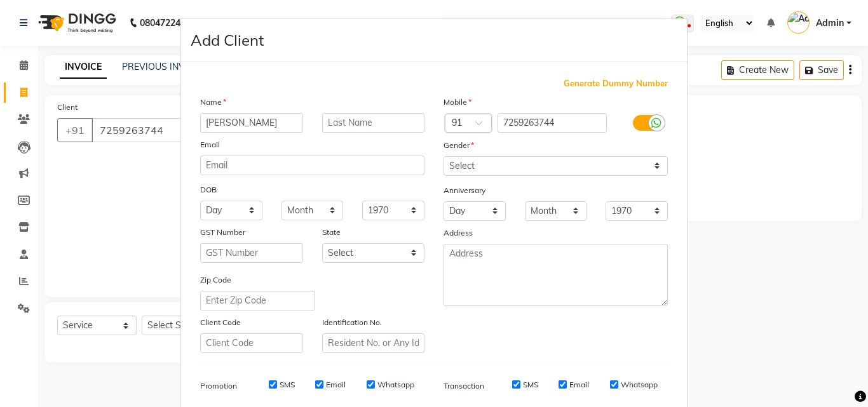
type input "[PERSON_NAME]"
click at [458, 170] on select "Select [DEMOGRAPHIC_DATA] [DEMOGRAPHIC_DATA] Other Prefer Not To Say" at bounding box center [555, 166] width 224 height 20
select select "[DEMOGRAPHIC_DATA]"
click at [443, 156] on select "Select [DEMOGRAPHIC_DATA] [DEMOGRAPHIC_DATA] Other Prefer Not To Say" at bounding box center [555, 166] width 224 height 20
drag, startPoint x: 629, startPoint y: 128, endPoint x: 636, endPoint y: 128, distance: 7.0
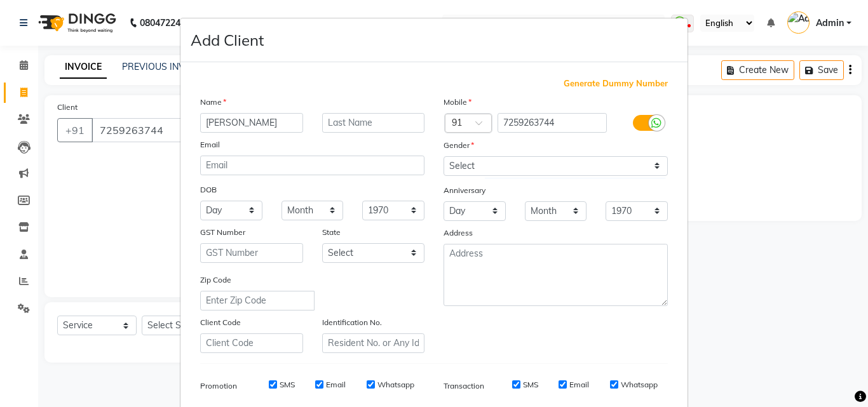
click at [631, 128] on div at bounding box center [646, 123] width 61 height 20
click at [637, 126] on label at bounding box center [647, 123] width 29 height 16
click at [0, 0] on input "checkbox" at bounding box center [0, 0] width 0 height 0
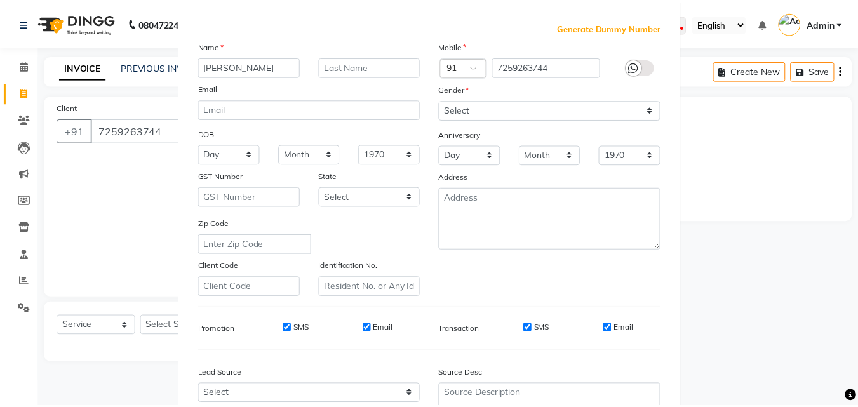
scroll to position [179, 0]
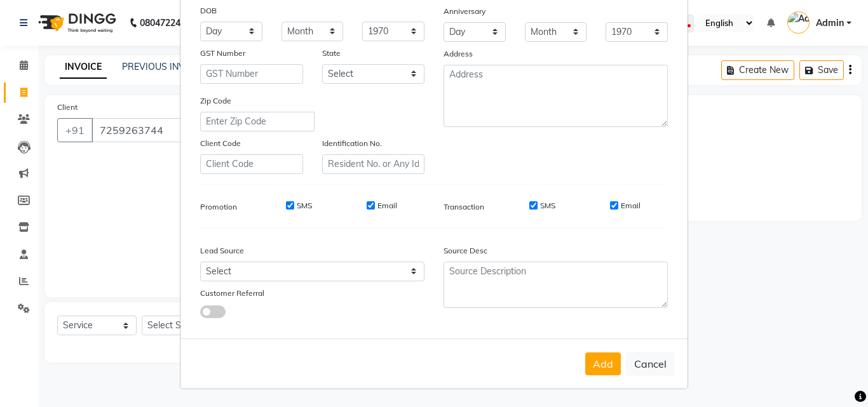
click at [529, 209] on input "SMS" at bounding box center [533, 205] width 8 height 8
checkbox input "false"
click at [614, 205] on div "Email" at bounding box center [625, 205] width 30 height 11
click at [610, 204] on input "Email" at bounding box center [614, 205] width 8 height 8
checkbox input "false"
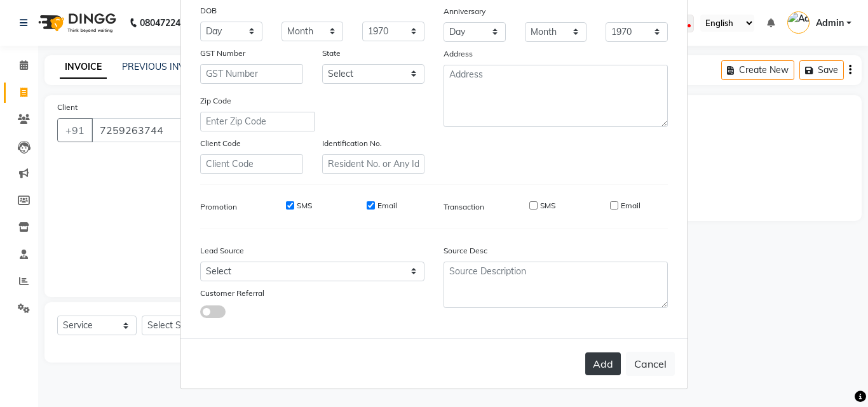
click at [614, 364] on button "Add" at bounding box center [603, 364] width 36 height 23
select select
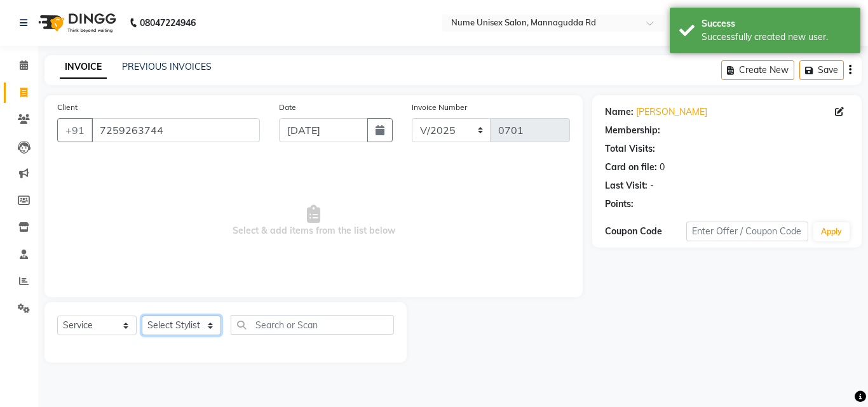
click at [181, 330] on select "Select Stylist Admin [PERSON_NAME] [PERSON_NAME] S [PERSON_NAME] Mohd [PERSON_N…" at bounding box center [181, 326] width 79 height 20
click at [142, 316] on select "Select Stylist Admin [PERSON_NAME] [PERSON_NAME] S [PERSON_NAME] Mohd [PERSON_N…" at bounding box center [181, 326] width 79 height 20
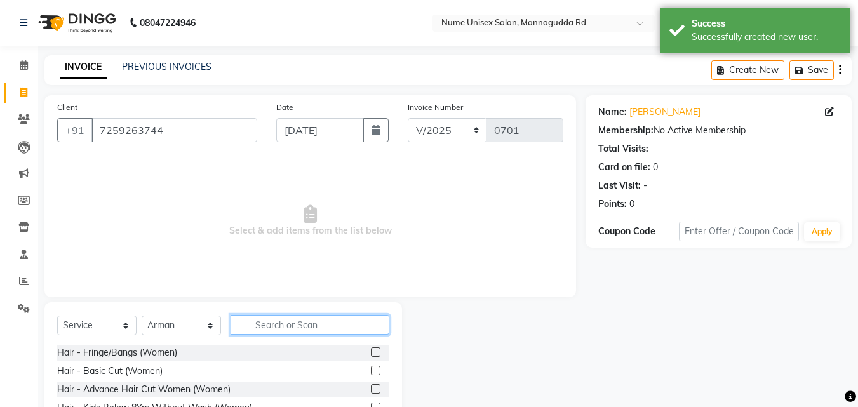
click at [303, 333] on input "text" at bounding box center [310, 325] width 159 height 20
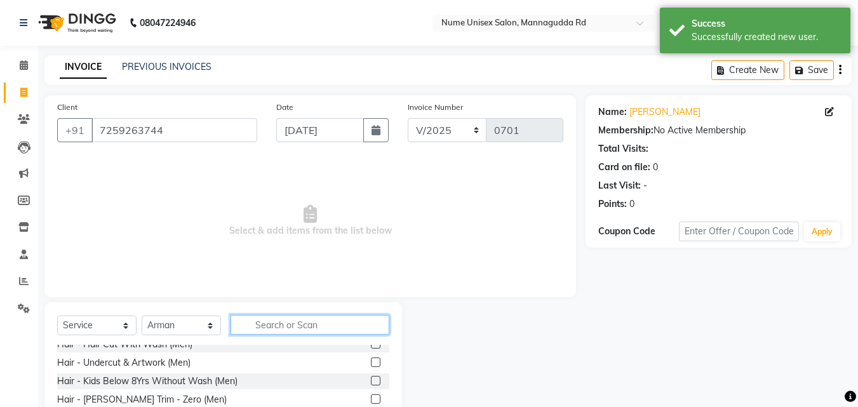
scroll to position [127, 0]
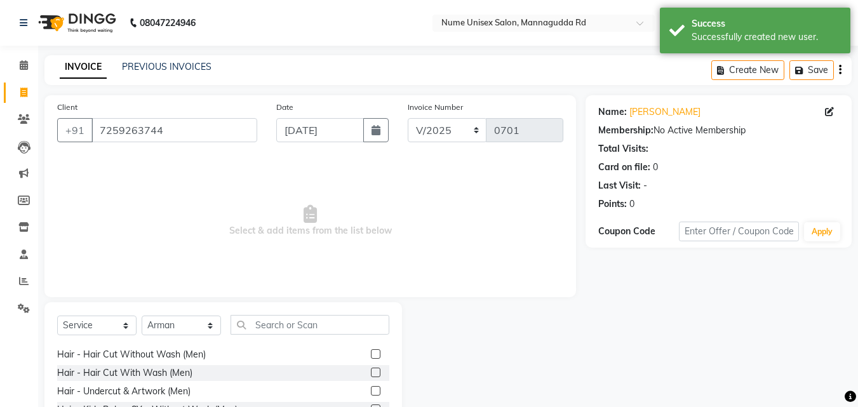
click at [371, 356] on label at bounding box center [376, 354] width 10 height 10
click at [371, 356] on input "checkbox" at bounding box center [375, 355] width 8 height 8
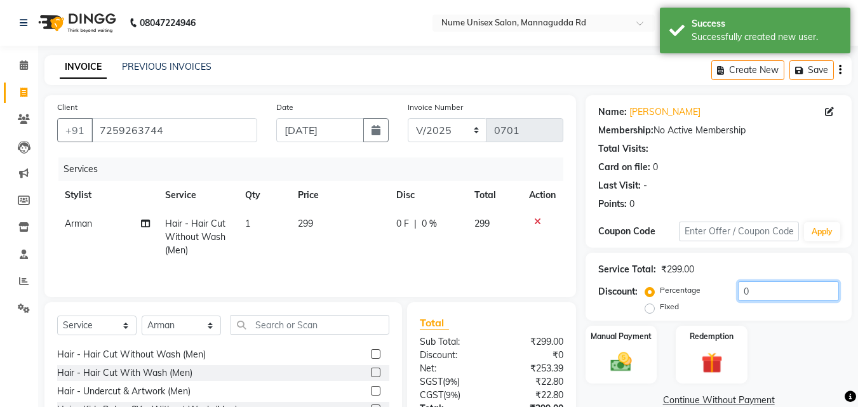
click at [743, 291] on input "0" at bounding box center [788, 291] width 101 height 20
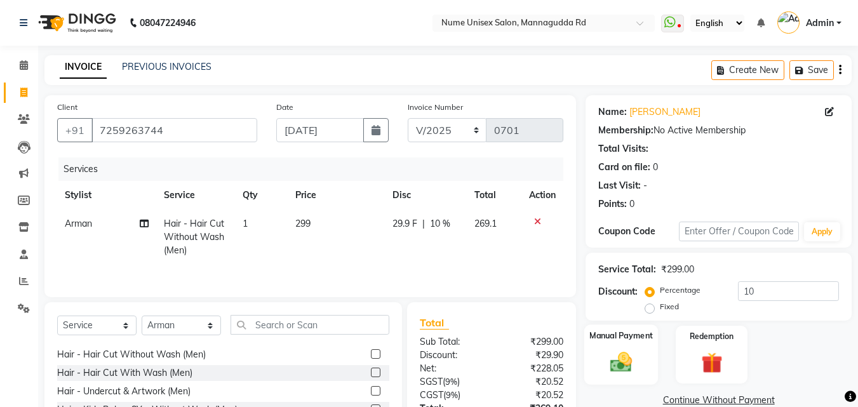
click at [624, 347] on div "Manual Payment" at bounding box center [621, 355] width 74 height 60
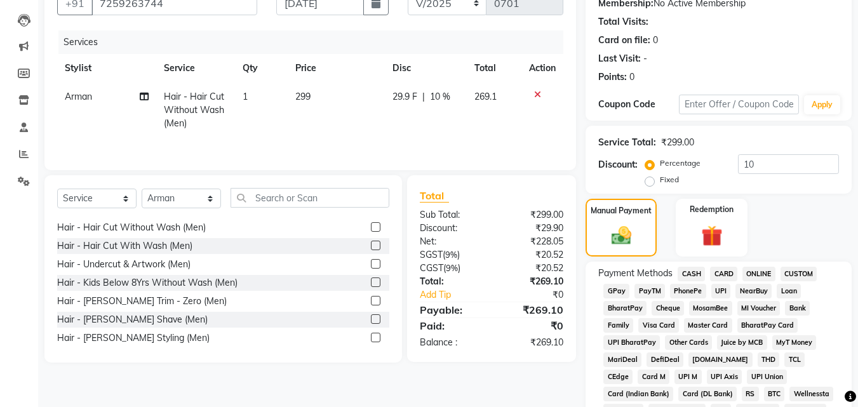
click at [720, 289] on span "UPI" at bounding box center [722, 291] width 20 height 15
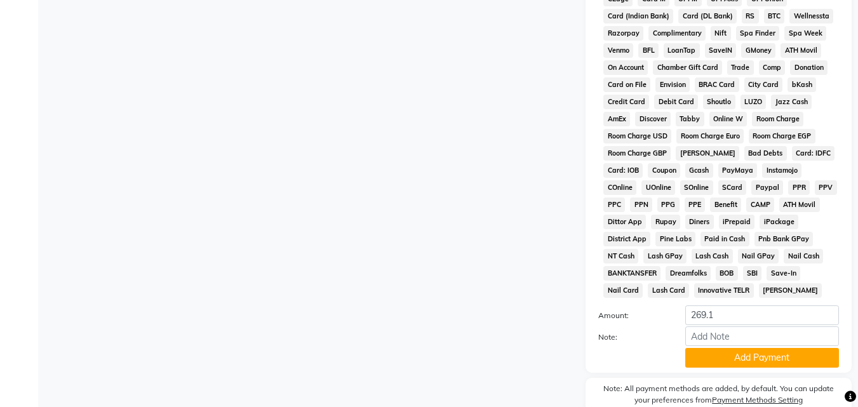
scroll to position [508, 0]
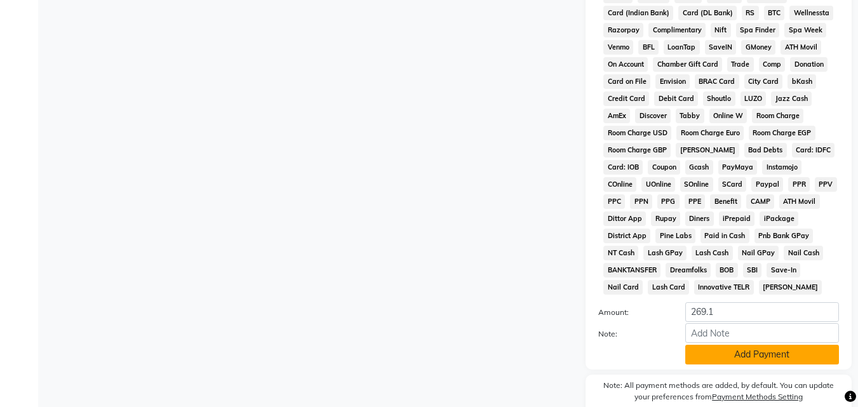
click at [729, 350] on button "Add Payment" at bounding box center [762, 355] width 154 height 20
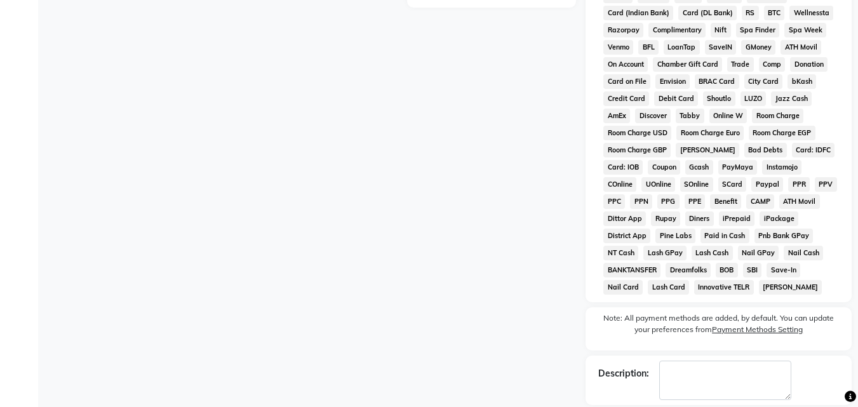
scroll to position [569, 0]
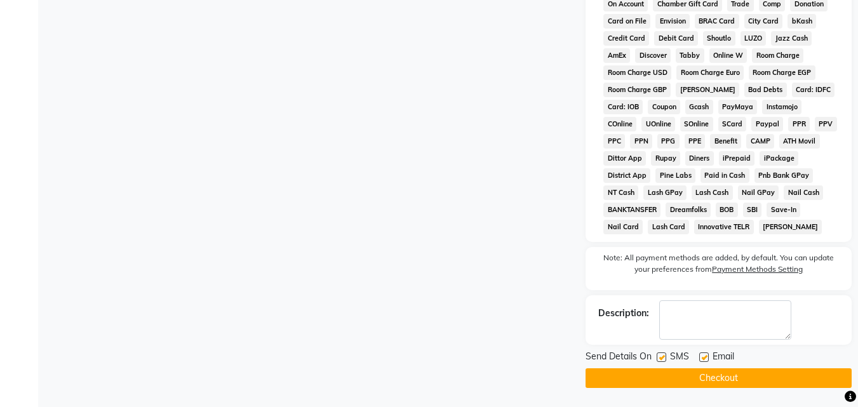
click at [667, 358] on div "SMS" at bounding box center [678, 358] width 43 height 16
click at [664, 356] on label at bounding box center [662, 358] width 10 height 10
click at [664, 356] on input "checkbox" at bounding box center [661, 358] width 8 height 8
click at [703, 356] on label at bounding box center [704, 358] width 10 height 10
click at [703, 356] on input "checkbox" at bounding box center [703, 358] width 8 height 8
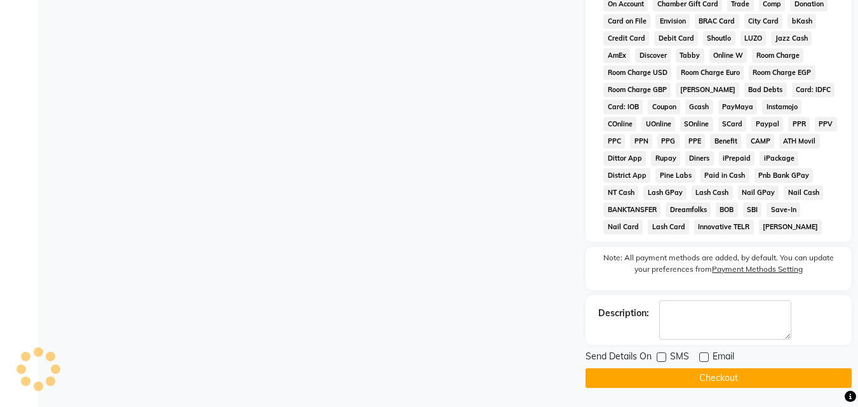
click at [704, 379] on button "Checkout" at bounding box center [719, 378] width 266 height 20
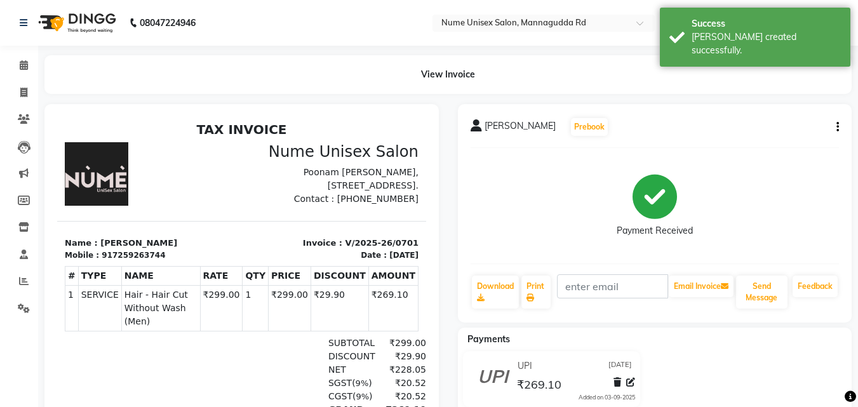
click at [25, 81] on li "Invoice" at bounding box center [19, 92] width 38 height 27
click at [26, 92] on icon at bounding box center [23, 93] width 7 height 10
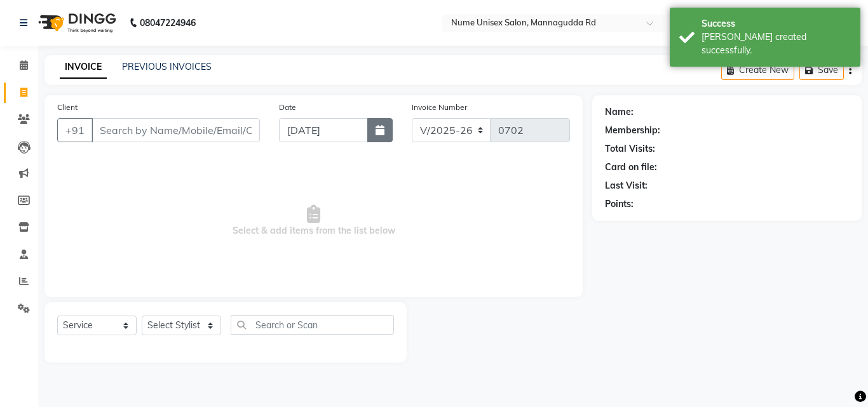
drag, startPoint x: 397, startPoint y: 138, endPoint x: 379, endPoint y: 136, distance: 18.6
click at [395, 138] on div "Date [DATE]" at bounding box center [335, 126] width 133 height 52
click at [379, 136] on button "button" at bounding box center [379, 130] width 25 height 24
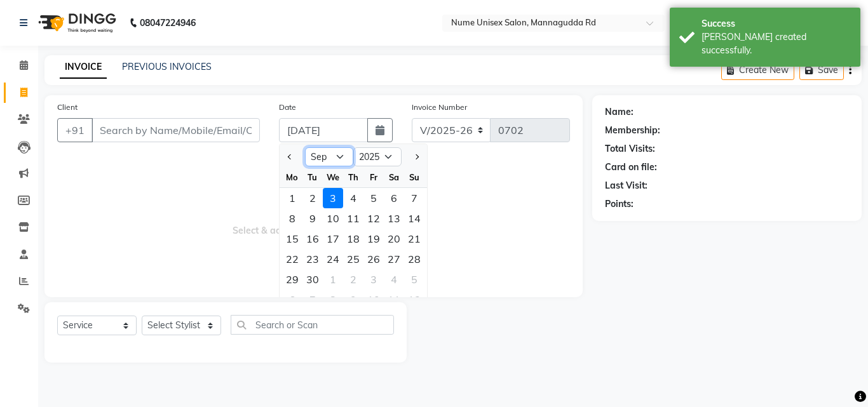
click at [341, 155] on select "Jan Feb Mar Apr May Jun [DATE] Aug Sep Oct Nov Dec" at bounding box center [329, 156] width 48 height 19
click at [305, 147] on select "Jan Feb Mar Apr May Jun [DATE] Aug Sep Oct Nov Dec" at bounding box center [329, 156] width 48 height 19
click at [347, 245] on div "14" at bounding box center [353, 239] width 20 height 20
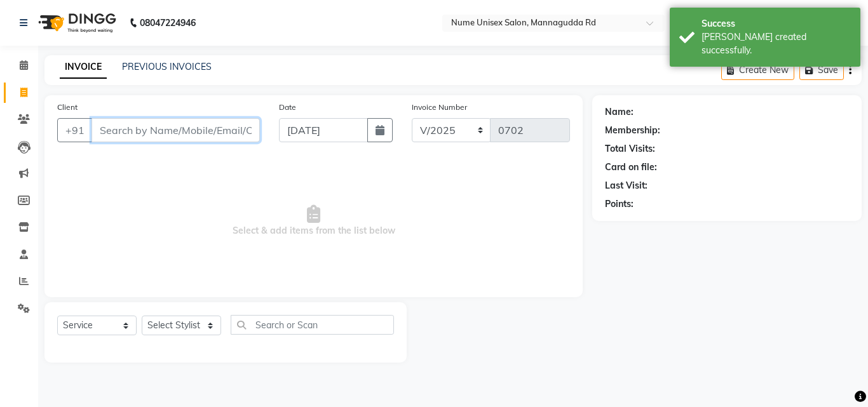
click at [186, 132] on input "Client" at bounding box center [175, 130] width 168 height 24
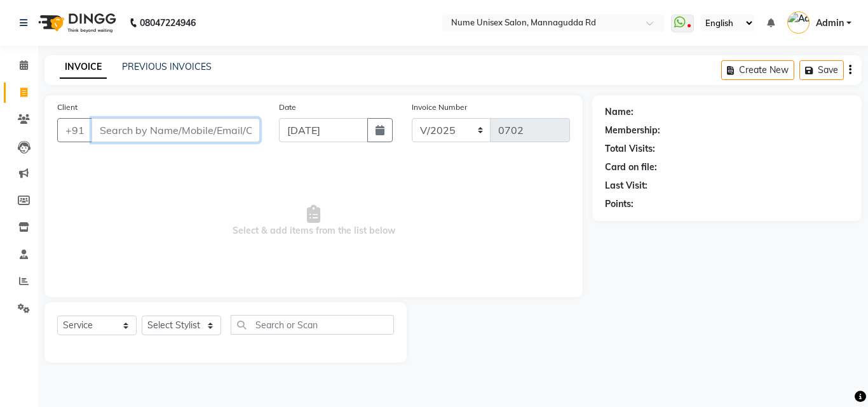
click at [187, 132] on input "Client" at bounding box center [175, 130] width 168 height 24
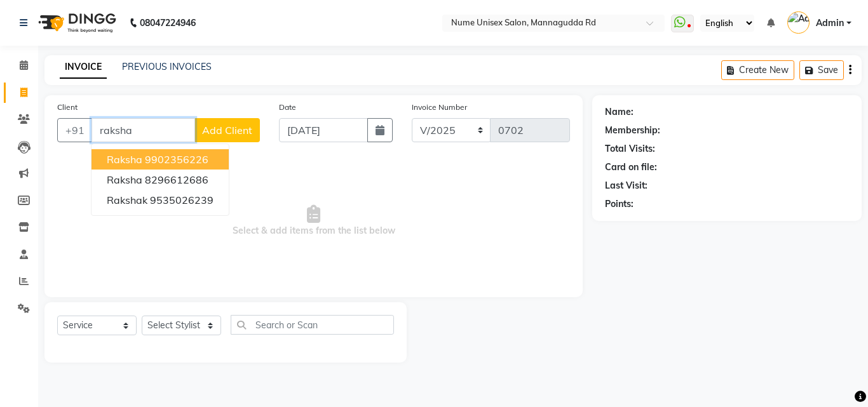
click at [185, 157] on ngb-highlight "9902356226" at bounding box center [177, 159] width 64 height 13
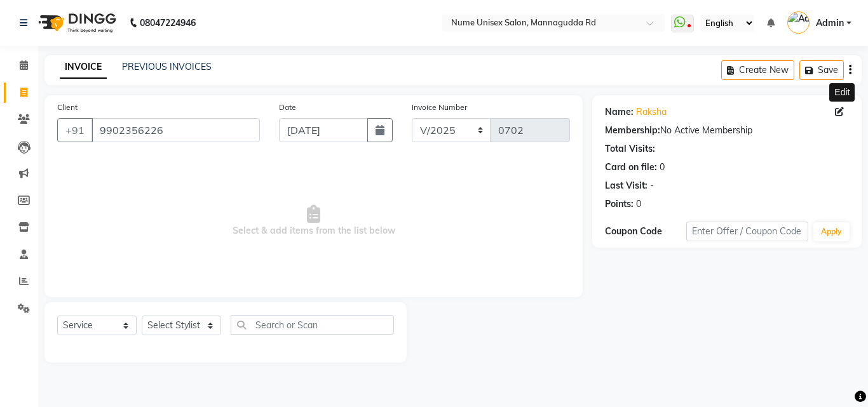
click at [835, 112] on icon at bounding box center [839, 111] width 9 height 9
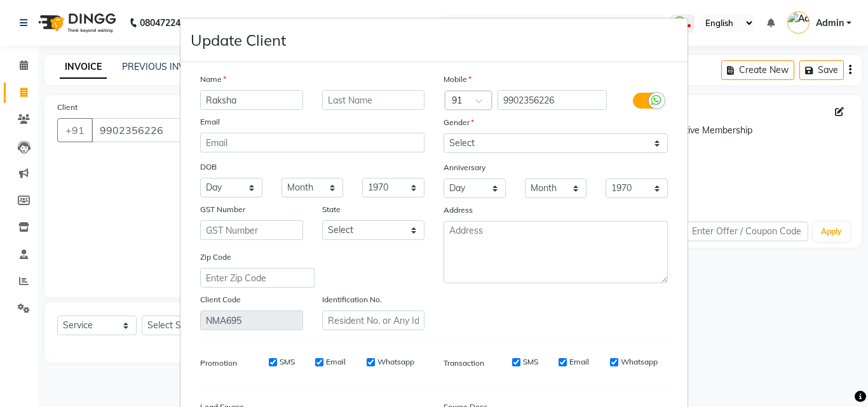
click at [640, 97] on label at bounding box center [647, 101] width 29 height 16
click at [0, 0] on input "checkbox" at bounding box center [0, 0] width 0 height 0
click at [529, 358] on input "SMS" at bounding box center [533, 362] width 8 height 8
click at [612, 358] on input "Email" at bounding box center [614, 362] width 8 height 8
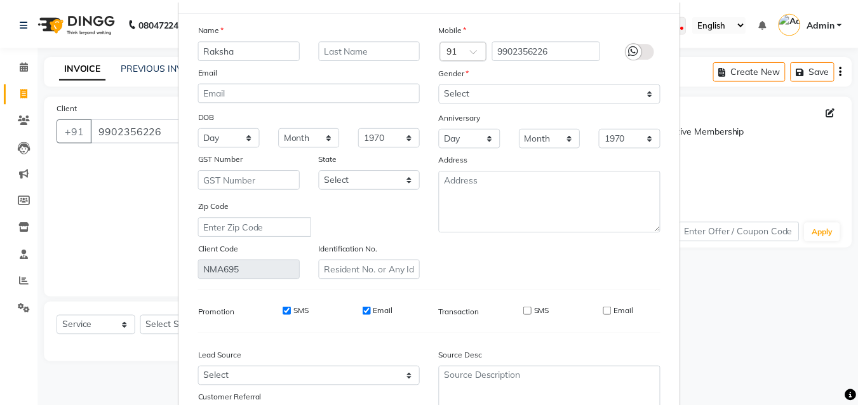
scroll to position [156, 0]
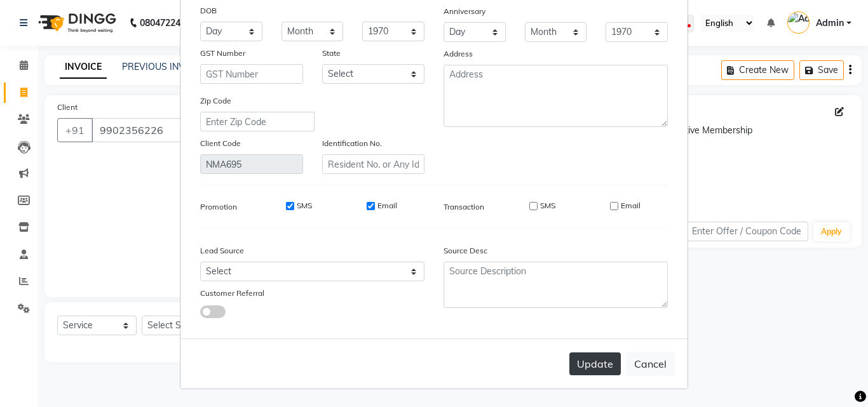
click at [597, 367] on button "Update" at bounding box center [594, 364] width 51 height 23
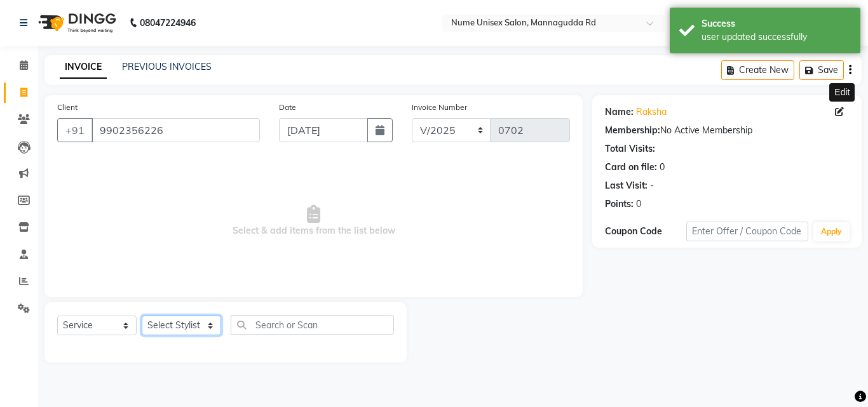
click at [182, 324] on select "Select Stylist Admin [PERSON_NAME] [PERSON_NAME] S [PERSON_NAME] Mohd [PERSON_N…" at bounding box center [181, 326] width 79 height 20
click at [142, 316] on select "Select Stylist Admin [PERSON_NAME] [PERSON_NAME] S [PERSON_NAME] Mohd [PERSON_N…" at bounding box center [181, 326] width 79 height 20
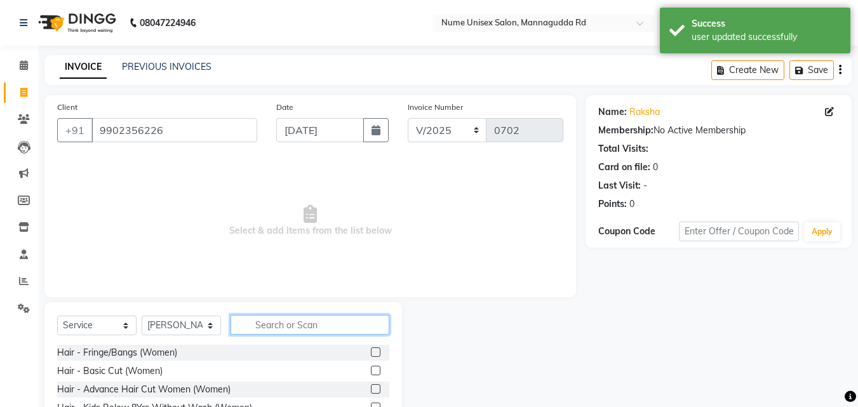
click at [304, 320] on input "text" at bounding box center [310, 325] width 159 height 20
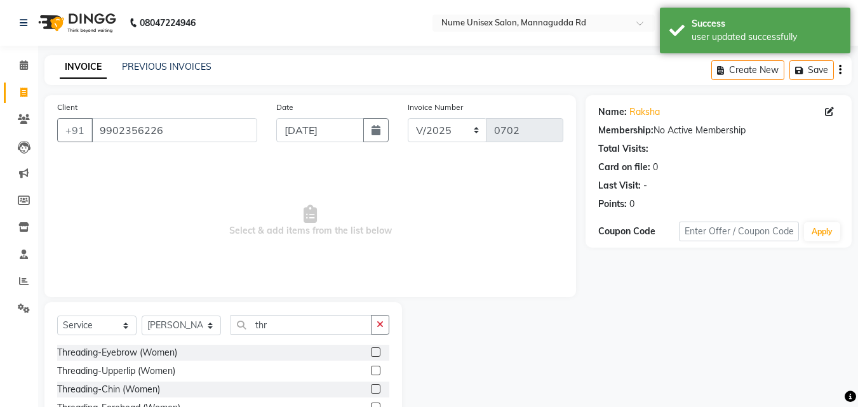
click at [357, 348] on div "Threading-Eyebrow (Women)" at bounding box center [223, 353] width 332 height 16
click at [371, 350] on label at bounding box center [376, 352] width 10 height 10
click at [371, 350] on input "checkbox" at bounding box center [375, 353] width 8 height 8
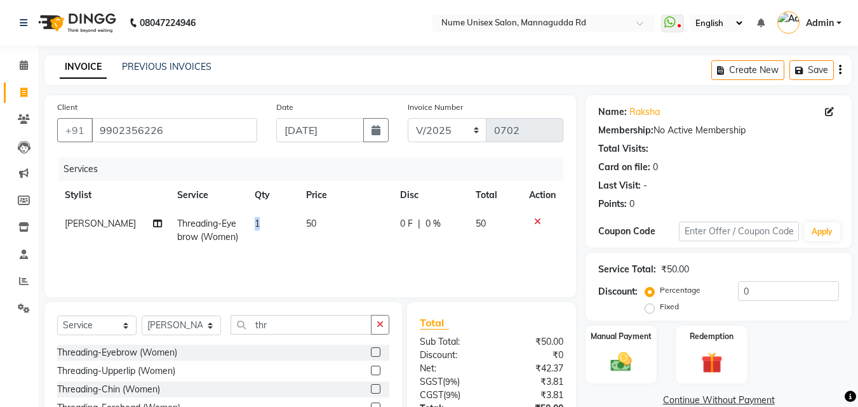
drag, startPoint x: 259, startPoint y: 226, endPoint x: 234, endPoint y: 234, distance: 26.1
click at [234, 234] on tr "[PERSON_NAME] Threading-Eyebrow (Women) 1 50 0 F | 0 % 50" at bounding box center [310, 231] width 506 height 42
click at [257, 226] on td "1" at bounding box center [272, 231] width 51 height 42
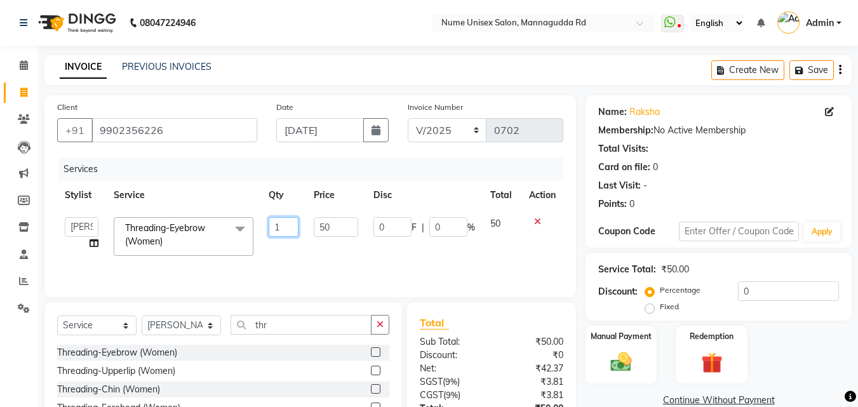
drag, startPoint x: 279, startPoint y: 220, endPoint x: 270, endPoint y: 222, distance: 9.1
click at [270, 222] on input "1" at bounding box center [284, 227] width 30 height 20
click at [644, 356] on div "Manual Payment" at bounding box center [621, 355] width 74 height 60
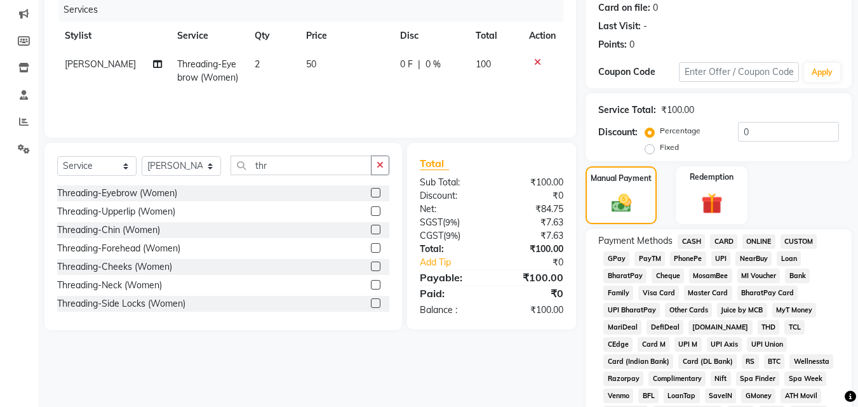
scroll to position [191, 0]
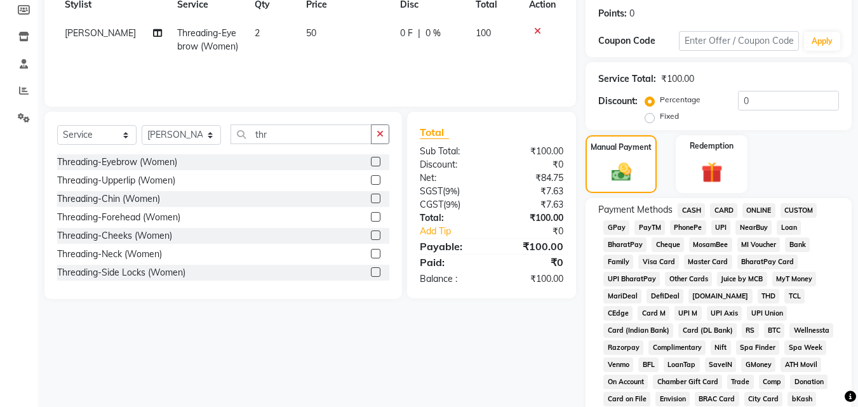
click at [725, 231] on span "UPI" at bounding box center [722, 227] width 20 height 15
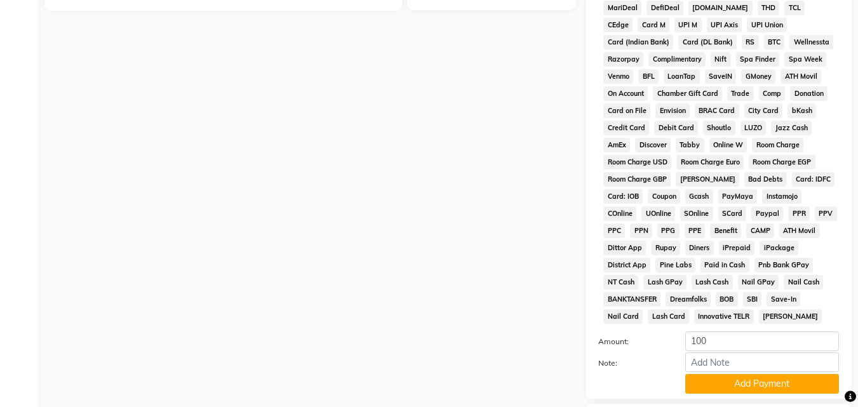
scroll to position [564, 0]
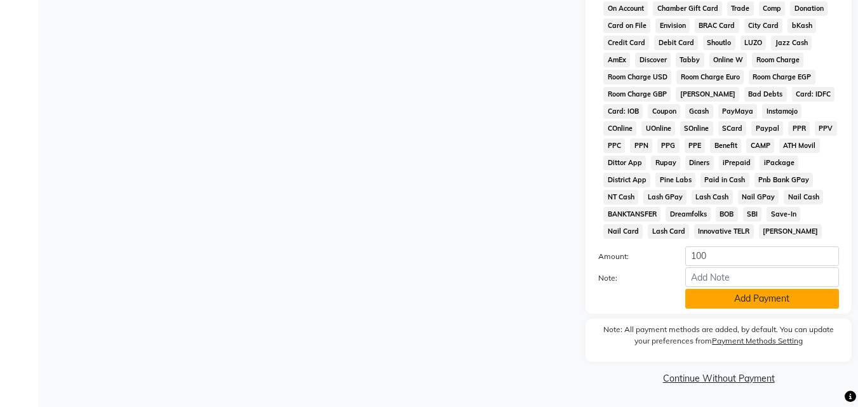
click at [735, 306] on button "Add Payment" at bounding box center [762, 299] width 154 height 20
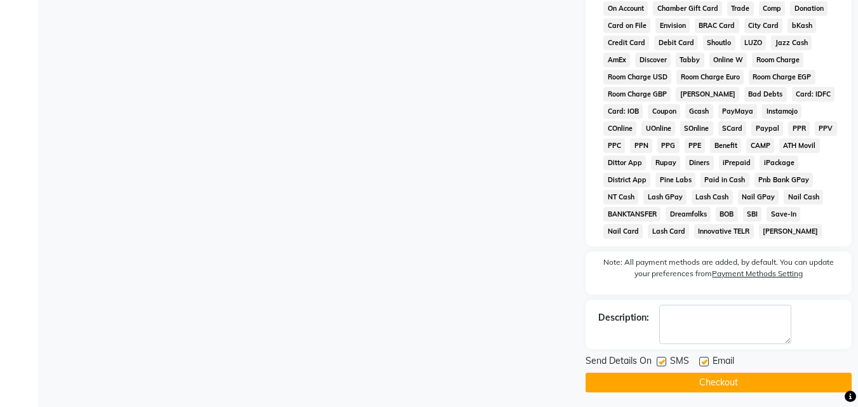
click at [660, 363] on label at bounding box center [662, 362] width 10 height 10
click at [660, 363] on input "checkbox" at bounding box center [661, 362] width 8 height 8
click at [705, 363] on label at bounding box center [704, 362] width 10 height 10
click at [705, 363] on input "checkbox" at bounding box center [703, 362] width 8 height 8
click at [703, 380] on button "Checkout" at bounding box center [719, 383] width 266 height 20
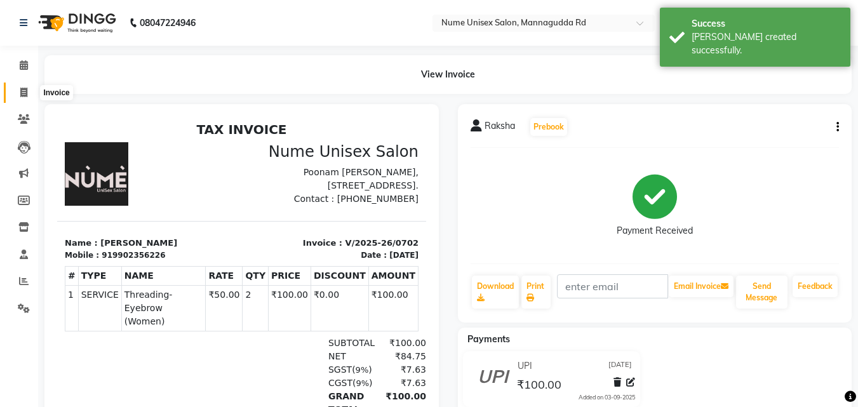
click at [24, 88] on icon at bounding box center [23, 93] width 7 height 10
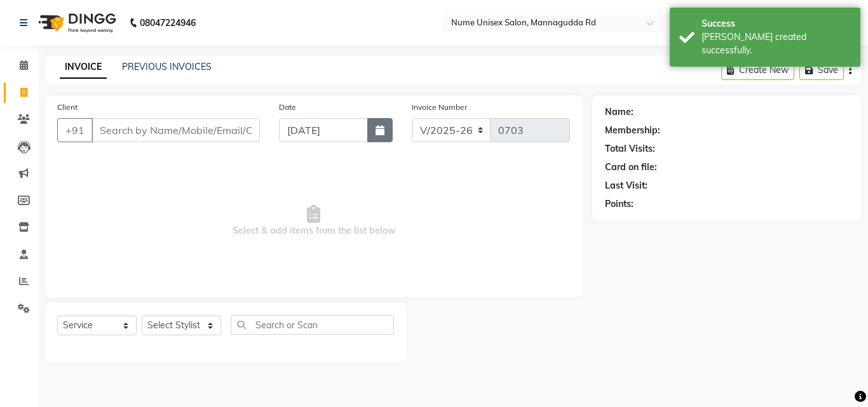
click at [380, 129] on icon "button" at bounding box center [379, 130] width 9 height 10
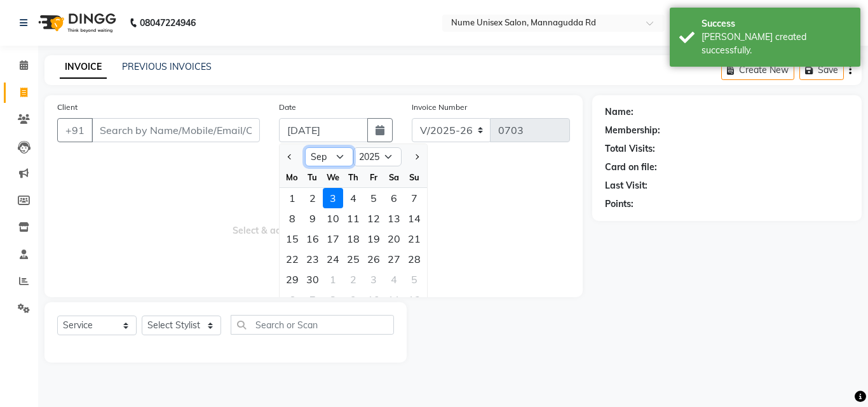
click at [328, 164] on select "Jan Feb Mar Apr May Jun [DATE] Aug Sep Oct Nov Dec" at bounding box center [329, 156] width 48 height 19
click at [305, 147] on select "Jan Feb Mar Apr May Jun [DATE] Aug Sep Oct Nov Dec" at bounding box center [329, 156] width 48 height 19
click at [353, 239] on div "14" at bounding box center [353, 239] width 20 height 20
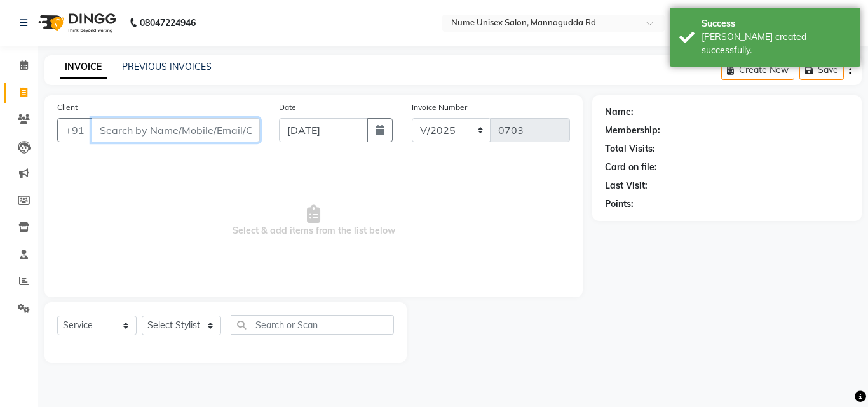
click at [220, 136] on input "Client" at bounding box center [175, 130] width 168 height 24
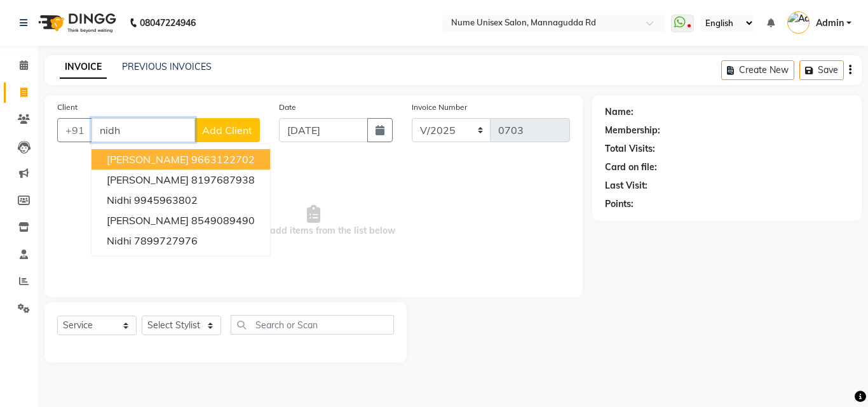
click at [198, 156] on ngb-highlight "9663122702" at bounding box center [223, 159] width 64 height 13
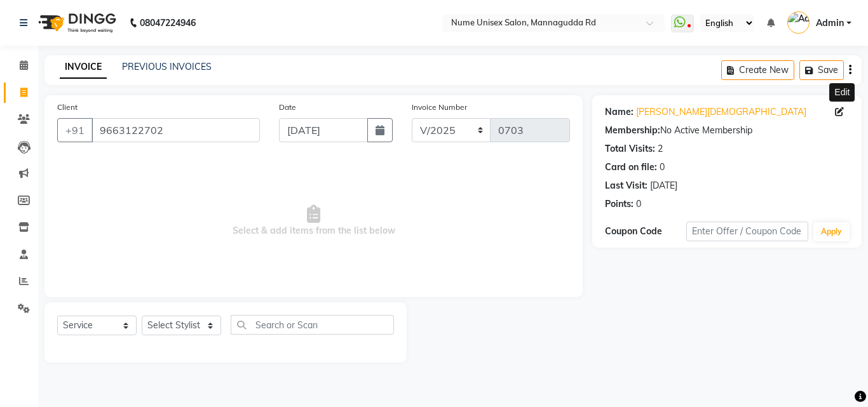
click at [839, 114] on icon at bounding box center [839, 111] width 9 height 9
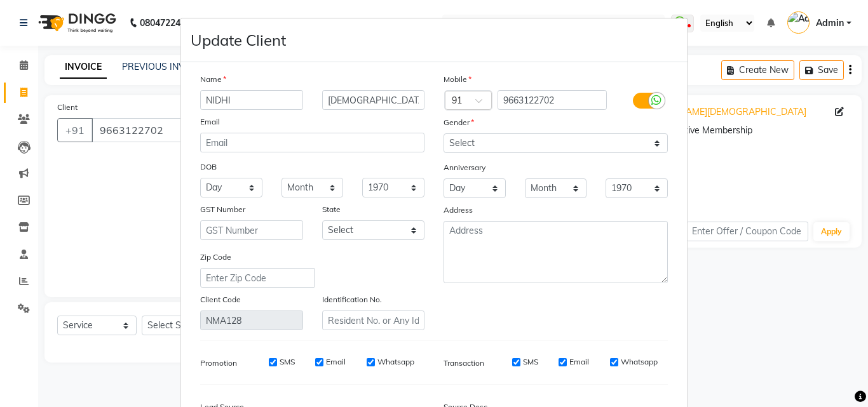
click at [651, 100] on icon at bounding box center [656, 100] width 10 height 11
click at [0, 0] on input "checkbox" at bounding box center [0, 0] width 0 height 0
click at [532, 365] on input "SMS" at bounding box center [533, 362] width 8 height 8
click at [611, 363] on input "Email" at bounding box center [614, 362] width 8 height 8
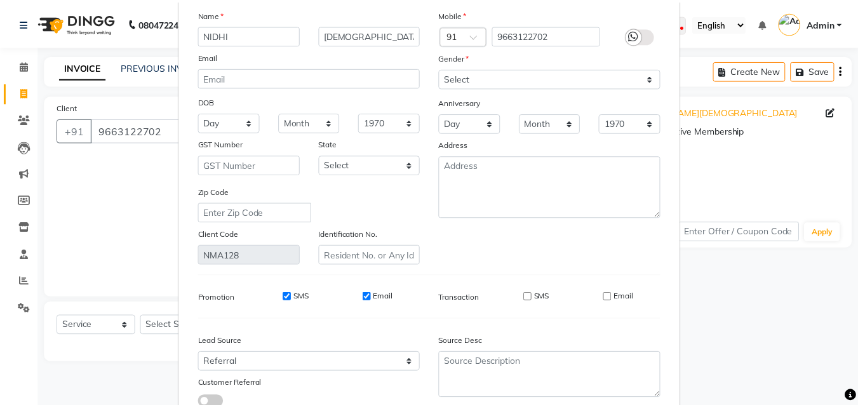
scroll to position [156, 0]
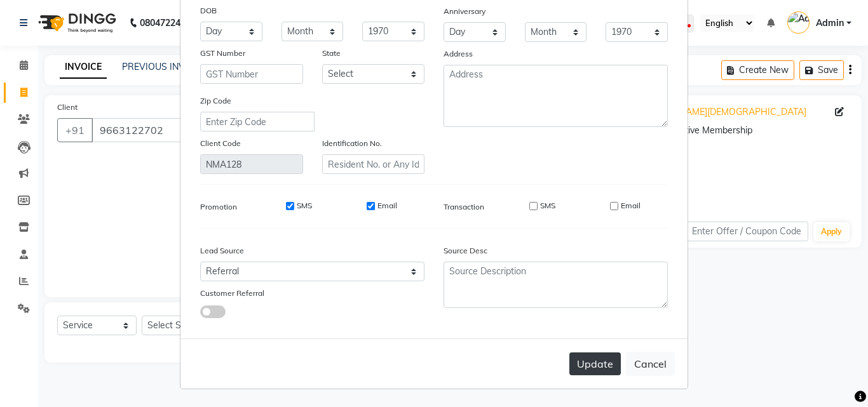
click at [593, 359] on button "Update" at bounding box center [594, 364] width 51 height 23
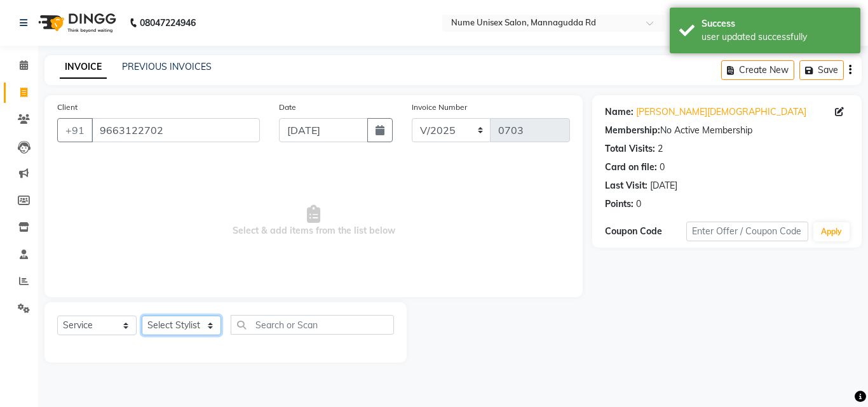
click at [179, 328] on select "Select Stylist Admin [PERSON_NAME] [PERSON_NAME] S [PERSON_NAME] Mohd [PERSON_N…" at bounding box center [181, 326] width 79 height 20
click at [142, 316] on select "Select Stylist Admin [PERSON_NAME] [PERSON_NAME] S [PERSON_NAME] Mohd [PERSON_N…" at bounding box center [181, 326] width 79 height 20
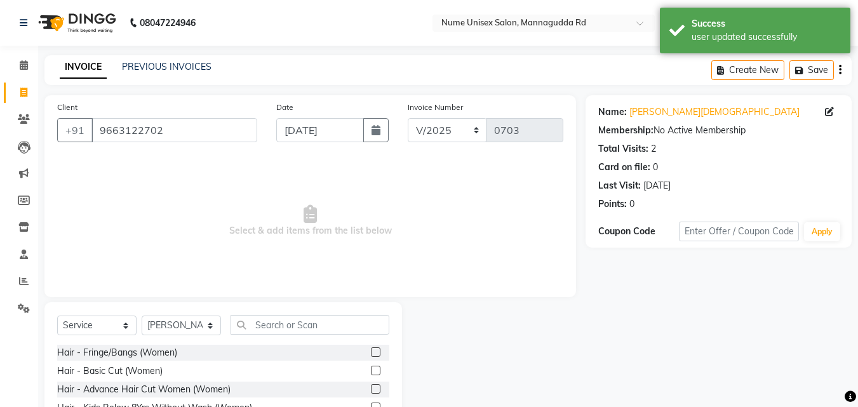
click at [299, 340] on div "Select Service Product Membership Package Voucher Prepaid Gift Card Select Styl…" at bounding box center [223, 330] width 332 height 30
click at [297, 323] on input "text" at bounding box center [310, 325] width 159 height 20
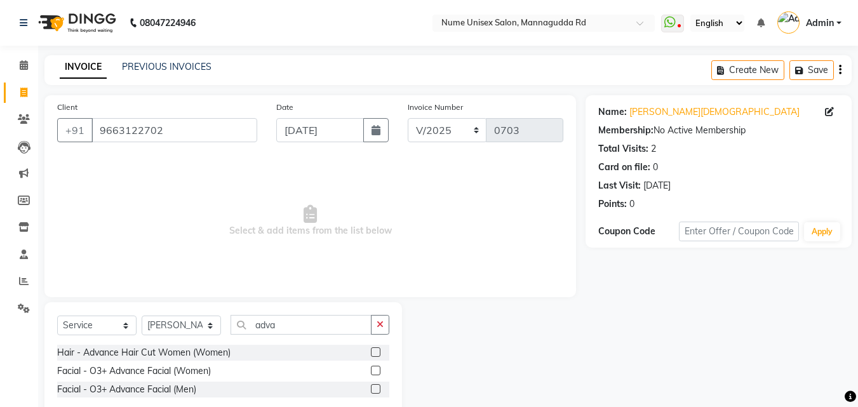
click at [370, 351] on div "Hair - Advance Hair Cut Women (Women)" at bounding box center [223, 353] width 332 height 16
click at [377, 351] on label at bounding box center [376, 352] width 10 height 10
click at [377, 351] on input "checkbox" at bounding box center [375, 353] width 8 height 8
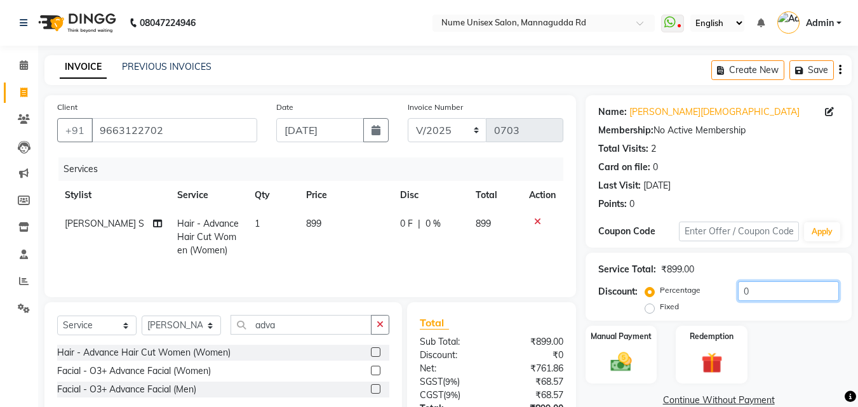
click at [743, 287] on input "0" at bounding box center [788, 291] width 101 height 20
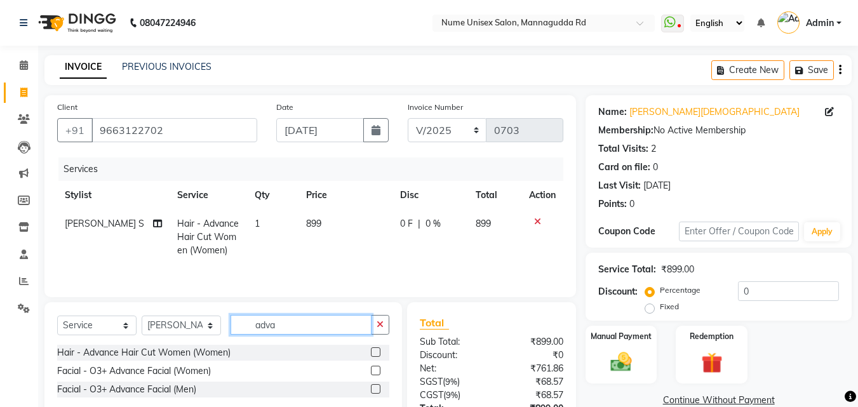
drag, startPoint x: 283, startPoint y: 329, endPoint x: 225, endPoint y: 341, distance: 59.1
click at [225, 341] on div "Select Service Product Membership Package Voucher Prepaid Gift Card Select Styl…" at bounding box center [223, 330] width 332 height 30
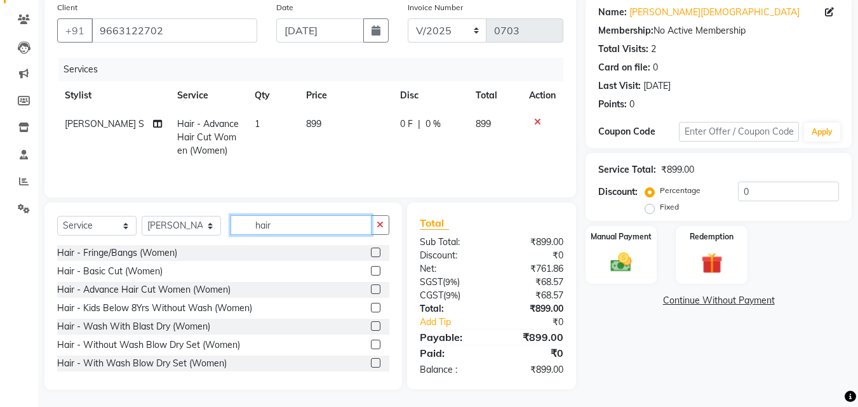
scroll to position [102, 0]
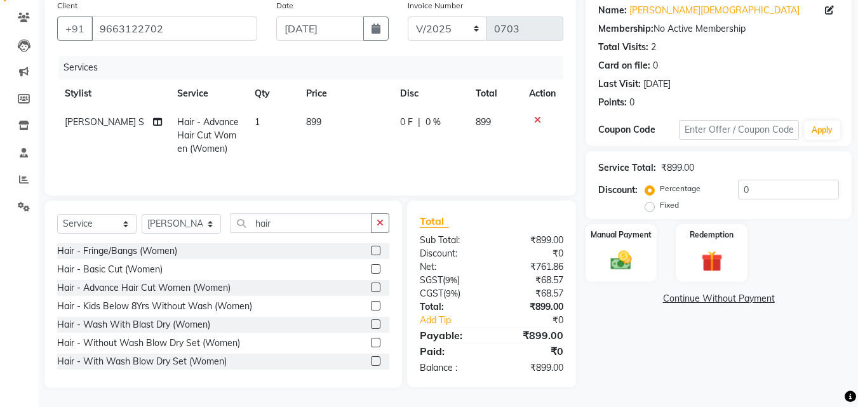
click at [371, 323] on label at bounding box center [376, 325] width 10 height 10
click at [371, 323] on input "checkbox" at bounding box center [375, 325] width 8 height 8
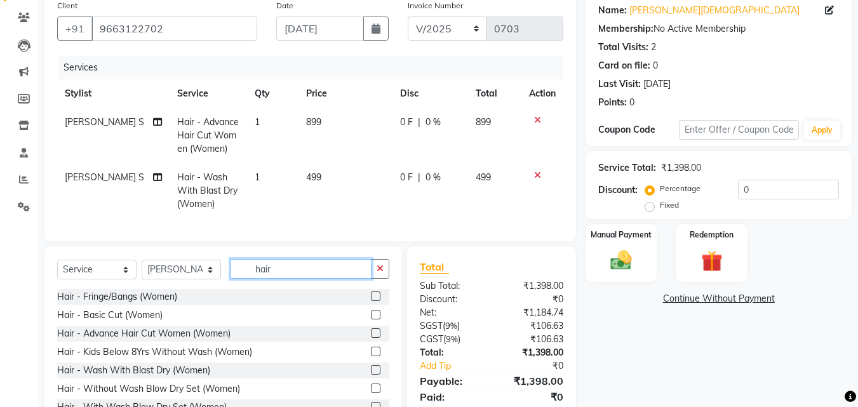
drag, startPoint x: 290, startPoint y: 282, endPoint x: 174, endPoint y: 290, distance: 116.5
click at [174, 289] on div "Select Service Product Membership Package Voucher Prepaid Gift Card Select Styl…" at bounding box center [223, 274] width 332 height 30
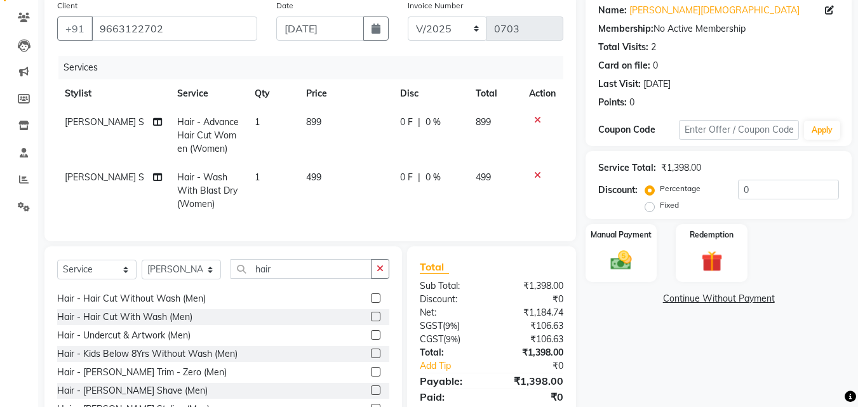
click at [371, 321] on label at bounding box center [376, 317] width 10 height 10
click at [371, 321] on input "checkbox" at bounding box center [375, 317] width 8 height 8
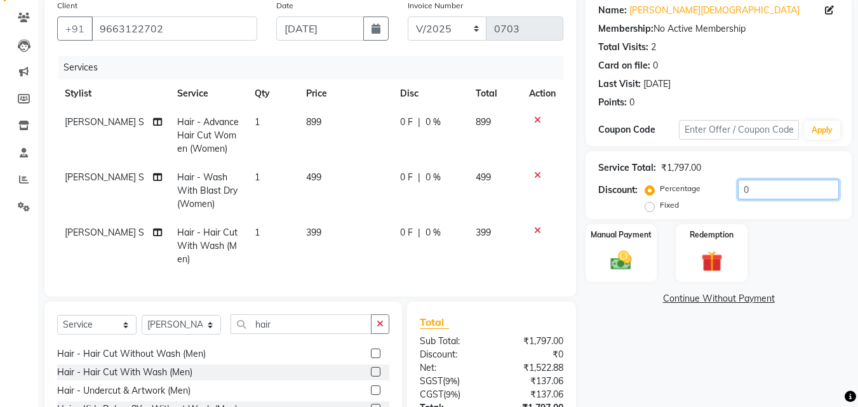
click at [743, 192] on input "0" at bounding box center [788, 190] width 101 height 20
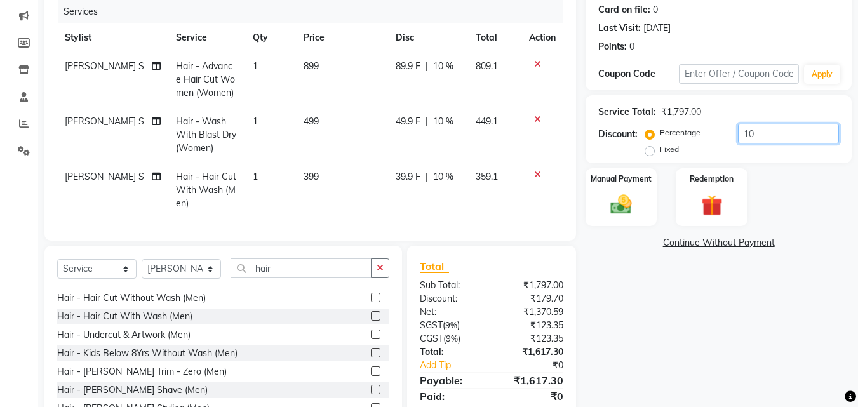
scroll to position [212, 0]
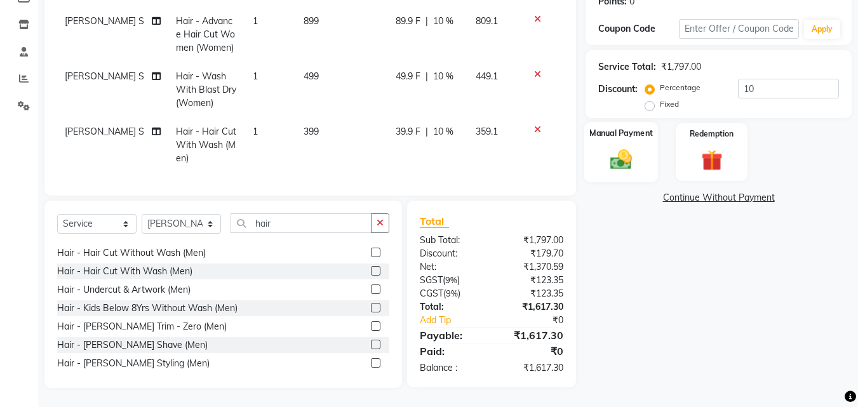
click at [619, 137] on div "Manual Payment" at bounding box center [621, 152] width 74 height 60
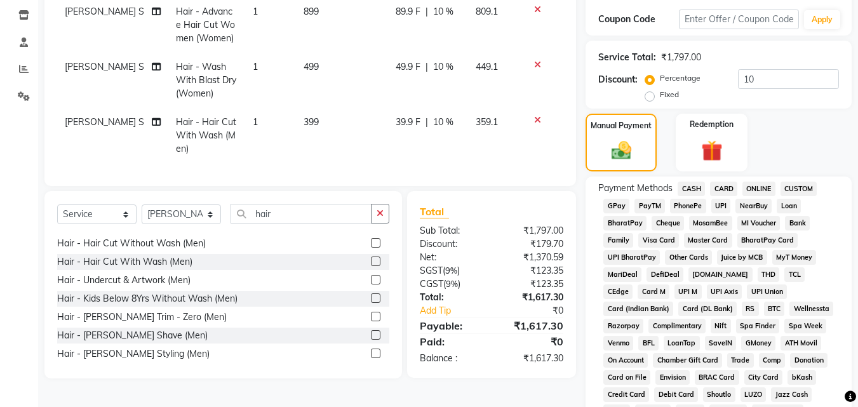
click at [721, 190] on span "CARD" at bounding box center [723, 189] width 27 height 15
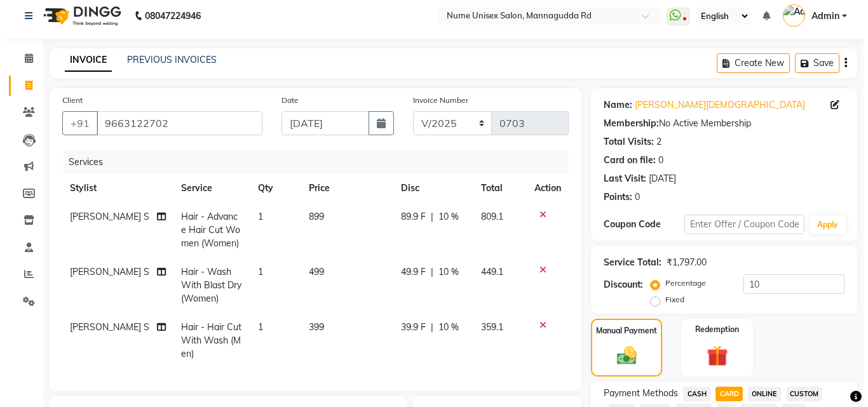
scroll to position [0, 0]
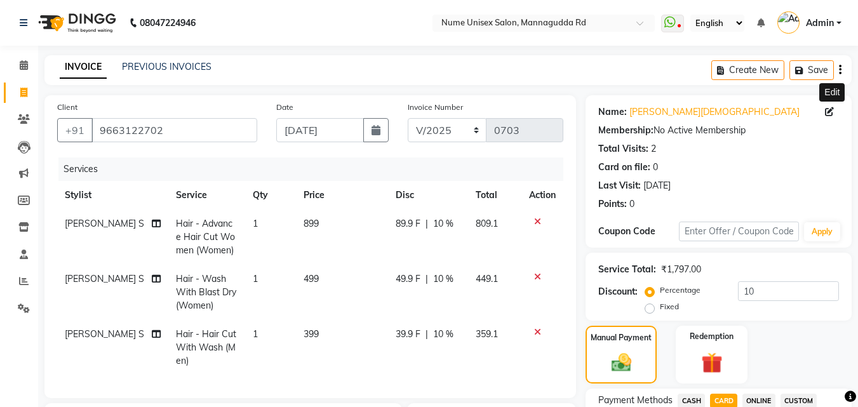
click at [831, 111] on icon at bounding box center [829, 111] width 9 height 9
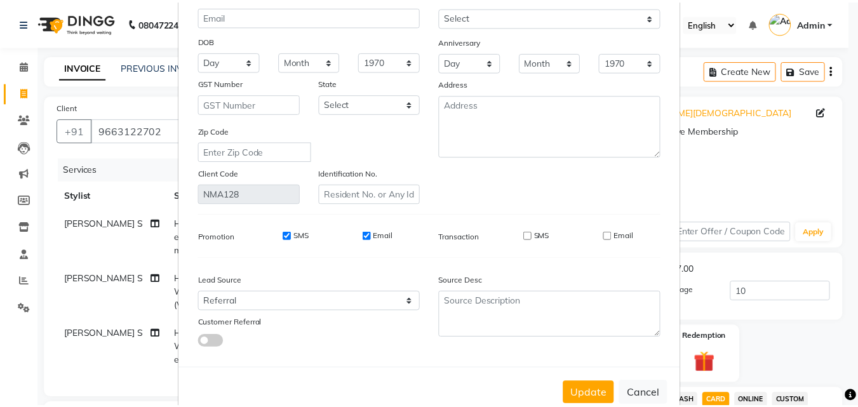
scroll to position [127, 0]
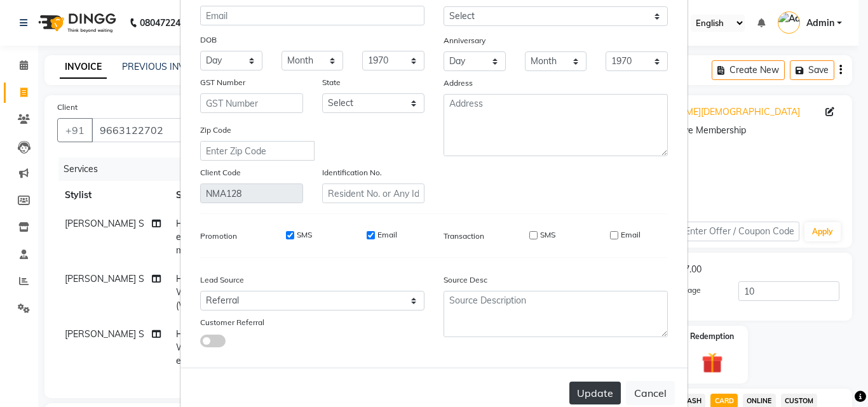
click at [590, 391] on button "Update" at bounding box center [594, 393] width 51 height 23
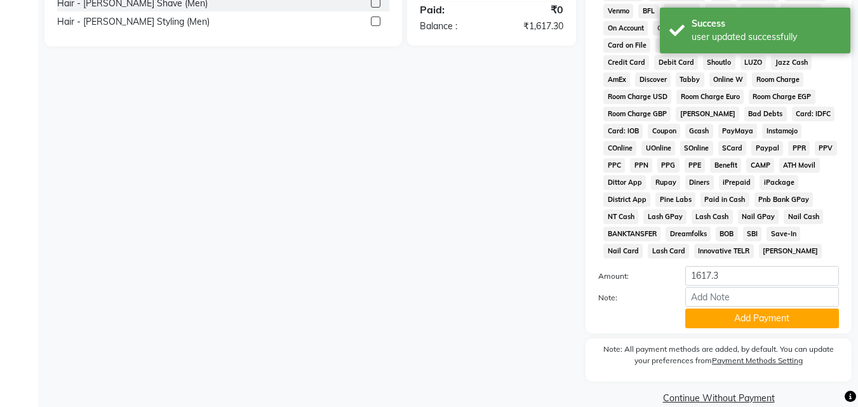
scroll to position [564, 0]
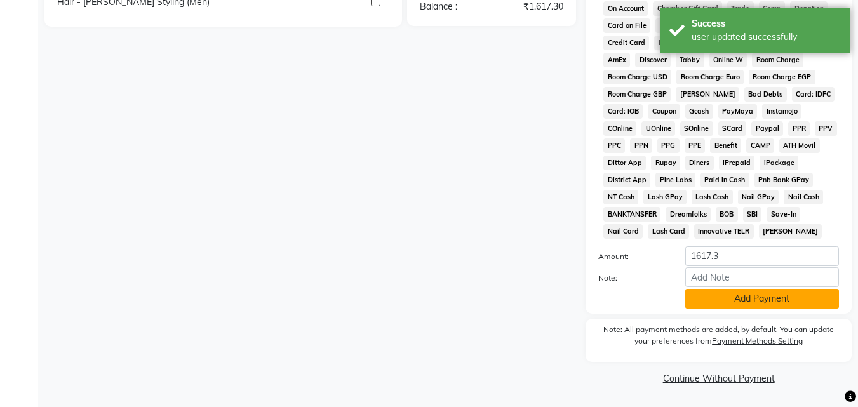
click at [726, 297] on button "Add Payment" at bounding box center [762, 299] width 154 height 20
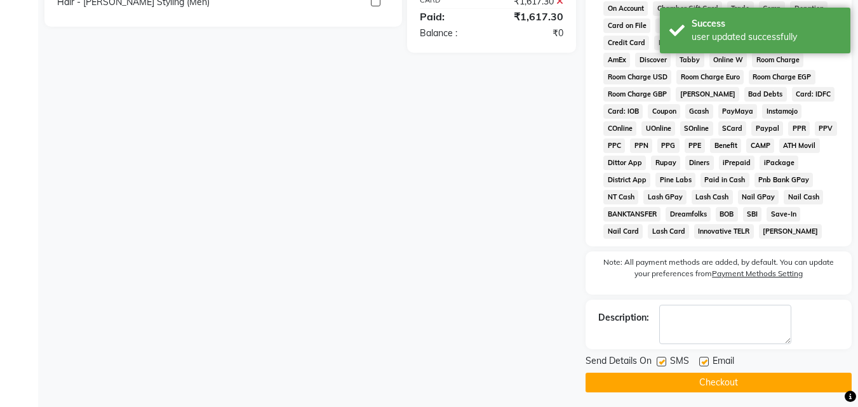
click at [661, 365] on label at bounding box center [662, 362] width 10 height 10
click at [661, 365] on input "checkbox" at bounding box center [661, 362] width 8 height 8
click at [710, 361] on div "Email" at bounding box center [721, 362] width 45 height 16
click at [705, 361] on label at bounding box center [704, 362] width 10 height 10
click at [705, 361] on input "checkbox" at bounding box center [703, 362] width 8 height 8
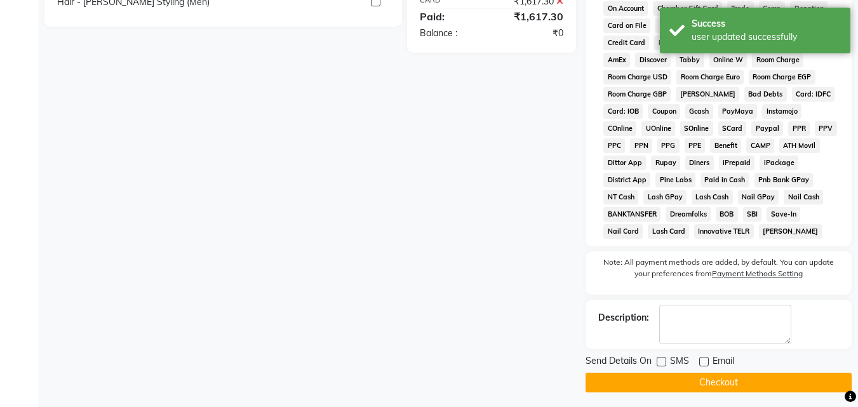
click at [705, 391] on button "Checkout" at bounding box center [719, 383] width 266 height 20
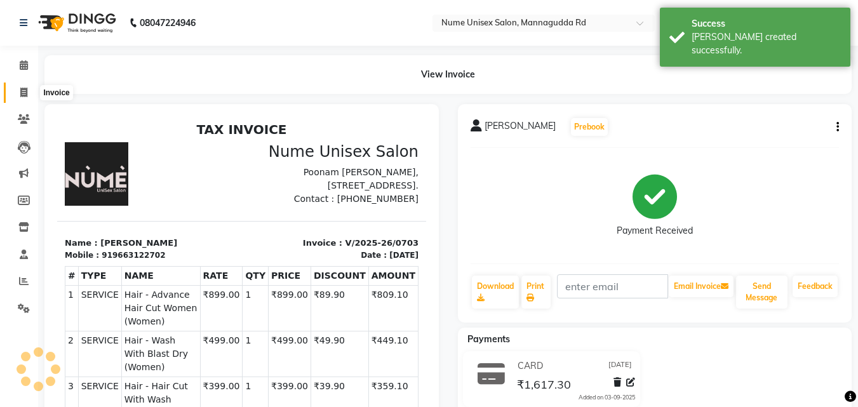
click at [17, 94] on span at bounding box center [24, 93] width 22 height 15
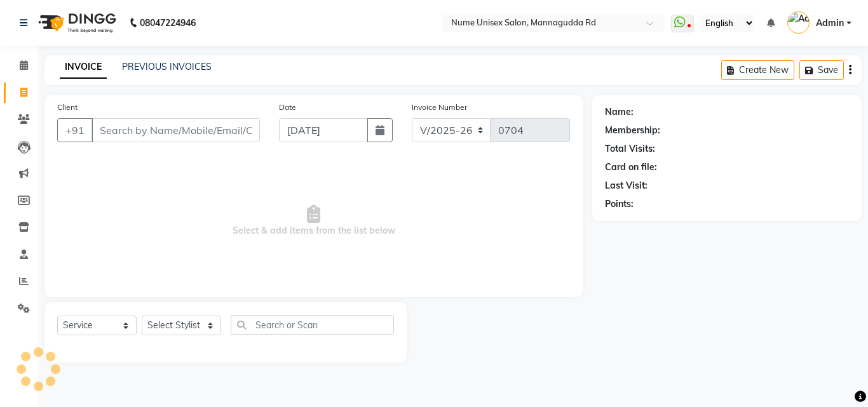
click at [152, 135] on input "Client" at bounding box center [175, 130] width 168 height 24
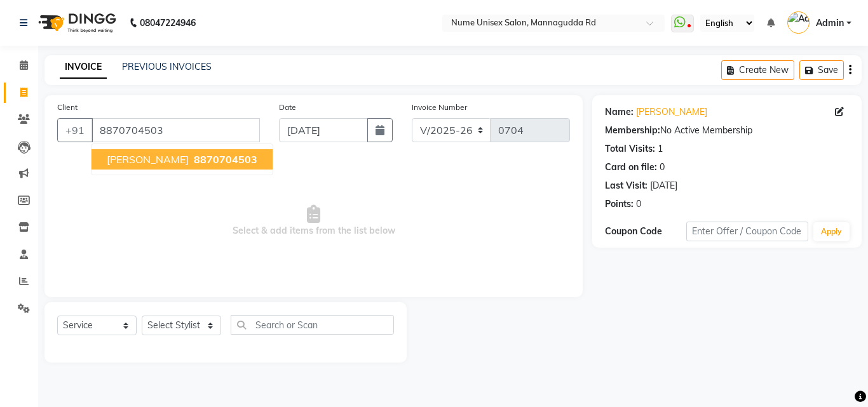
click at [165, 116] on div "Client [PHONE_NUMBER] [PERSON_NAME] 8870704503" at bounding box center [159, 126] width 222 height 52
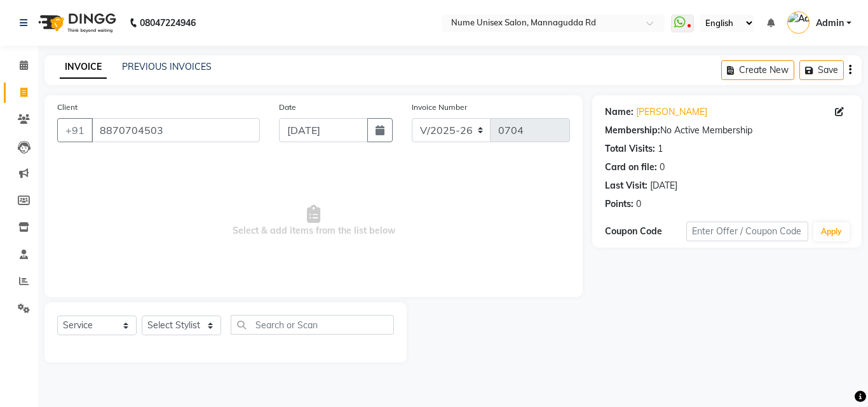
drag, startPoint x: 179, startPoint y: 142, endPoint x: 166, endPoint y: 134, distance: 14.6
click at [166, 136] on div "Client [PHONE_NUMBER]" at bounding box center [159, 126] width 222 height 52
drag, startPoint x: 167, startPoint y: 133, endPoint x: 0, endPoint y: 172, distance: 171.4
click at [0, 171] on app-home "08047224946 Select Location × Nume Unisex Salon, Mannagudda Rd WhatsApp Status …" at bounding box center [434, 191] width 868 height 382
click at [381, 132] on icon "button" at bounding box center [379, 130] width 9 height 10
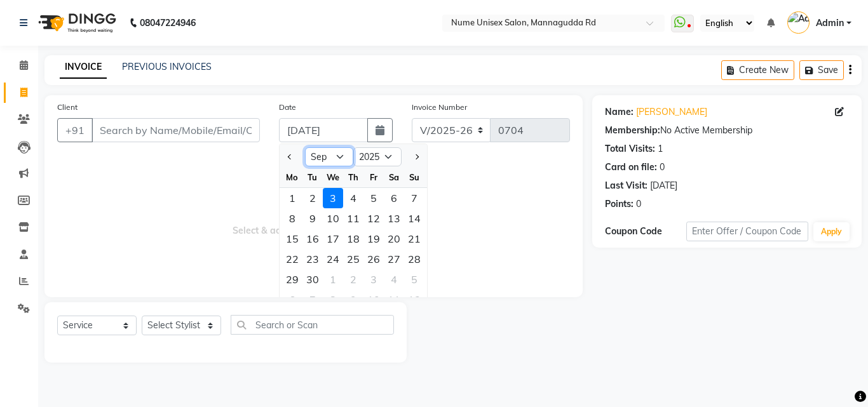
click at [333, 160] on select "Jan Feb Mar Apr May Jun [DATE] Aug Sep Oct Nov Dec" at bounding box center [329, 156] width 48 height 19
click at [305, 147] on select "Jan Feb Mar Apr May Jun [DATE] Aug Sep Oct Nov Dec" at bounding box center [329, 156] width 48 height 19
click at [375, 241] on div "15" at bounding box center [373, 239] width 20 height 20
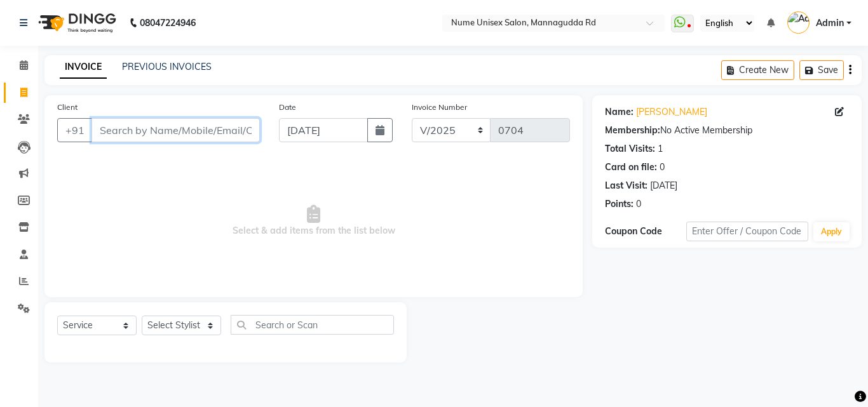
click at [175, 133] on input "Client" at bounding box center [175, 130] width 168 height 24
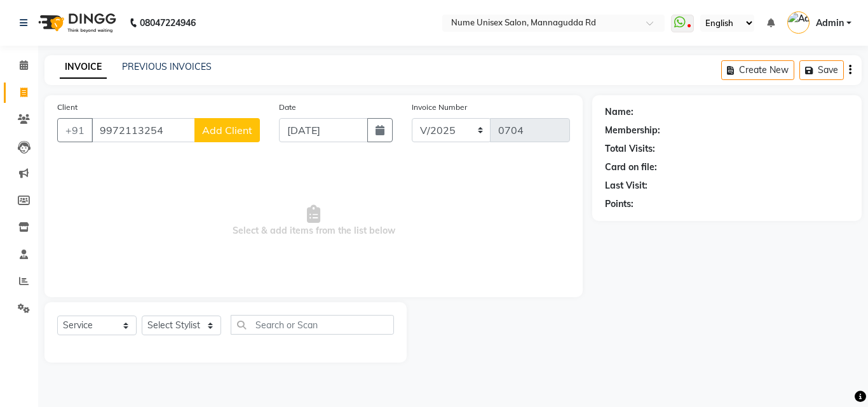
click at [232, 127] on span "Add Client" at bounding box center [227, 130] width 50 height 13
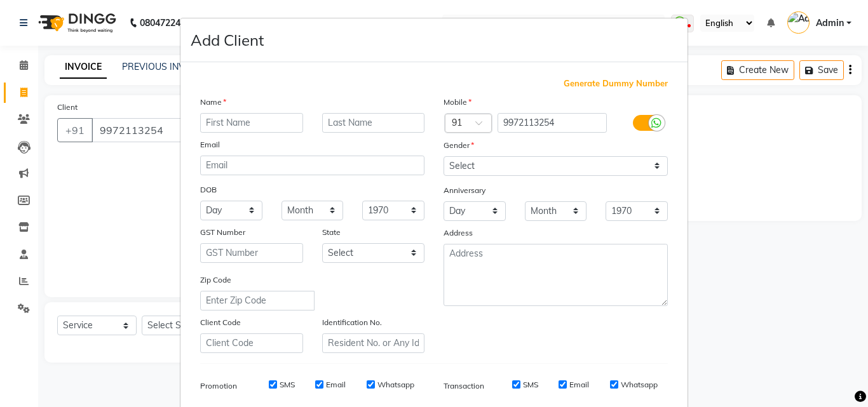
click at [233, 119] on input "text" at bounding box center [251, 123] width 103 height 20
click at [457, 155] on div "Gender" at bounding box center [454, 147] width 41 height 18
drag, startPoint x: 461, startPoint y: 165, endPoint x: 462, endPoint y: 174, distance: 9.6
click at [461, 165] on select "Select [DEMOGRAPHIC_DATA] [DEMOGRAPHIC_DATA] Other Prefer Not To Say" at bounding box center [555, 166] width 224 height 20
click at [443, 156] on select "Select [DEMOGRAPHIC_DATA] [DEMOGRAPHIC_DATA] Other Prefer Not To Say" at bounding box center [555, 166] width 224 height 20
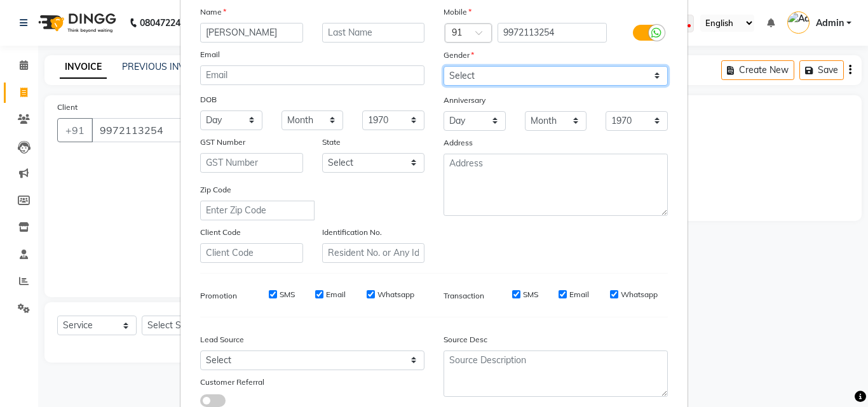
scroll to position [179, 0]
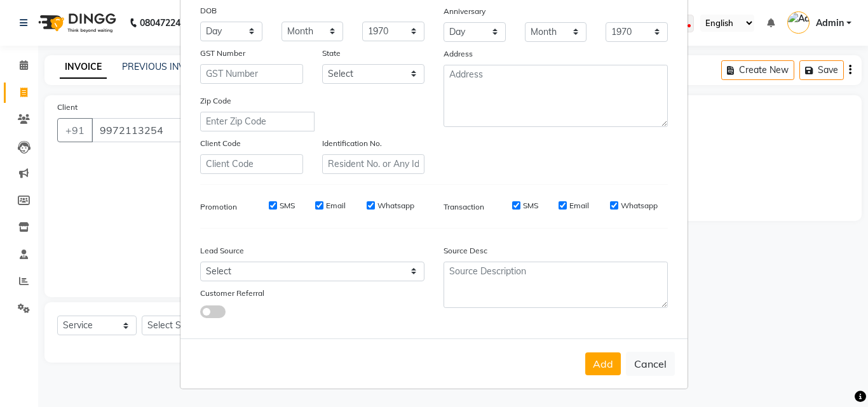
click at [588, 363] on button "Add" at bounding box center [603, 364] width 36 height 23
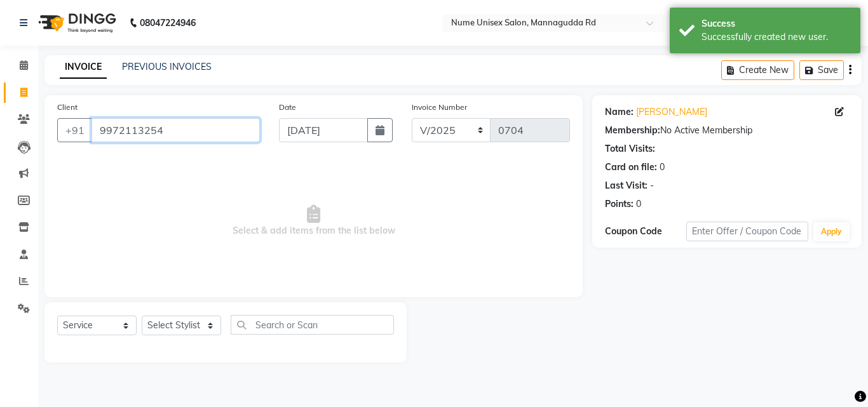
drag, startPoint x: 193, startPoint y: 123, endPoint x: 37, endPoint y: 149, distance: 158.4
click at [38, 149] on div "Client [PHONE_NUMBER] Date [DATE] Invoice Number V/2025 V/[PHONE_NUMBER] Select…" at bounding box center [313, 228] width 557 height 267
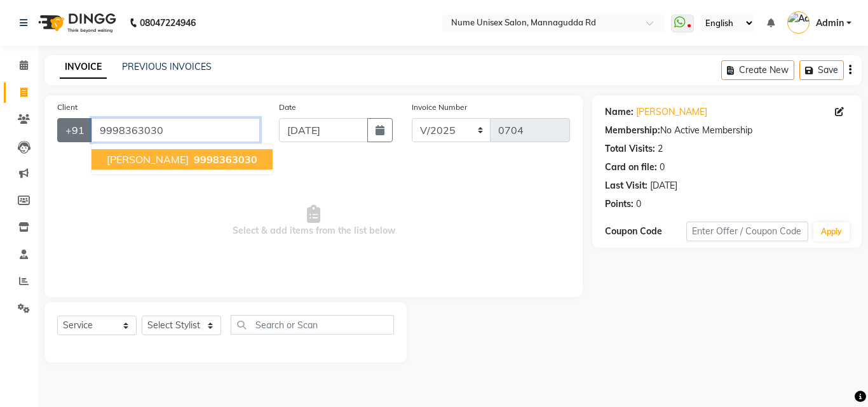
drag, startPoint x: 180, startPoint y: 135, endPoint x: 72, endPoint y: 142, distance: 107.6
click at [72, 142] on div "[PHONE_NUMBER] [PERSON_NAME] 9998363030" at bounding box center [158, 130] width 203 height 24
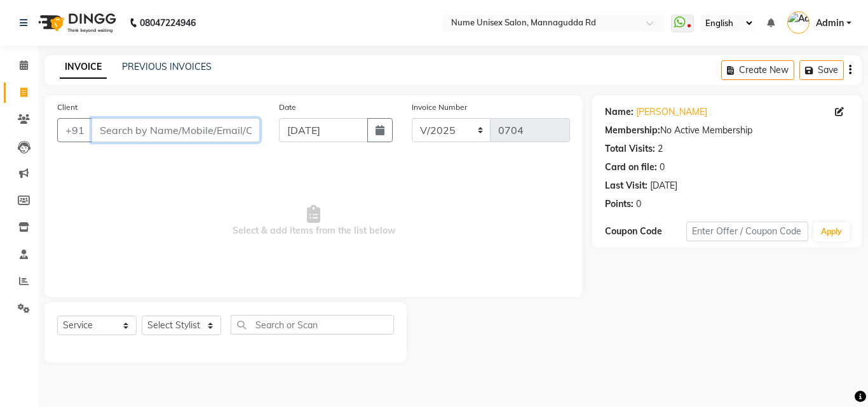
click at [123, 128] on input "Client" at bounding box center [175, 130] width 168 height 24
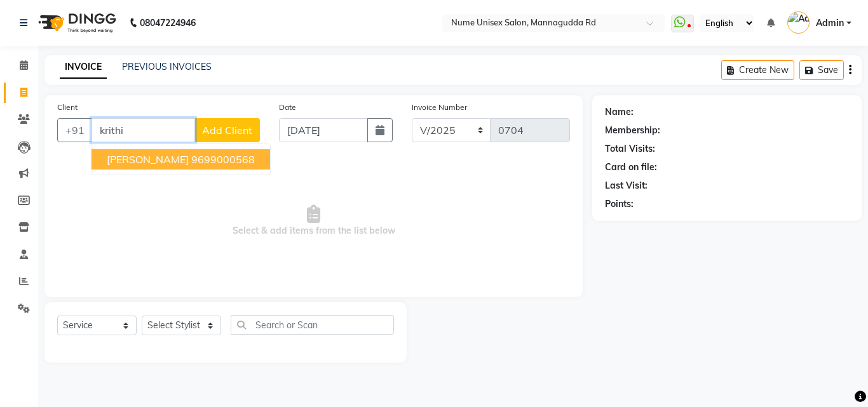
click at [127, 158] on span "[PERSON_NAME]" at bounding box center [148, 159] width 82 height 13
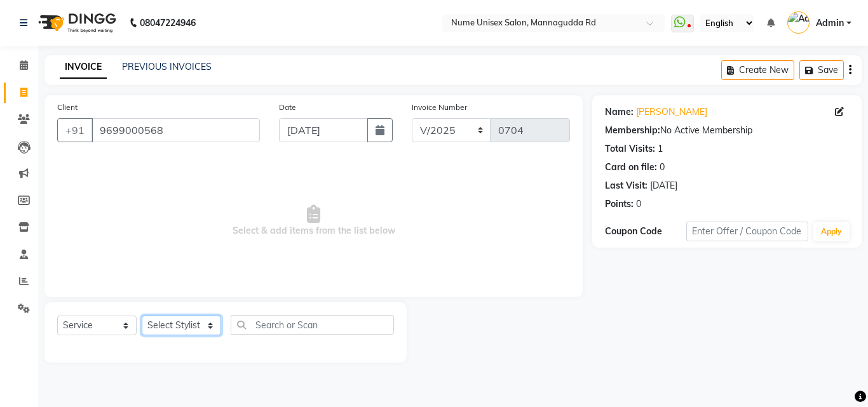
click at [188, 320] on select "Select Stylist Admin [PERSON_NAME] [PERSON_NAME] S [PERSON_NAME] Mohd [PERSON_N…" at bounding box center [181, 326] width 79 height 20
click at [839, 113] on icon at bounding box center [839, 111] width 9 height 9
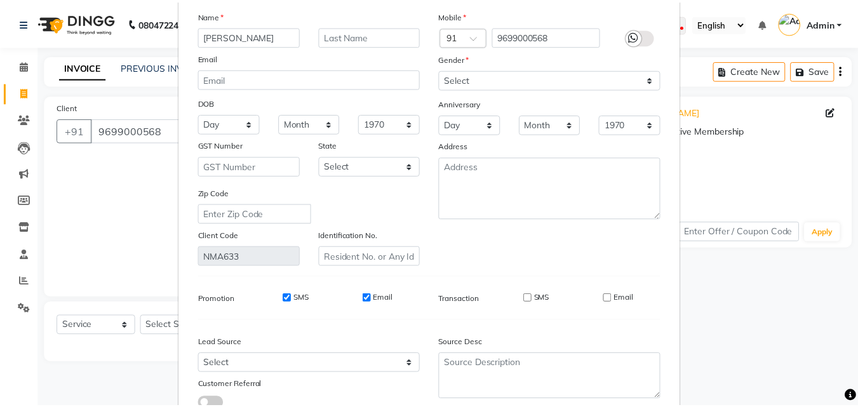
scroll to position [156, 0]
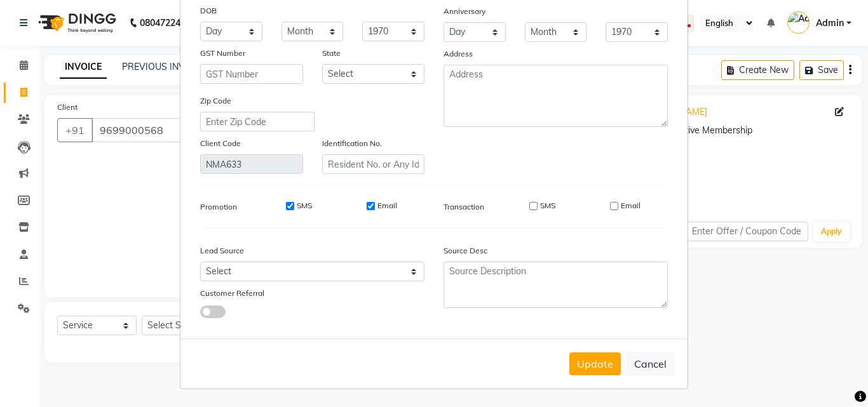
drag, startPoint x: 579, startPoint y: 371, endPoint x: 548, endPoint y: 373, distance: 30.6
click at [577, 371] on button "Update" at bounding box center [594, 364] width 51 height 23
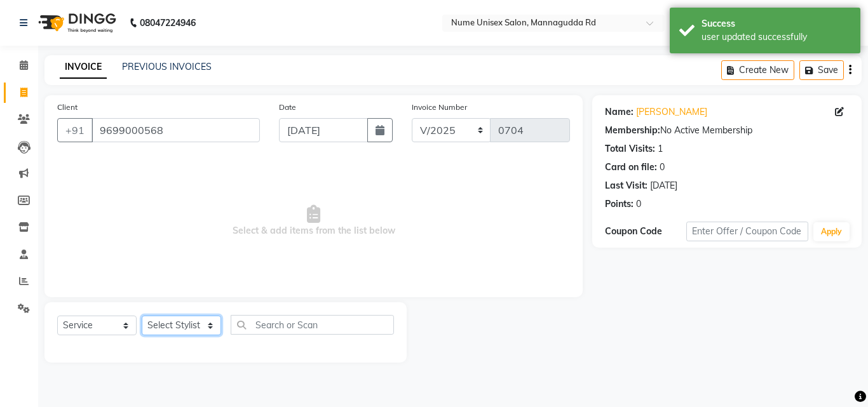
click at [195, 328] on select "Select Stylist Admin [PERSON_NAME] [PERSON_NAME] S [PERSON_NAME] Mohd [PERSON_N…" at bounding box center [181, 326] width 79 height 20
click at [142, 316] on select "Select Stylist Admin [PERSON_NAME] [PERSON_NAME] S [PERSON_NAME] Mohd [PERSON_N…" at bounding box center [181, 326] width 79 height 20
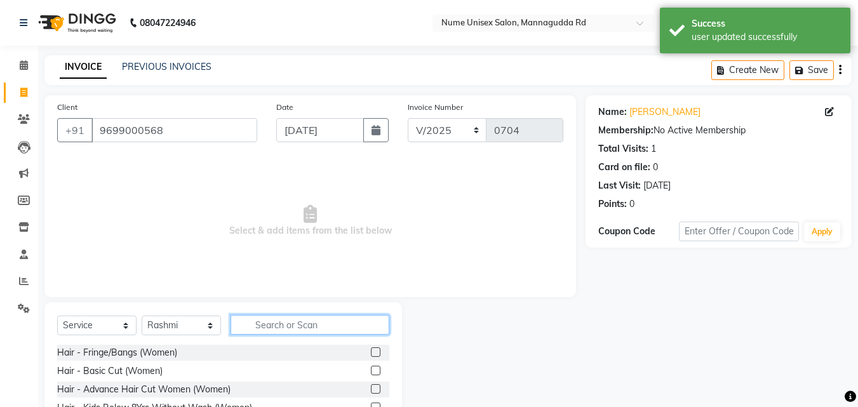
click at [314, 327] on input "text" at bounding box center [310, 325] width 159 height 20
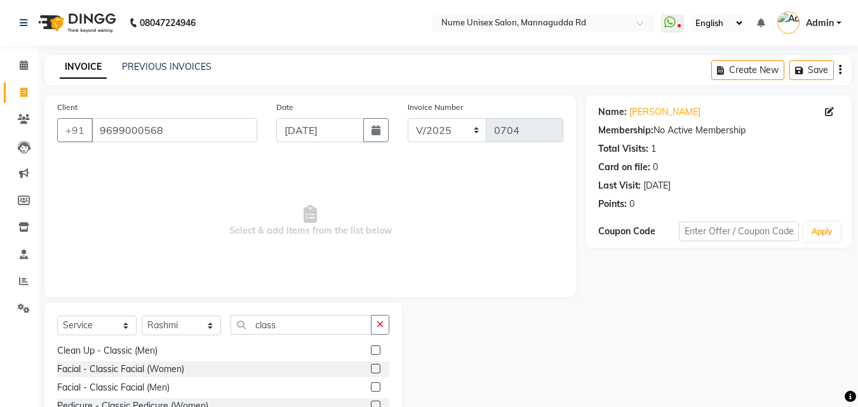
click at [371, 401] on label at bounding box center [376, 406] width 10 height 10
click at [371, 402] on input "checkbox" at bounding box center [375, 406] width 8 height 8
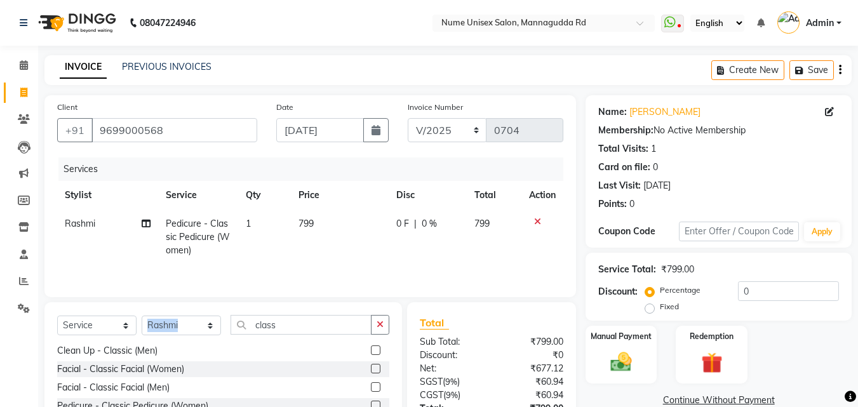
drag, startPoint x: 307, startPoint y: 335, endPoint x: 205, endPoint y: 334, distance: 101.7
click at [205, 334] on div "Select Service Product Membership Package Voucher Prepaid Gift Card Select Styl…" at bounding box center [223, 330] width 332 height 30
drag, startPoint x: 288, startPoint y: 320, endPoint x: 194, endPoint y: 334, distance: 95.1
click at [194, 334] on div "Select Service Product Membership Package Voucher Prepaid Gift Card Select Styl…" at bounding box center [223, 330] width 332 height 30
click at [371, 367] on label at bounding box center [376, 369] width 10 height 10
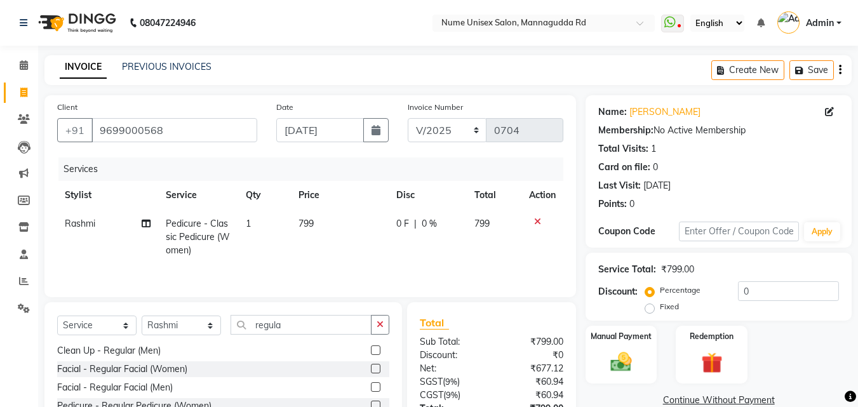
click at [371, 367] on input "checkbox" at bounding box center [375, 369] width 8 height 8
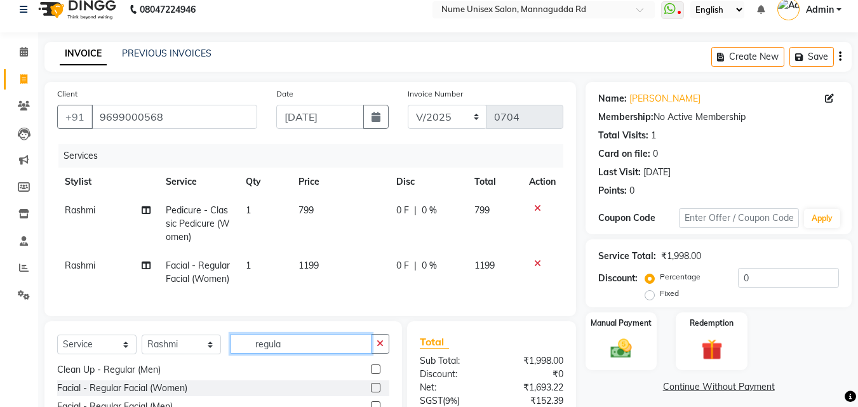
scroll to position [111, 0]
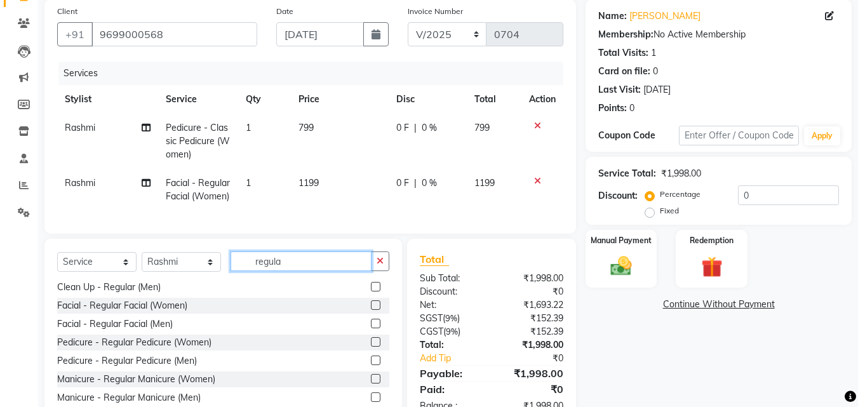
drag, startPoint x: 293, startPoint y: 377, endPoint x: 192, endPoint y: 408, distance: 105.7
click at [192, 311] on html "08047224946 Select Location × Nume Unisex Salon, Mannagudda Rd WhatsApp Status …" at bounding box center [429, 106] width 858 height 407
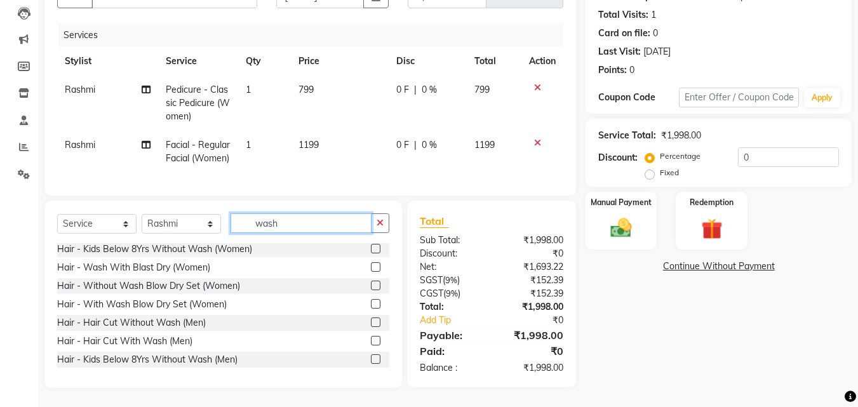
scroll to position [157, 0]
click at [371, 268] on label at bounding box center [376, 267] width 10 height 10
click at [371, 268] on input "checkbox" at bounding box center [375, 268] width 8 height 8
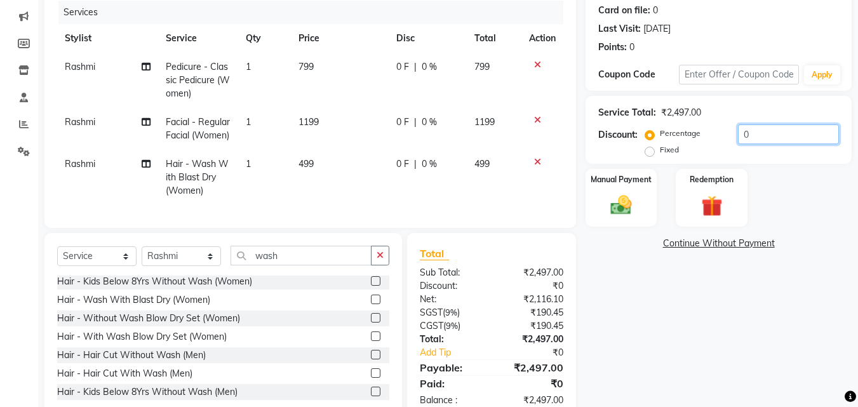
click at [739, 133] on input "0" at bounding box center [788, 135] width 101 height 20
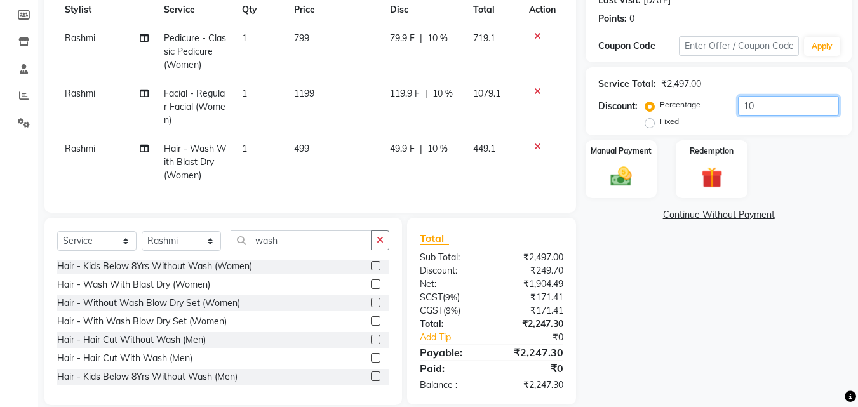
scroll to position [212, 0]
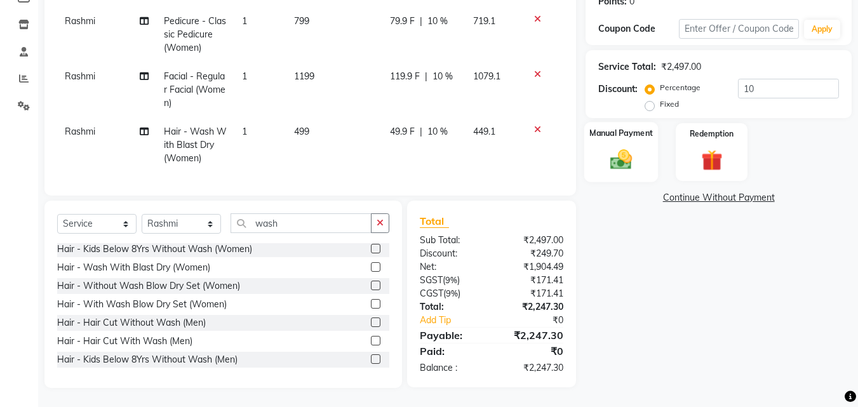
click at [621, 147] on img at bounding box center [622, 159] width 36 height 25
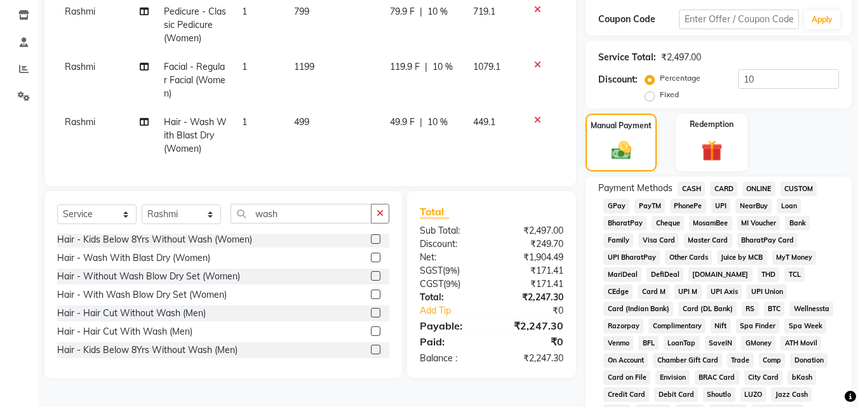
click at [725, 202] on span "UPI" at bounding box center [722, 206] width 20 height 15
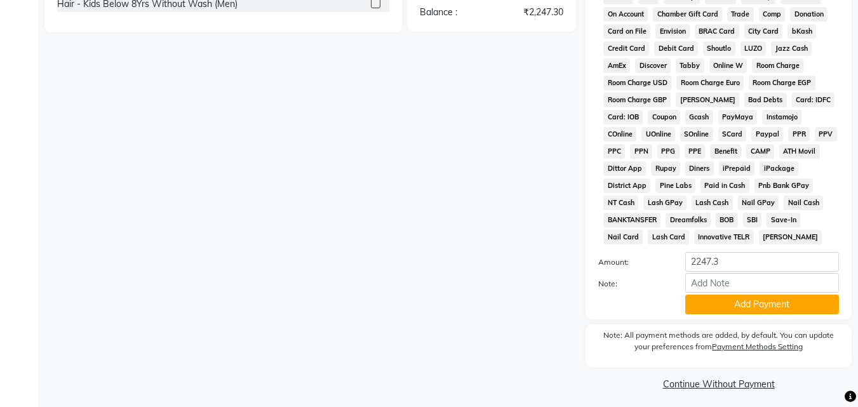
scroll to position [564, 0]
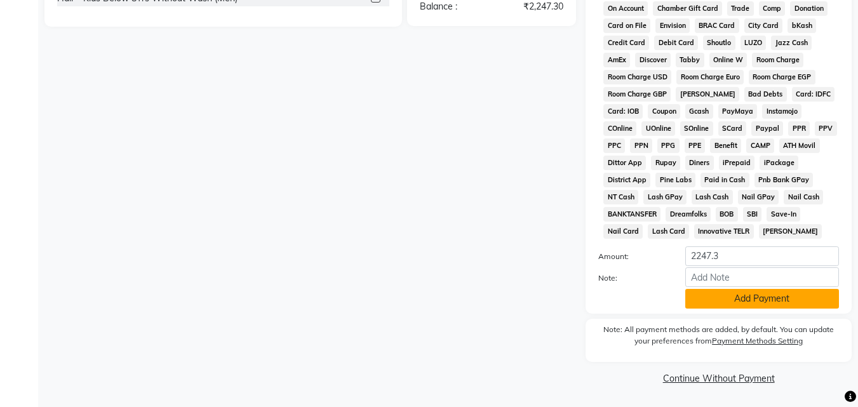
click at [727, 302] on button "Add Payment" at bounding box center [762, 299] width 154 height 20
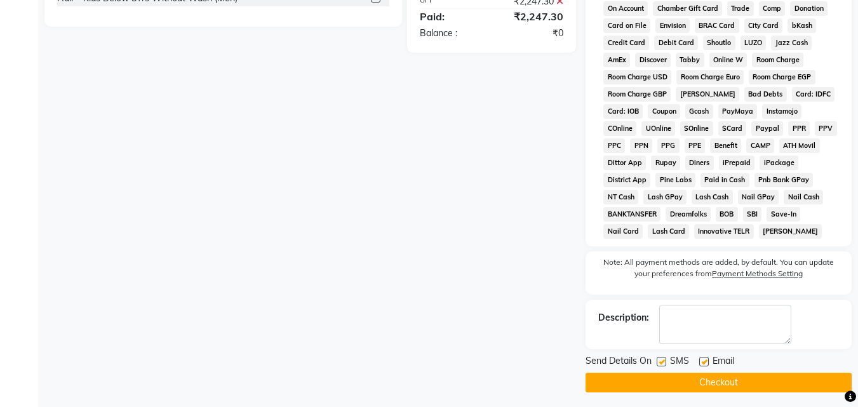
click at [665, 360] on label at bounding box center [662, 362] width 10 height 10
click at [665, 360] on input "checkbox" at bounding box center [661, 362] width 8 height 8
click at [706, 362] on label at bounding box center [704, 362] width 10 height 10
click at [706, 362] on input "checkbox" at bounding box center [703, 362] width 8 height 8
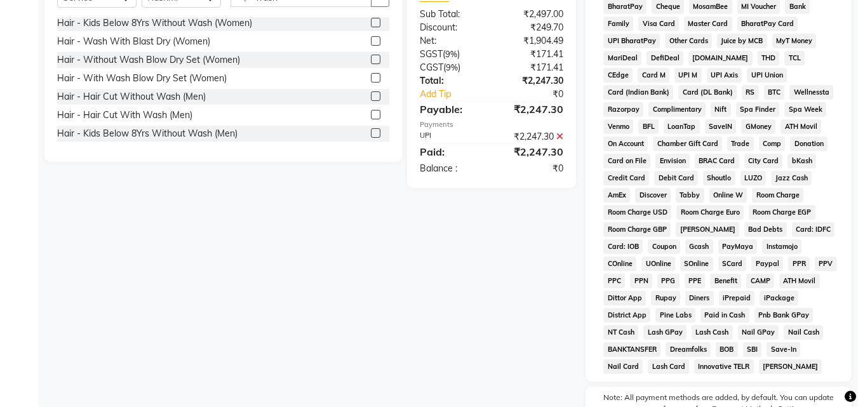
scroll to position [246, 0]
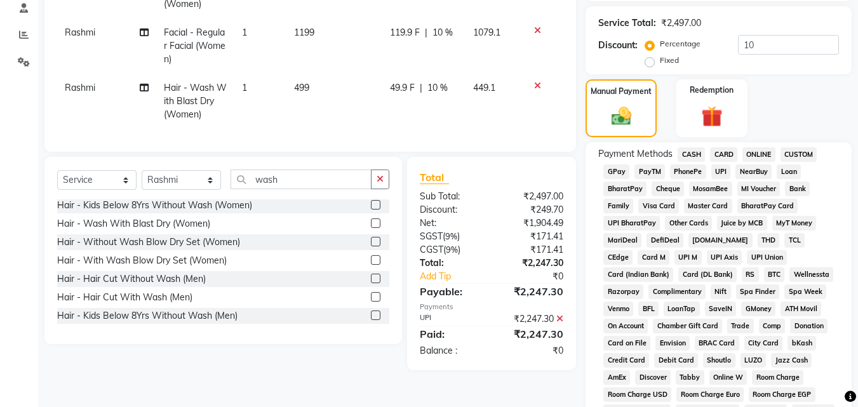
click at [722, 155] on span "CARD" at bounding box center [723, 154] width 27 height 15
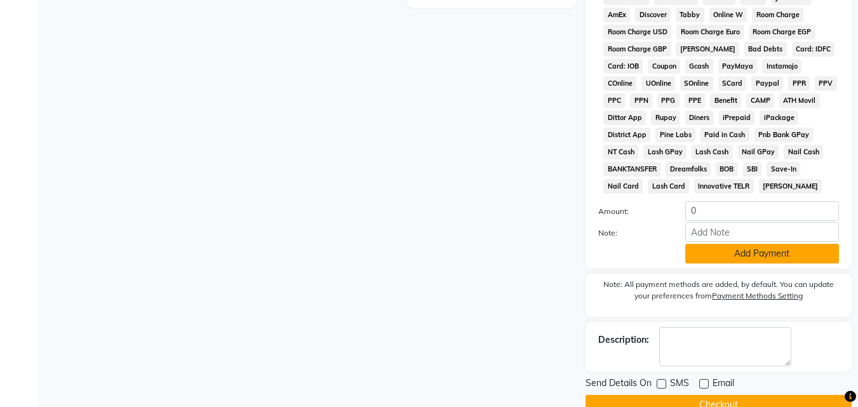
scroll to position [636, 0]
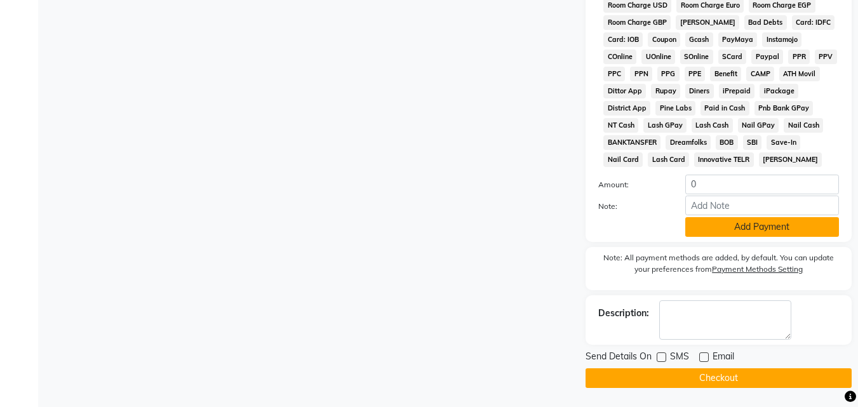
click at [717, 232] on button "Add Payment" at bounding box center [762, 227] width 154 height 20
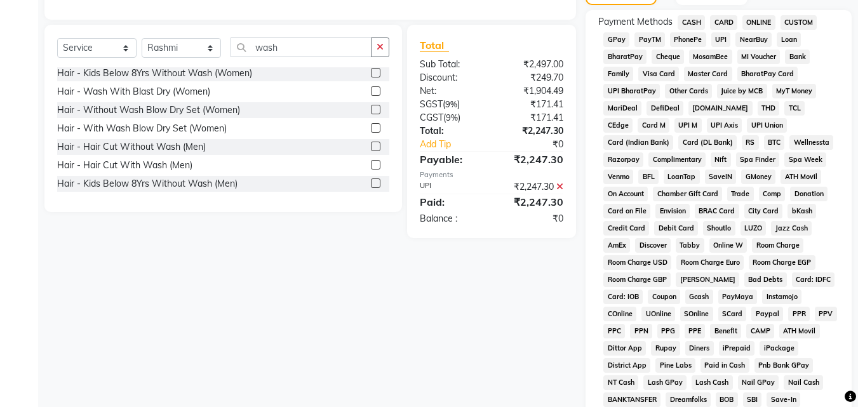
scroll to position [378, 0]
click at [729, 24] on span "CARD" at bounding box center [723, 23] width 27 height 15
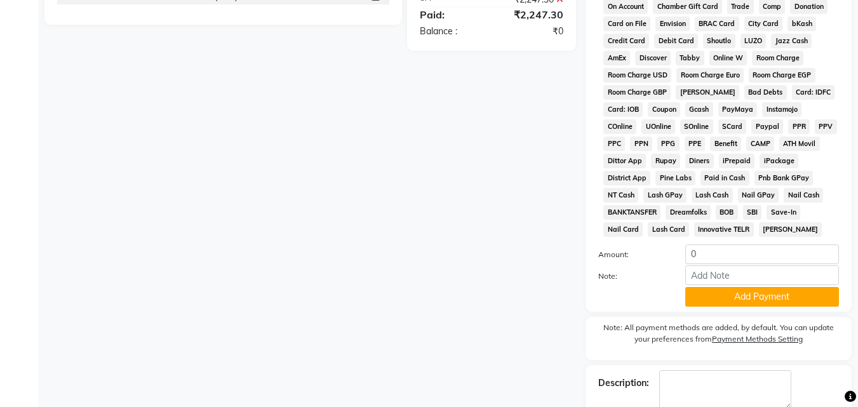
scroll to position [636, 0]
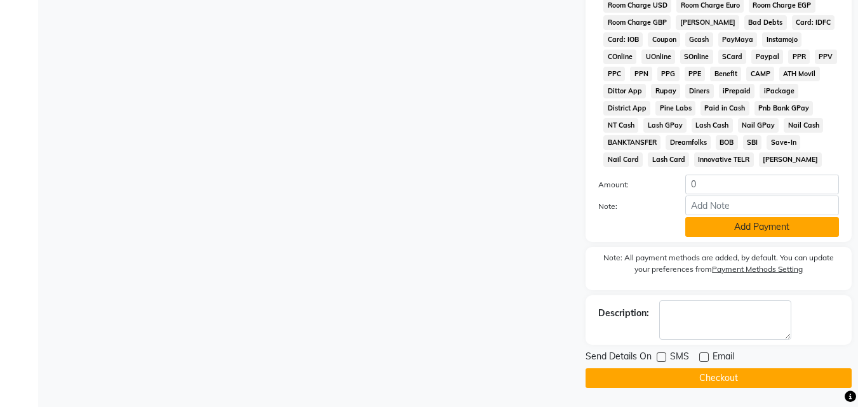
click at [729, 226] on button "Add Payment" at bounding box center [762, 227] width 154 height 20
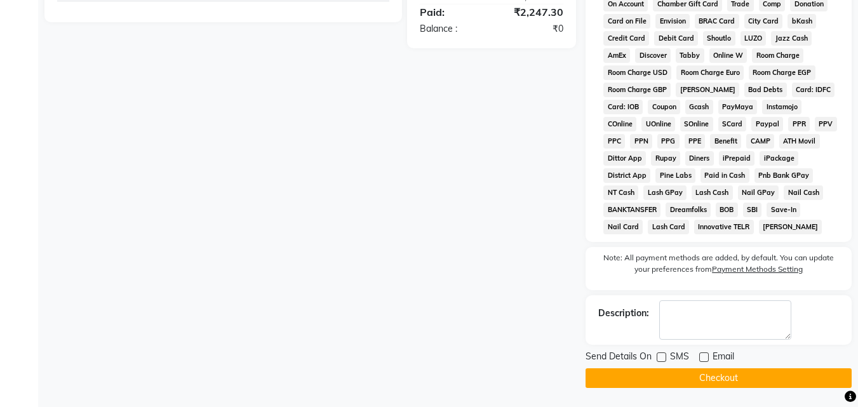
click at [771, 382] on button "Checkout" at bounding box center [719, 378] width 266 height 20
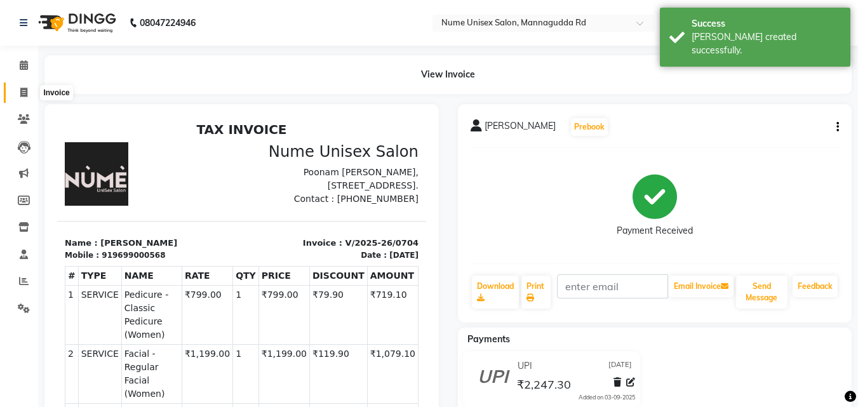
click at [31, 91] on span at bounding box center [24, 93] width 22 height 15
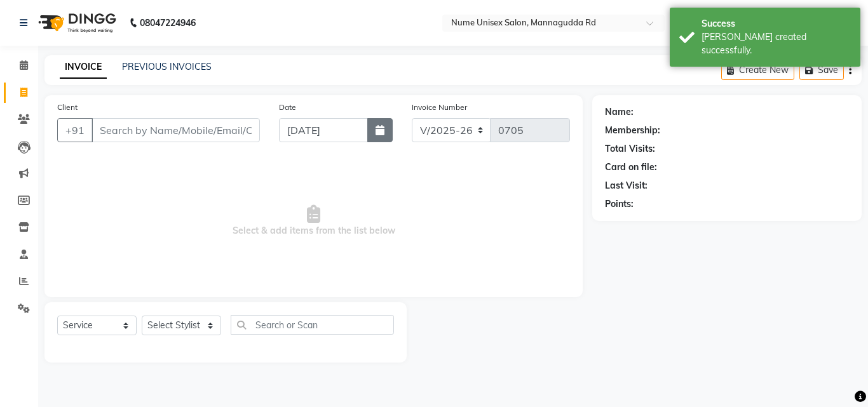
click at [380, 132] on icon "button" at bounding box center [379, 130] width 9 height 10
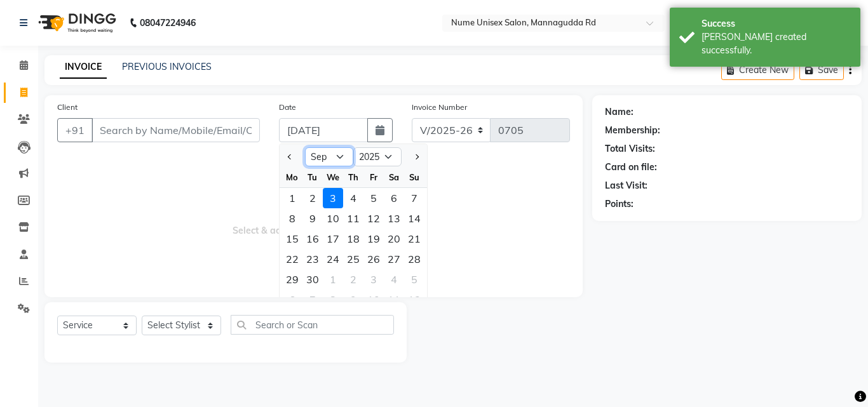
click at [328, 159] on select "Jan Feb Mar Apr May Jun [DATE] Aug Sep Oct Nov Dec" at bounding box center [329, 156] width 48 height 19
click at [305, 147] on select "Jan Feb Mar Apr May Jun [DATE] Aug Sep Oct Nov Dec" at bounding box center [329, 156] width 48 height 19
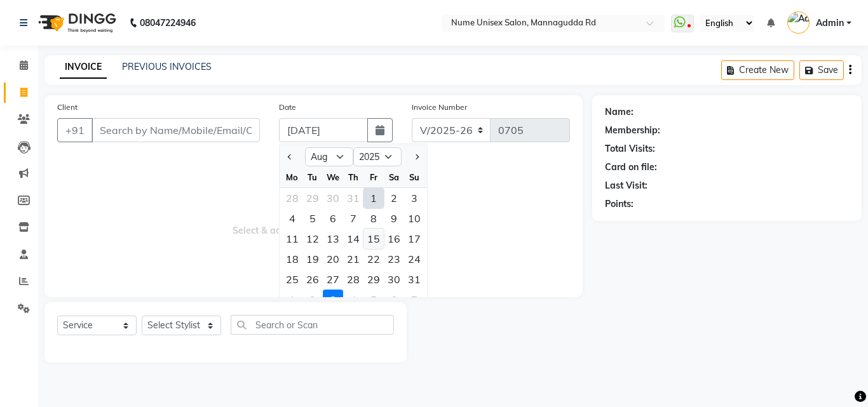
click at [371, 235] on div "15" at bounding box center [373, 239] width 20 height 20
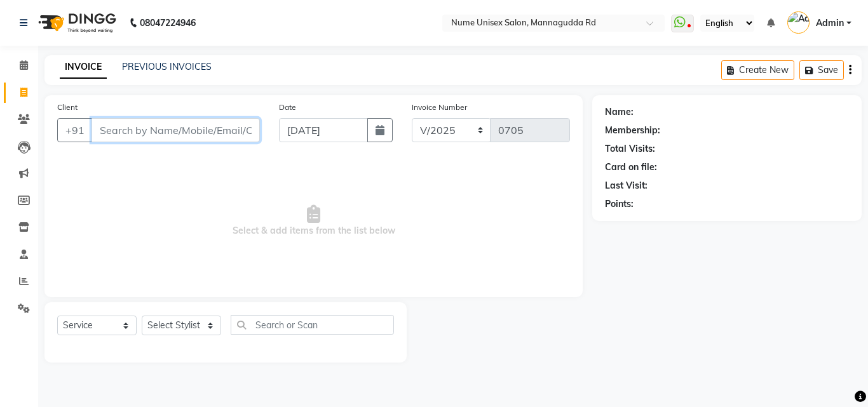
click at [222, 133] on input "Client" at bounding box center [175, 130] width 168 height 24
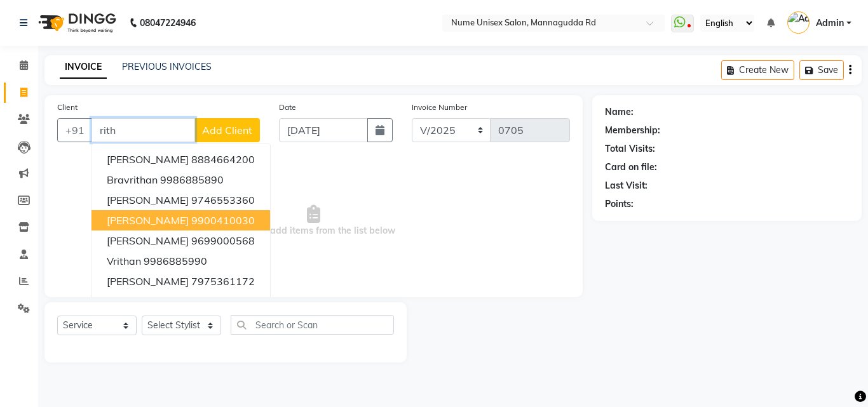
click at [191, 219] on ngb-highlight "9900410030" at bounding box center [223, 220] width 64 height 13
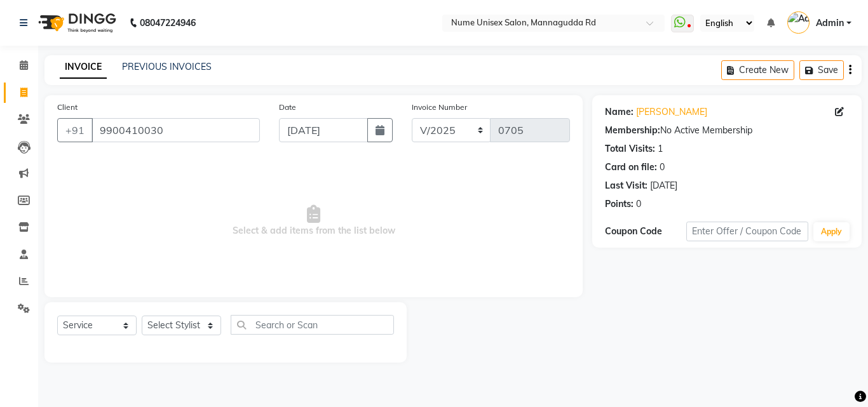
click at [833, 108] on div "Name: [PERSON_NAME]" at bounding box center [727, 111] width 244 height 13
click at [839, 111] on icon at bounding box center [839, 111] width 9 height 9
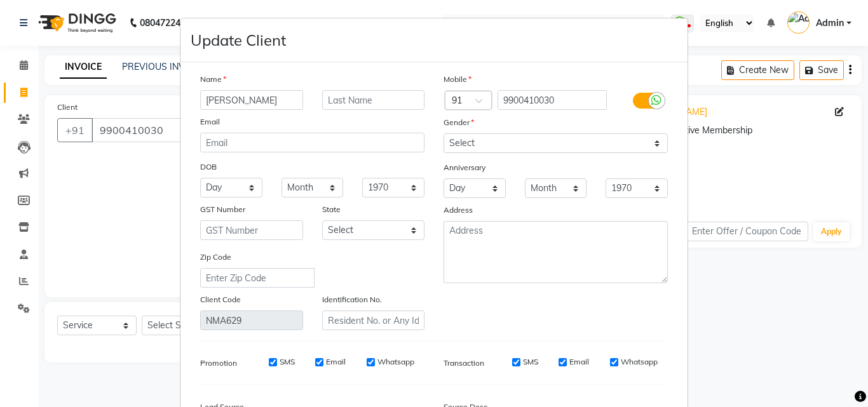
click at [638, 102] on label at bounding box center [647, 101] width 29 height 16
click at [0, 0] on input "checkbox" at bounding box center [0, 0] width 0 height 0
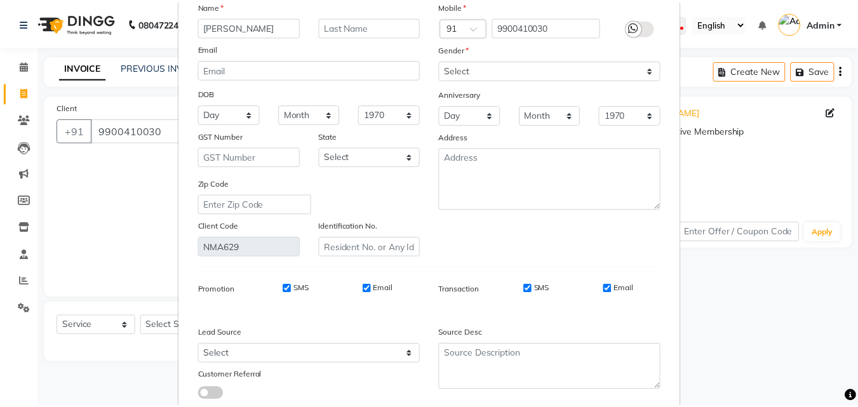
scroll to position [156, 0]
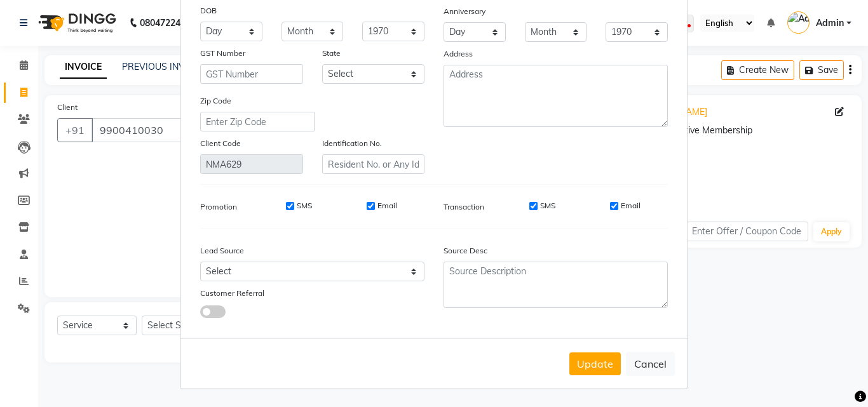
click at [532, 203] on input "SMS" at bounding box center [533, 206] width 8 height 8
click at [611, 205] on input "Email" at bounding box center [614, 206] width 8 height 8
click at [591, 376] on div "Update Cancel" at bounding box center [433, 364] width 507 height 50
click at [593, 372] on button "Update" at bounding box center [594, 364] width 51 height 23
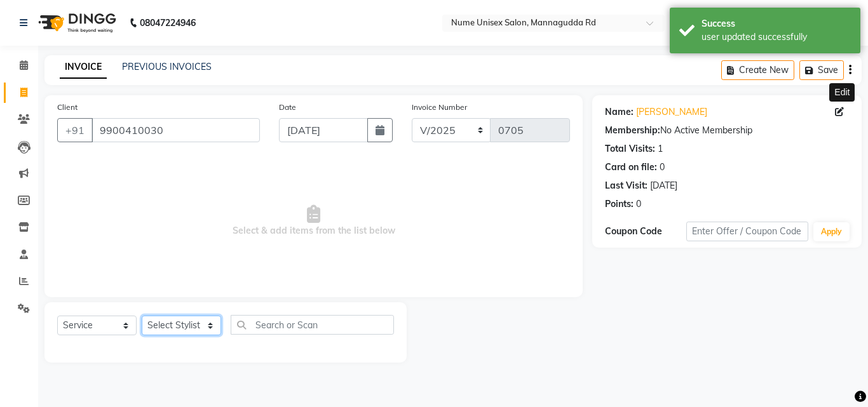
click at [192, 321] on select "Select Stylist Admin [PERSON_NAME] [PERSON_NAME] S [PERSON_NAME] Mohd [PERSON_N…" at bounding box center [181, 326] width 79 height 20
click at [142, 316] on select "Select Stylist Admin [PERSON_NAME] [PERSON_NAME] S [PERSON_NAME] Mohd [PERSON_N…" at bounding box center [181, 326] width 79 height 20
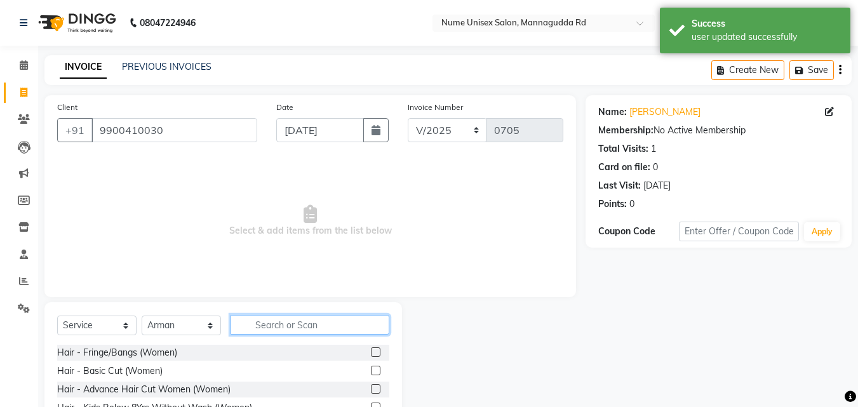
click at [309, 318] on input "text" at bounding box center [310, 325] width 159 height 20
click at [299, 325] on input "text" at bounding box center [310, 325] width 159 height 20
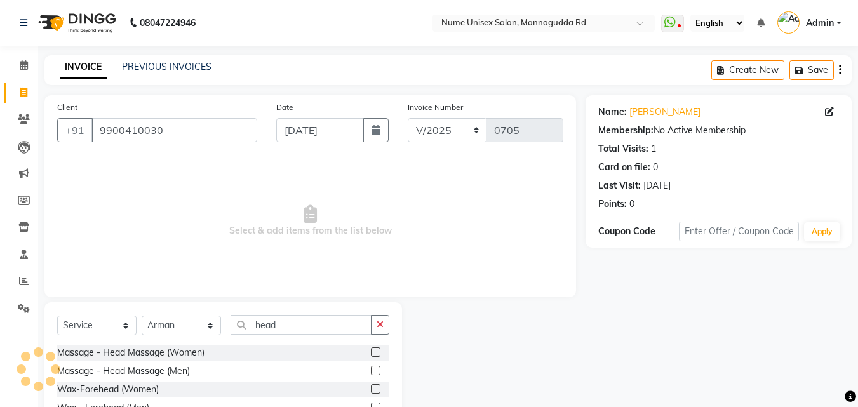
click at [374, 354] on label at bounding box center [376, 352] width 10 height 10
click at [374, 354] on input "checkbox" at bounding box center [375, 353] width 8 height 8
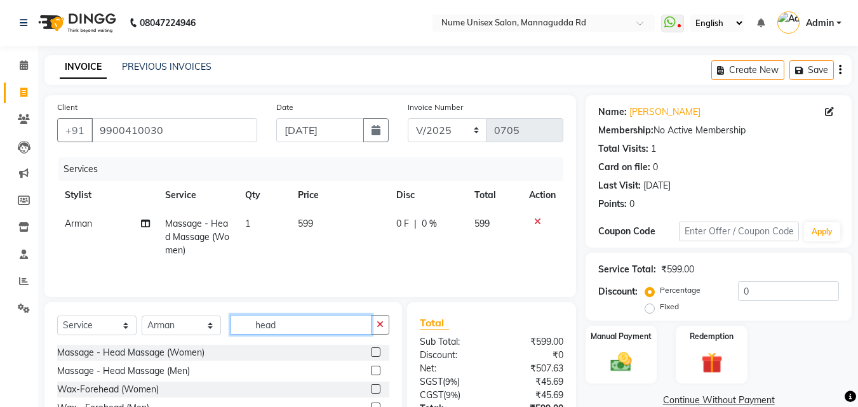
drag, startPoint x: 293, startPoint y: 327, endPoint x: 189, endPoint y: 327, distance: 103.5
click at [189, 327] on div "Select Service Product Membership Package Voucher Prepaid Gift Card Select Styl…" at bounding box center [223, 330] width 332 height 30
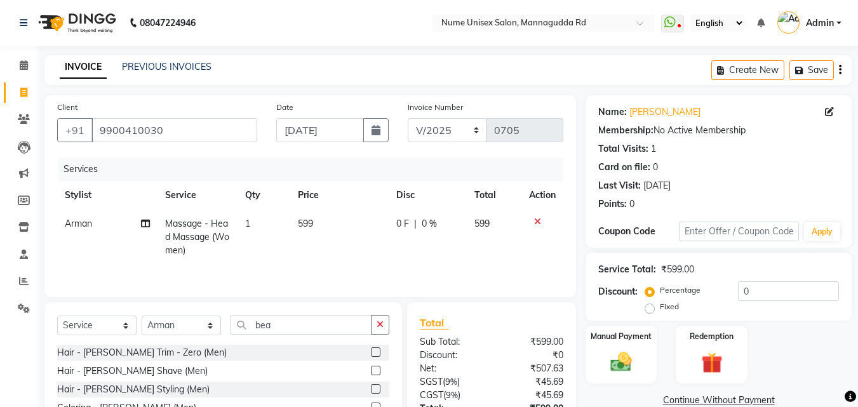
click at [375, 389] on label at bounding box center [376, 389] width 10 height 10
click at [375, 389] on input "checkbox" at bounding box center [375, 390] width 8 height 8
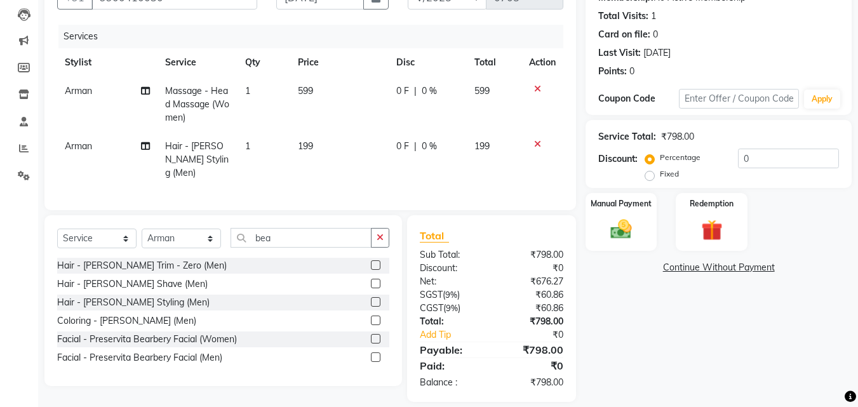
scroll to position [143, 0]
